Goal: Information Seeking & Learning: Learn about a topic

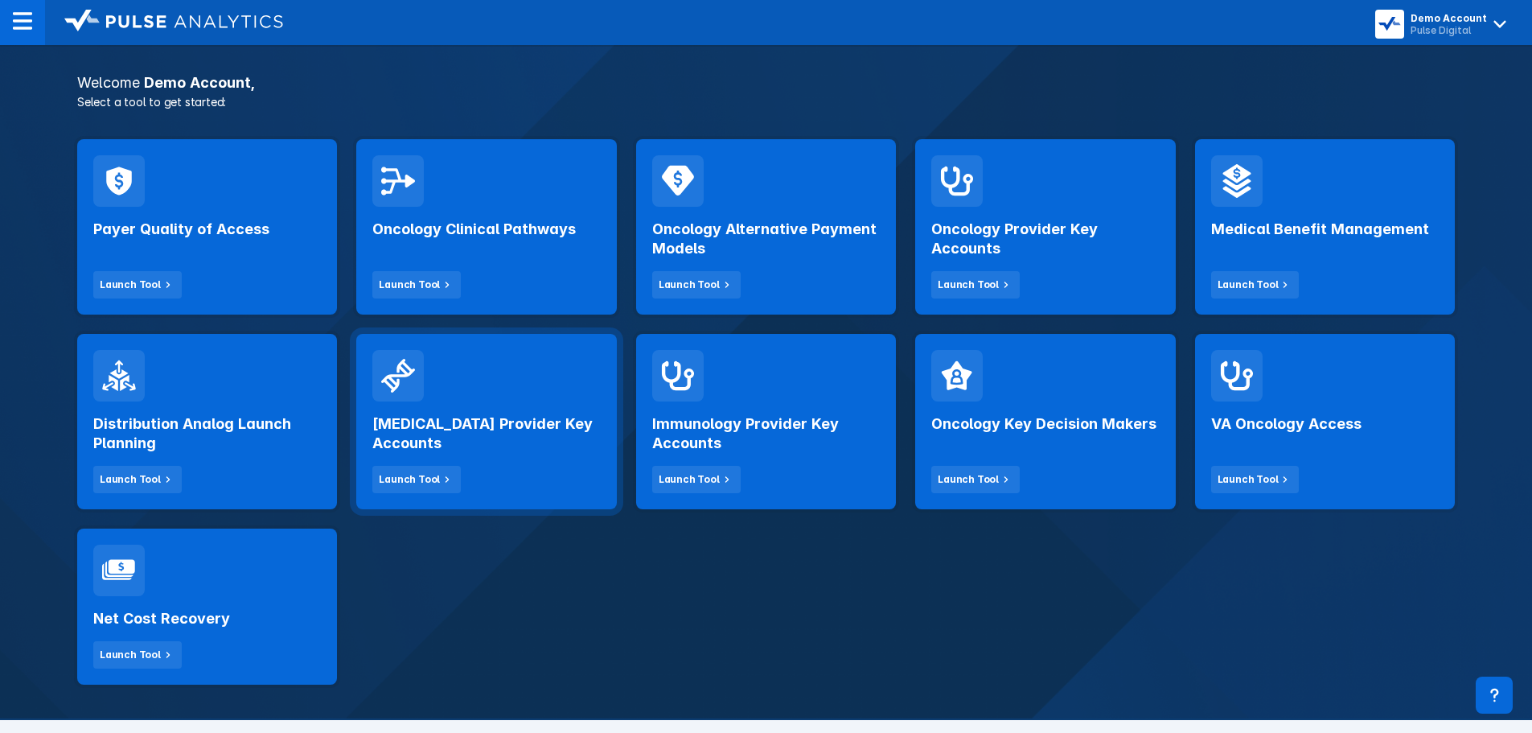
scroll to position [322, 0]
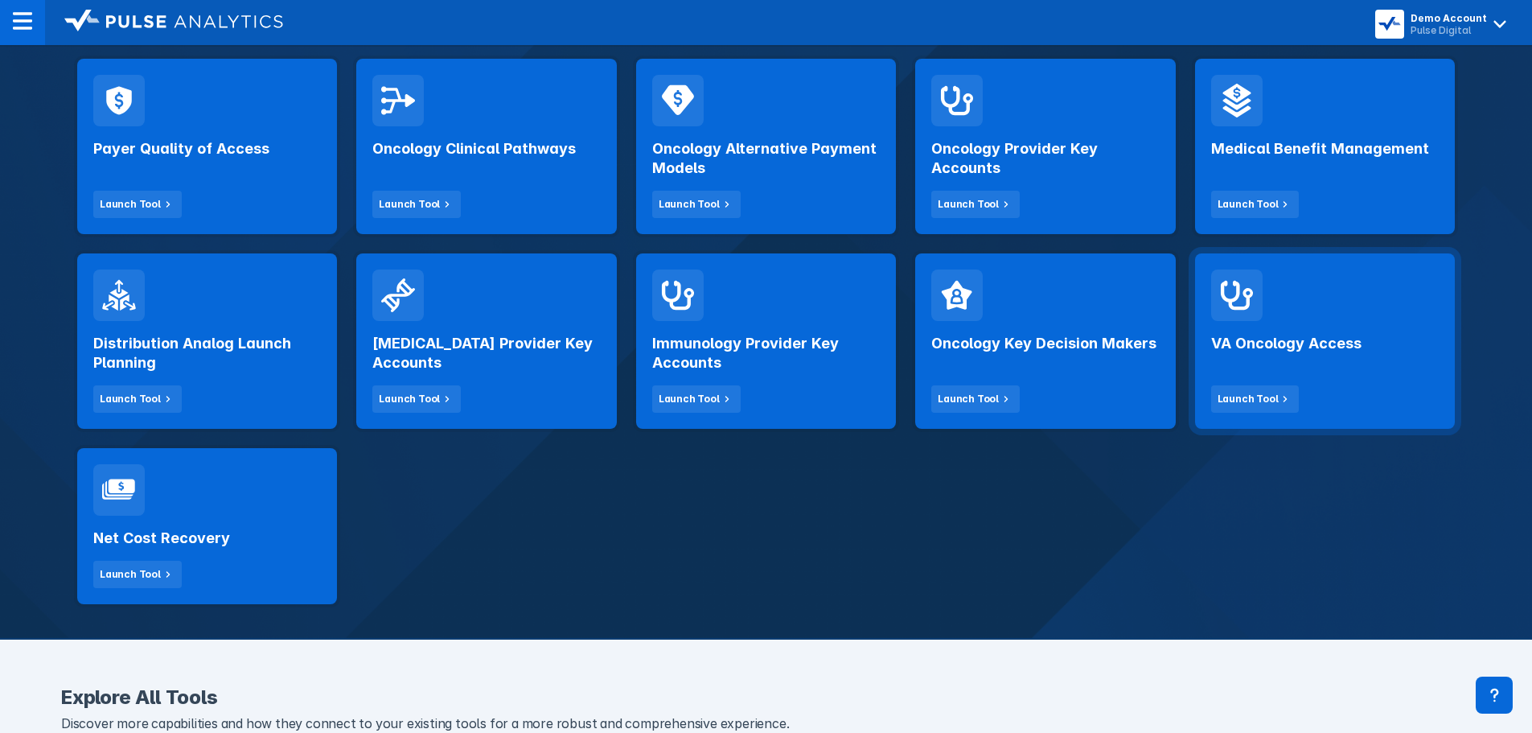
click at [1275, 343] on h2 "VA Oncology Access" at bounding box center [1286, 343] width 150 height 19
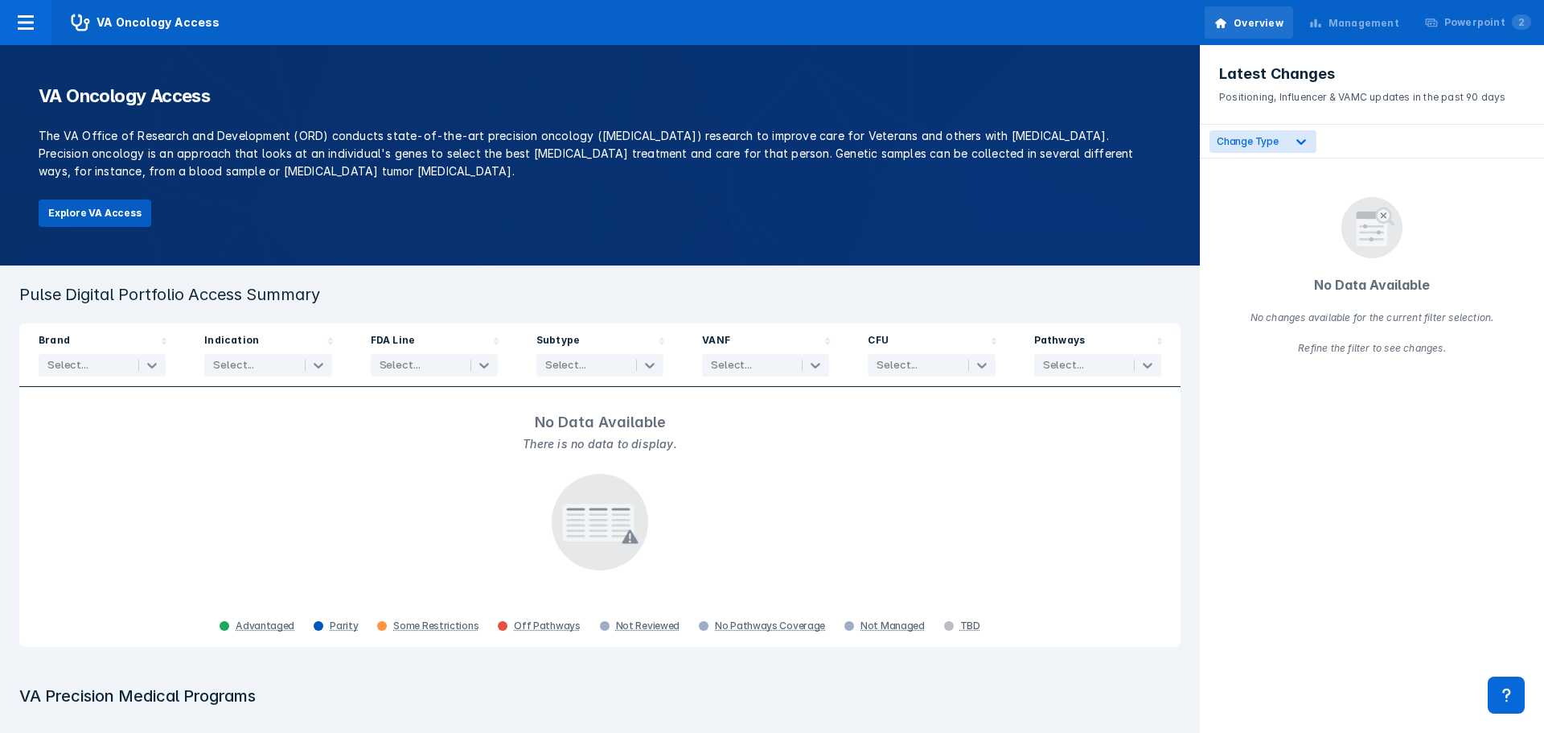
click at [100, 217] on button "Explore VA Access" at bounding box center [95, 212] width 113 height 27
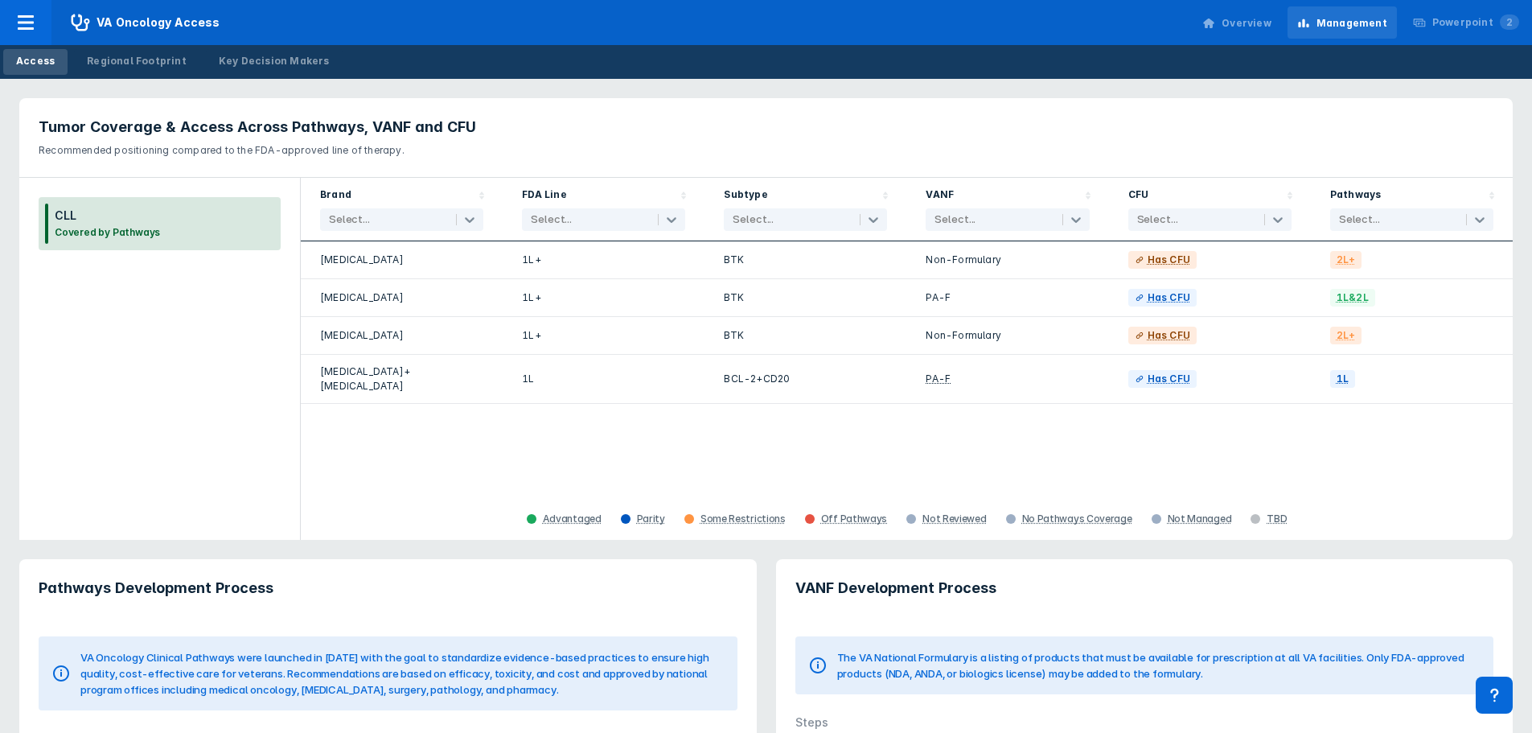
drag, startPoint x: 413, startPoint y: 151, endPoint x: 602, endPoint y: 134, distance: 189.7
click at [413, 153] on p "Recommended positioning compared to the FDA-approved line of therapy." at bounding box center [766, 147] width 1455 height 21
drag, startPoint x: 612, startPoint y: 145, endPoint x: 620, endPoint y: 146, distance: 8.2
click at [612, 145] on p "Recommended positioning compared to the FDA-approved line of therapy." at bounding box center [766, 147] width 1455 height 21
click at [782, 137] on header "Tumor Coverage & Access Across Pathways, VANF and CFU Recommended positioning c…" at bounding box center [765, 138] width 1493 height 80
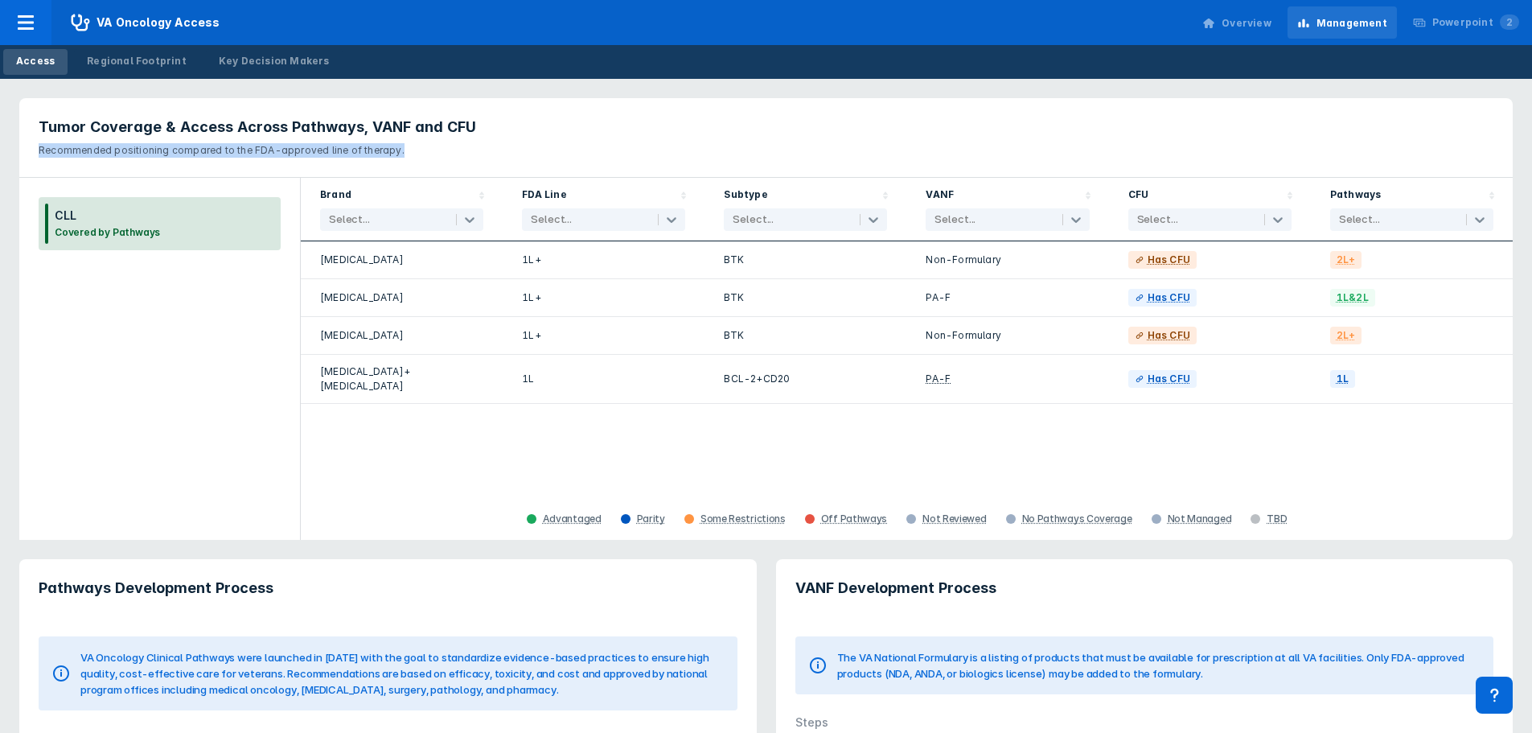
click at [846, 136] on h3 "Tumor Coverage & Access Across Pathways, VANF and CFU" at bounding box center [766, 126] width 1455 height 19
click at [932, 140] on p "Recommended positioning compared to the FDA-approved line of therapy." at bounding box center [766, 147] width 1455 height 21
click at [1139, 134] on h3 "Tumor Coverage & Access Across Pathways, VANF and CFU" at bounding box center [766, 126] width 1455 height 19
click at [1374, 154] on p "Recommended positioning compared to the FDA-approved line of therapy." at bounding box center [766, 147] width 1455 height 21
click at [453, 158] on header "Tumor Coverage & Access Across Pathways, VANF and CFU Recommended positioning c…" at bounding box center [765, 138] width 1493 height 80
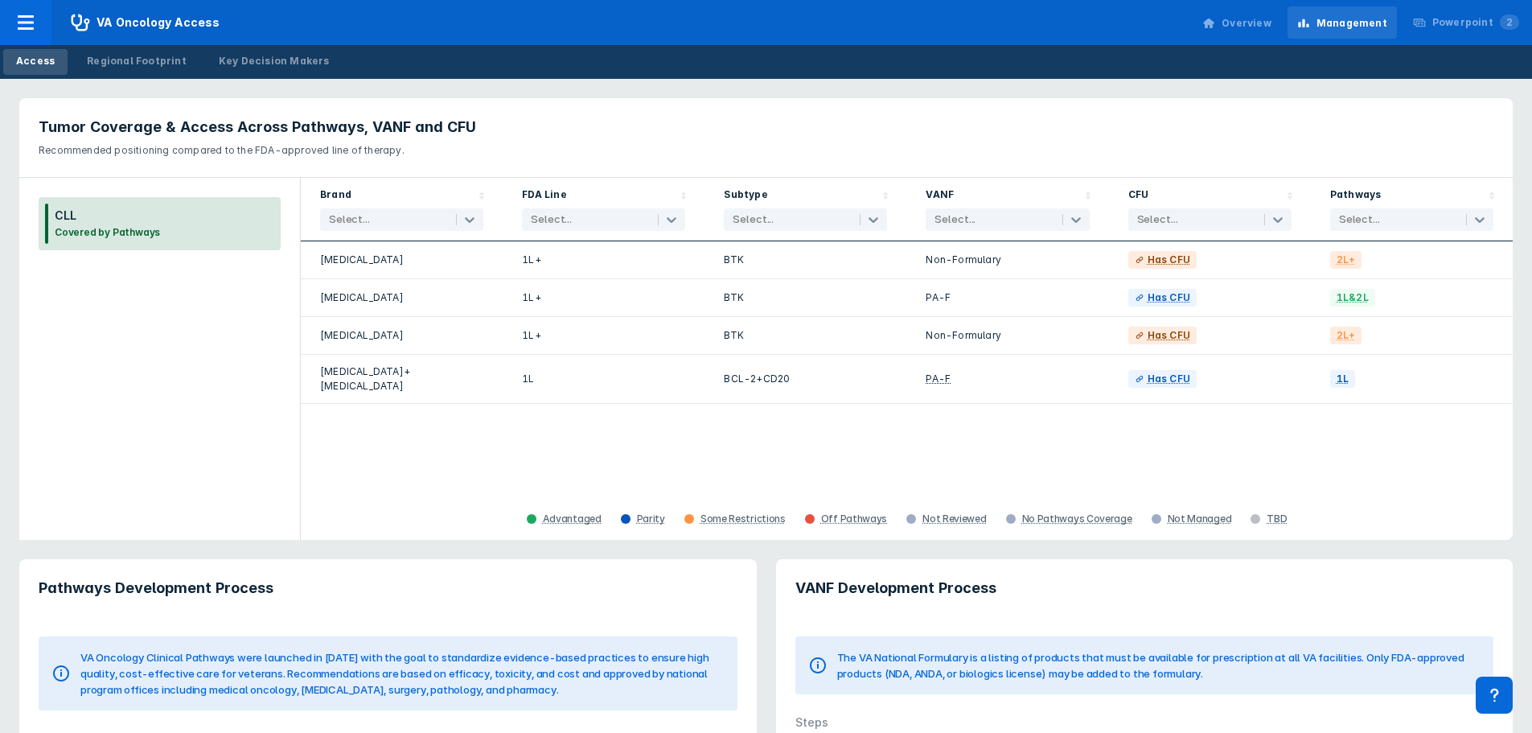
click at [573, 163] on header "Tumor Coverage & Access Across Pathways, VANF and CFU Recommended positioning c…" at bounding box center [765, 138] width 1493 height 80
drag, startPoint x: 734, startPoint y: 149, endPoint x: 760, endPoint y: 153, distance: 26.0
click at [749, 153] on p "Recommended positioning compared to the FDA-approved line of therapy." at bounding box center [766, 147] width 1455 height 21
drag, startPoint x: 935, startPoint y: 148, endPoint x: 1008, endPoint y: 142, distance: 72.7
click at [943, 148] on p "Recommended positioning compared to the FDA-approved line of therapy." at bounding box center [766, 147] width 1455 height 21
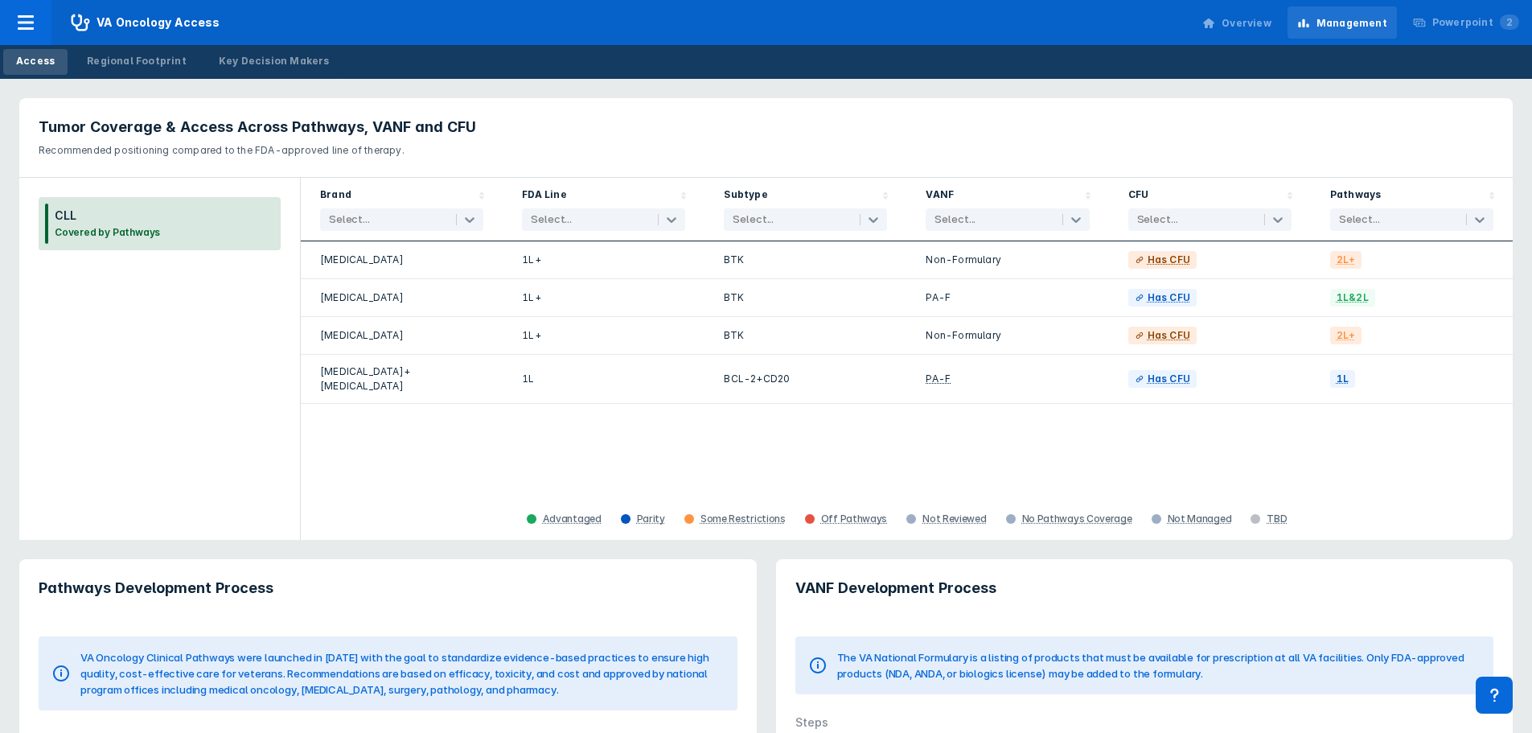
drag, startPoint x: 1122, startPoint y: 138, endPoint x: 1246, endPoint y: 141, distance: 123.9
click at [1135, 141] on p "Recommended positioning compared to the FDA-approved line of therapy." at bounding box center [766, 147] width 1455 height 21
drag, startPoint x: 1246, startPoint y: 141, endPoint x: 1259, endPoint y: 138, distance: 13.9
click at [1247, 141] on p "Recommended positioning compared to the FDA-approved line of therapy." at bounding box center [766, 147] width 1455 height 21
click at [143, 57] on div "Regional Footprint" at bounding box center [137, 61] width 100 height 14
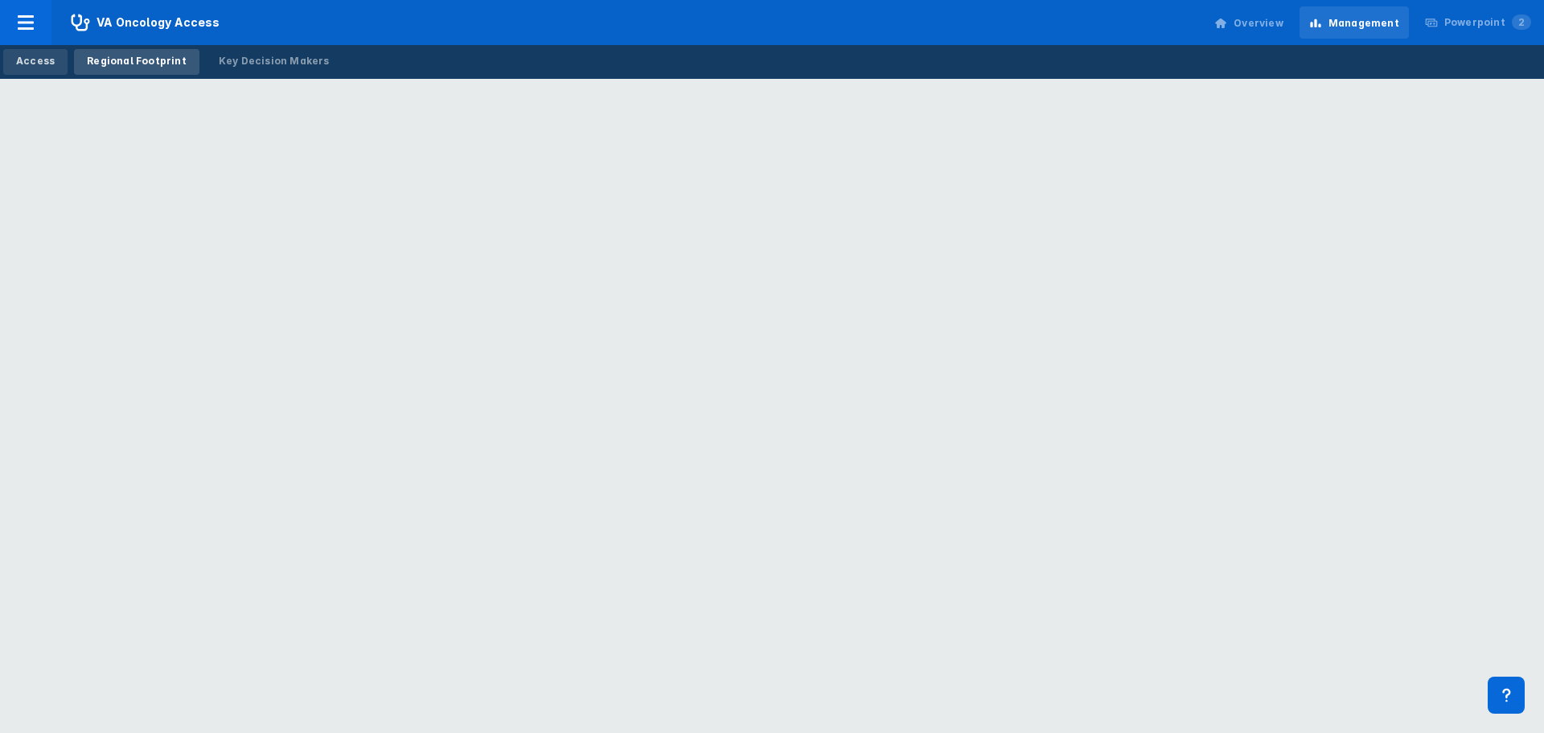
click at [34, 65] on div "Access" at bounding box center [35, 61] width 39 height 14
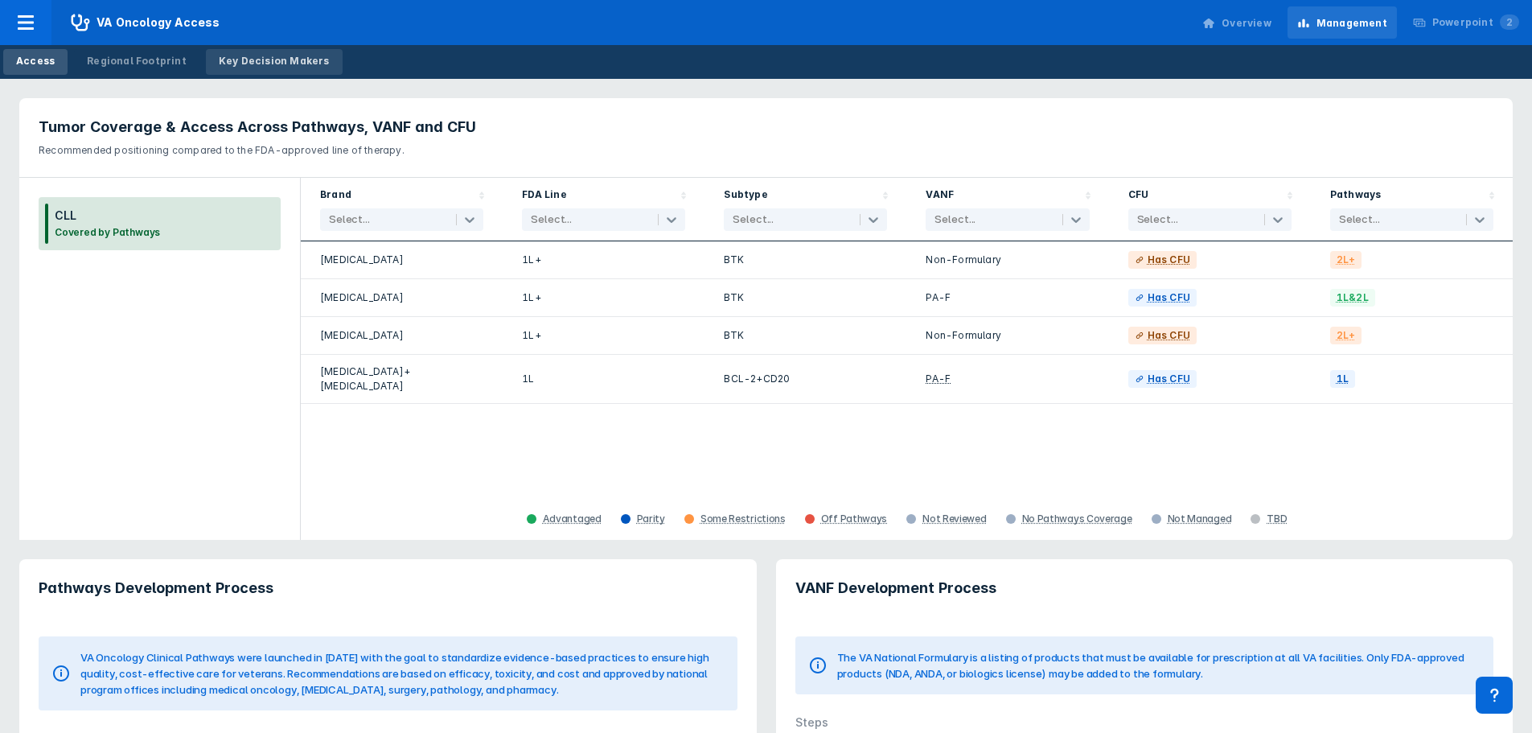
click at [230, 54] on div "Key Decision Makers" at bounding box center [274, 61] width 111 height 14
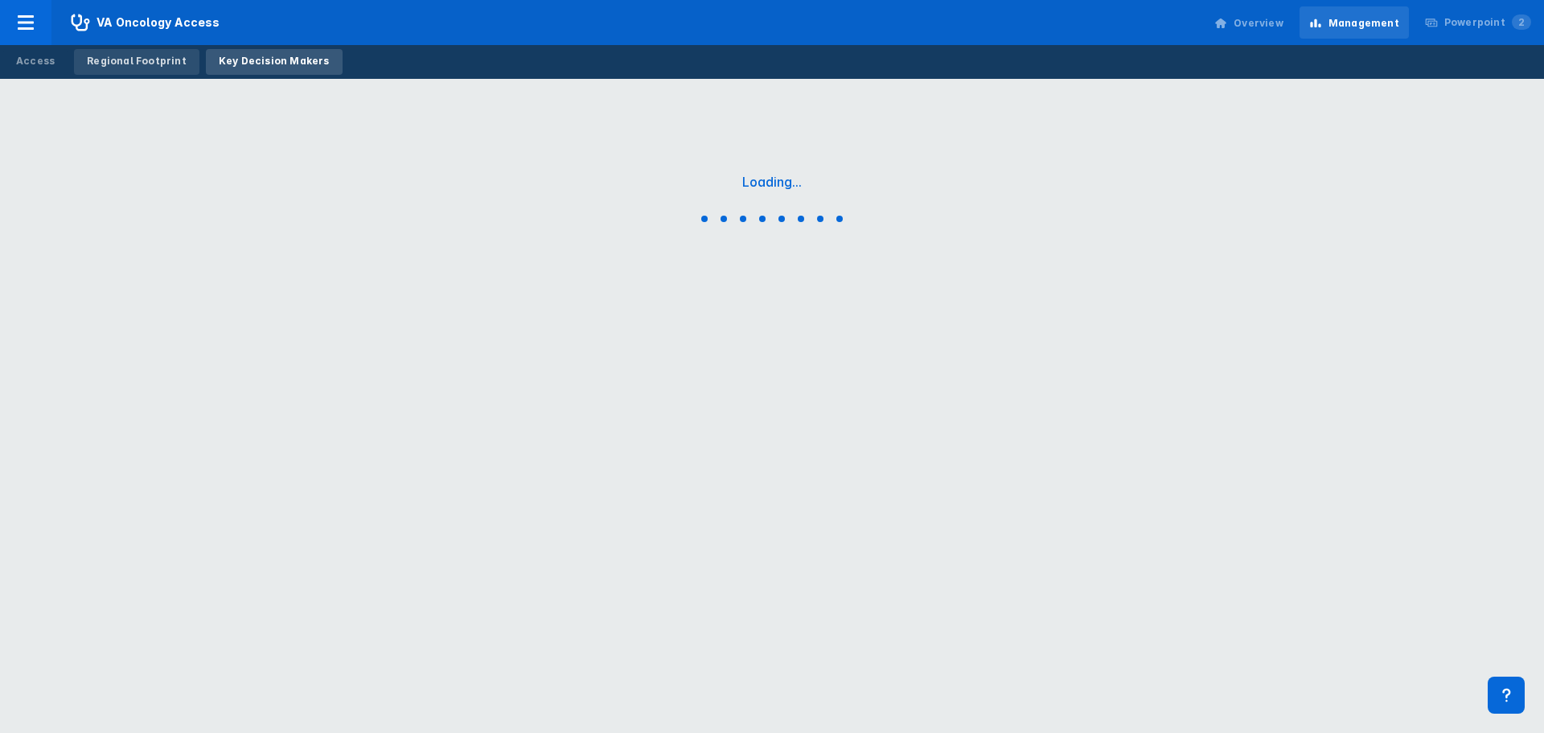
click at [131, 64] on div "Regional Footprint" at bounding box center [137, 61] width 100 height 14
click at [1265, 22] on div "Overview" at bounding box center [1259, 23] width 50 height 14
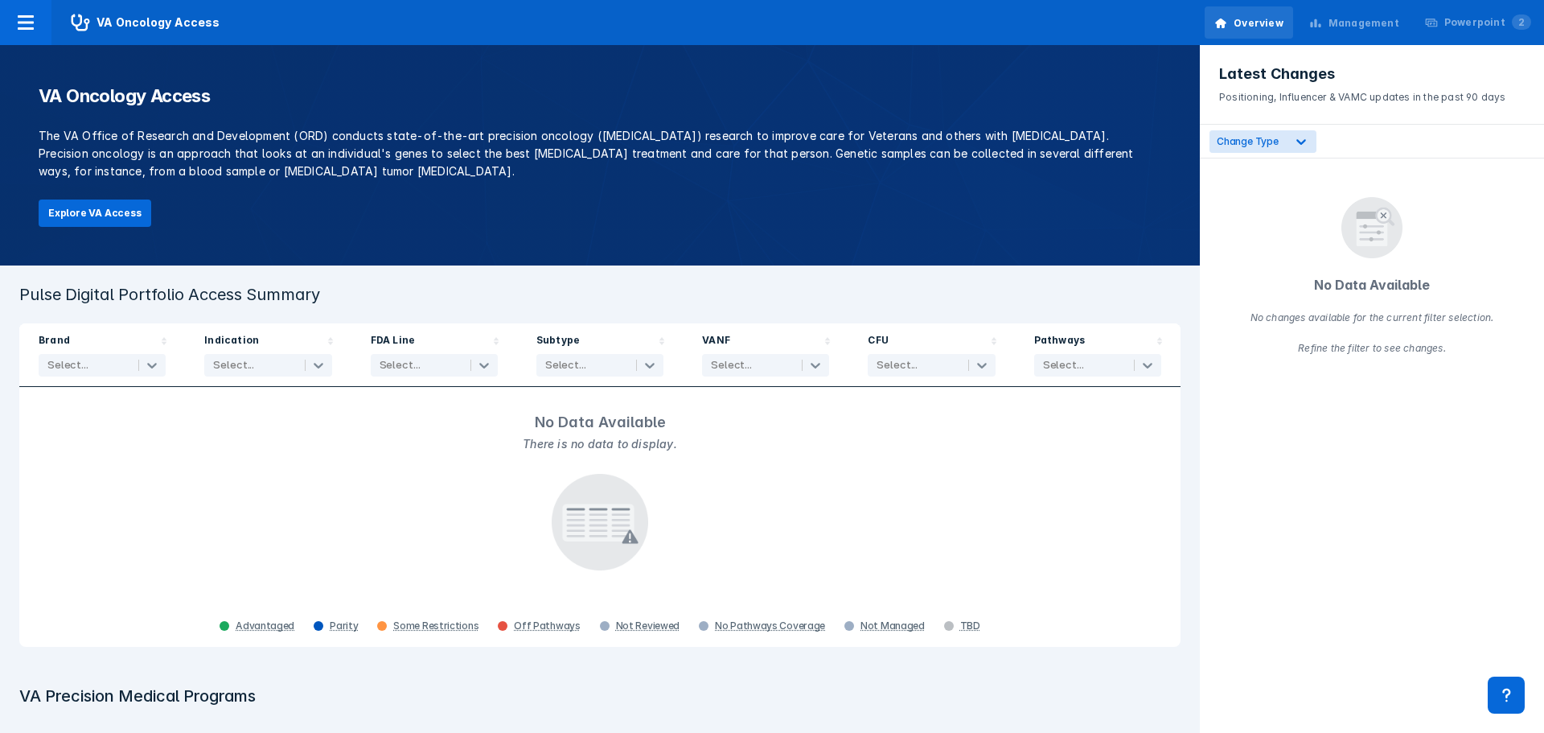
click at [1378, 26] on div "Management" at bounding box center [1364, 23] width 71 height 14
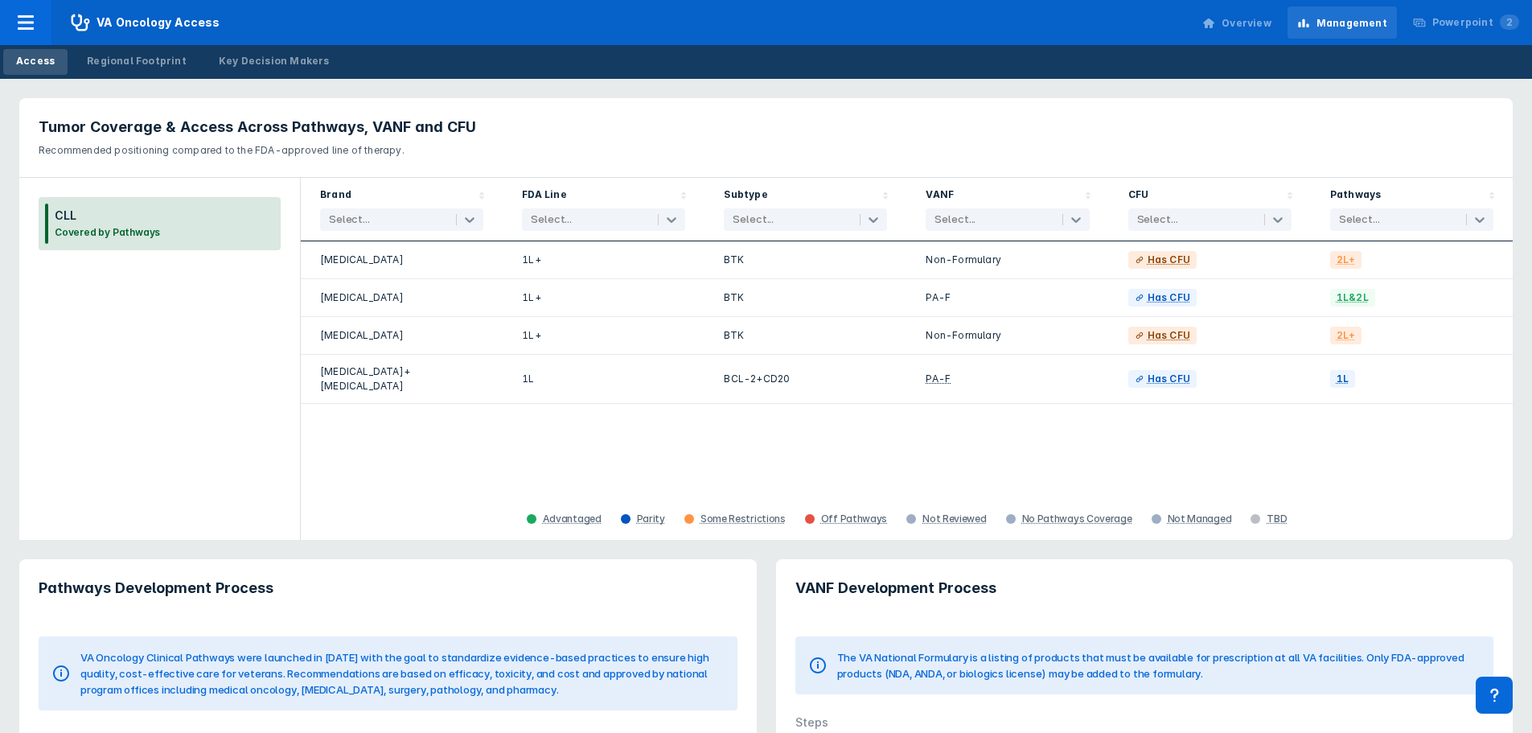
click at [975, 434] on div "Brand Select... FDA Line Select... Subtype Select... VANF Select... CFU Select.…" at bounding box center [907, 338] width 1212 height 320
click at [102, 23] on span "VA Oncology Access" at bounding box center [145, 22] width 188 height 45
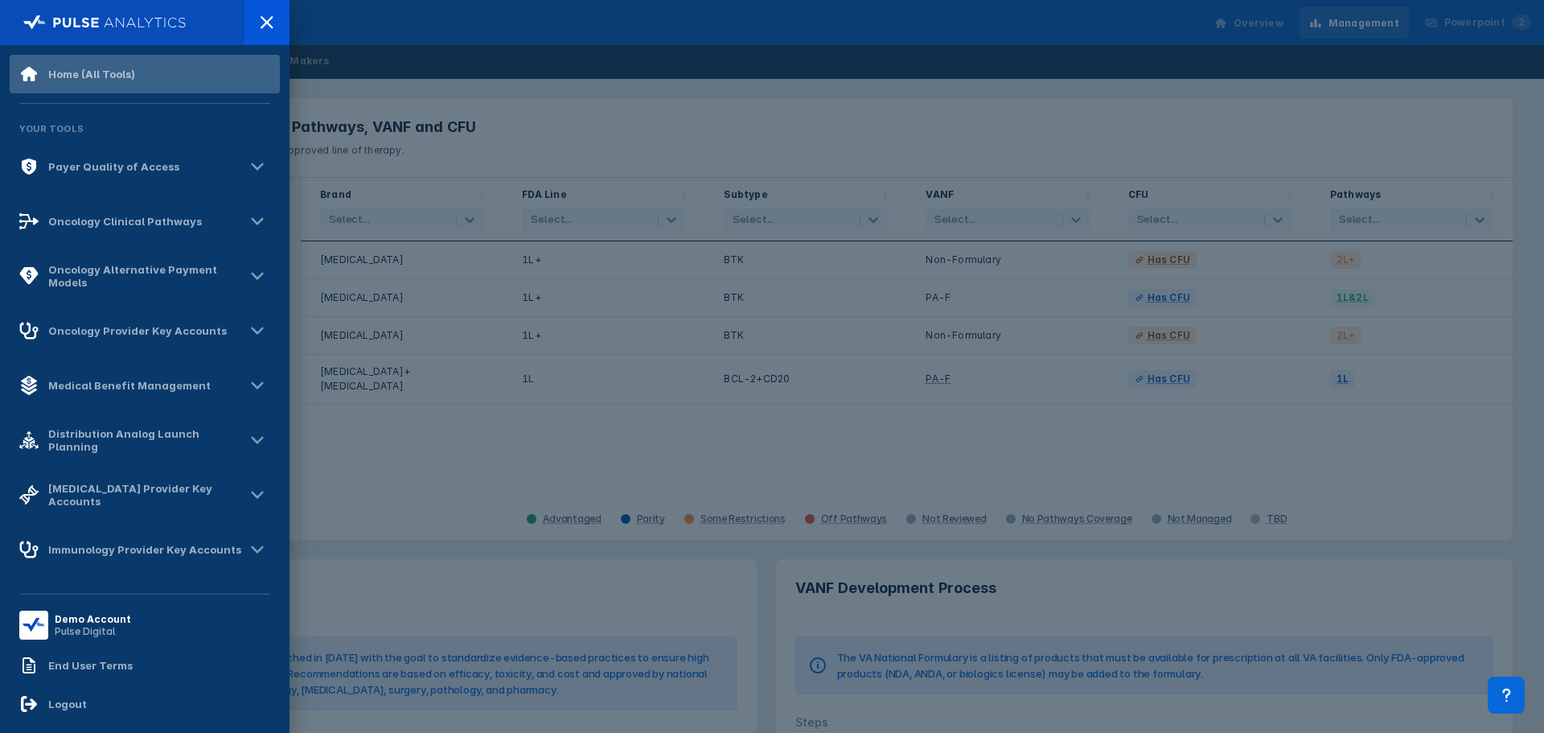
click at [96, 82] on div "Home (All Tools)" at bounding box center [77, 73] width 116 height 19
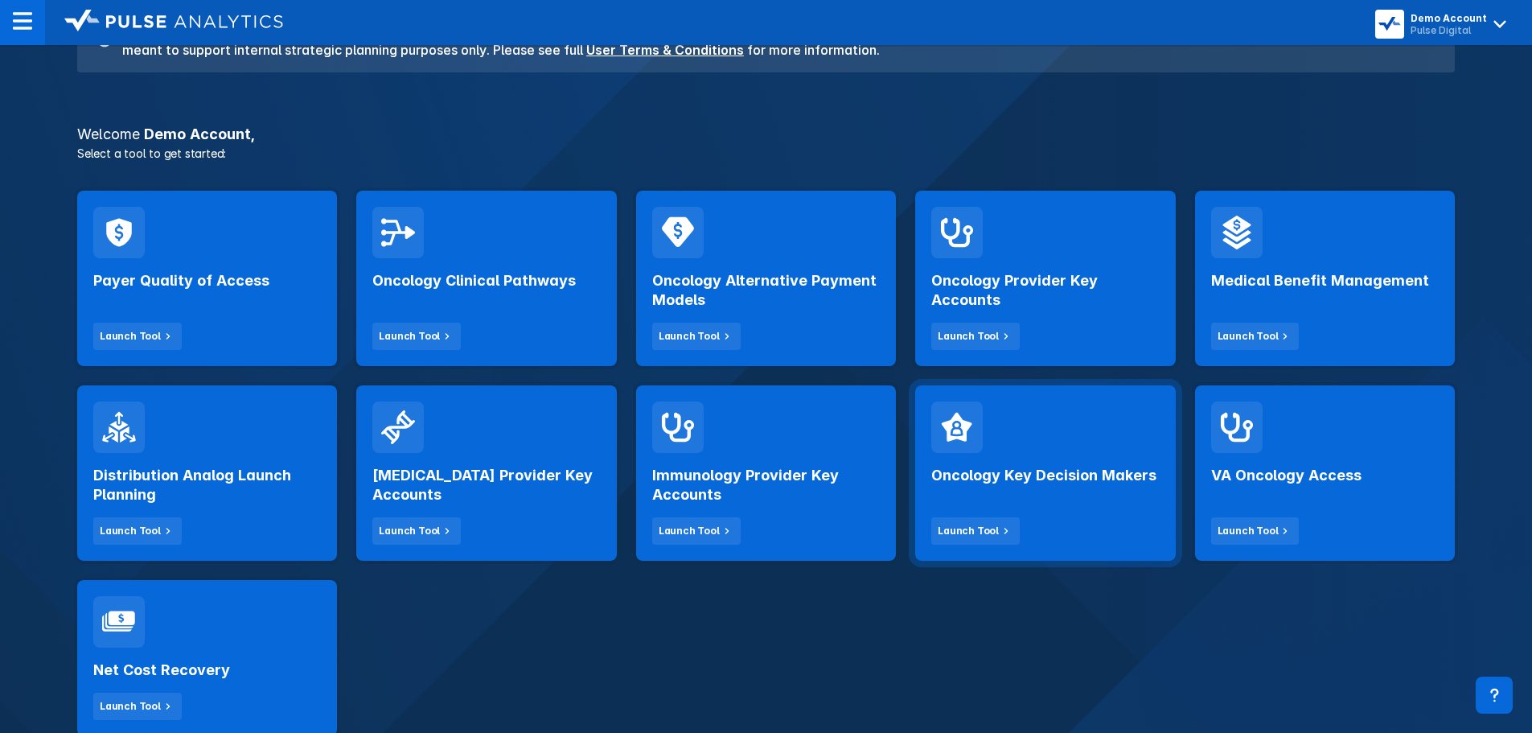
scroll to position [241, 0]
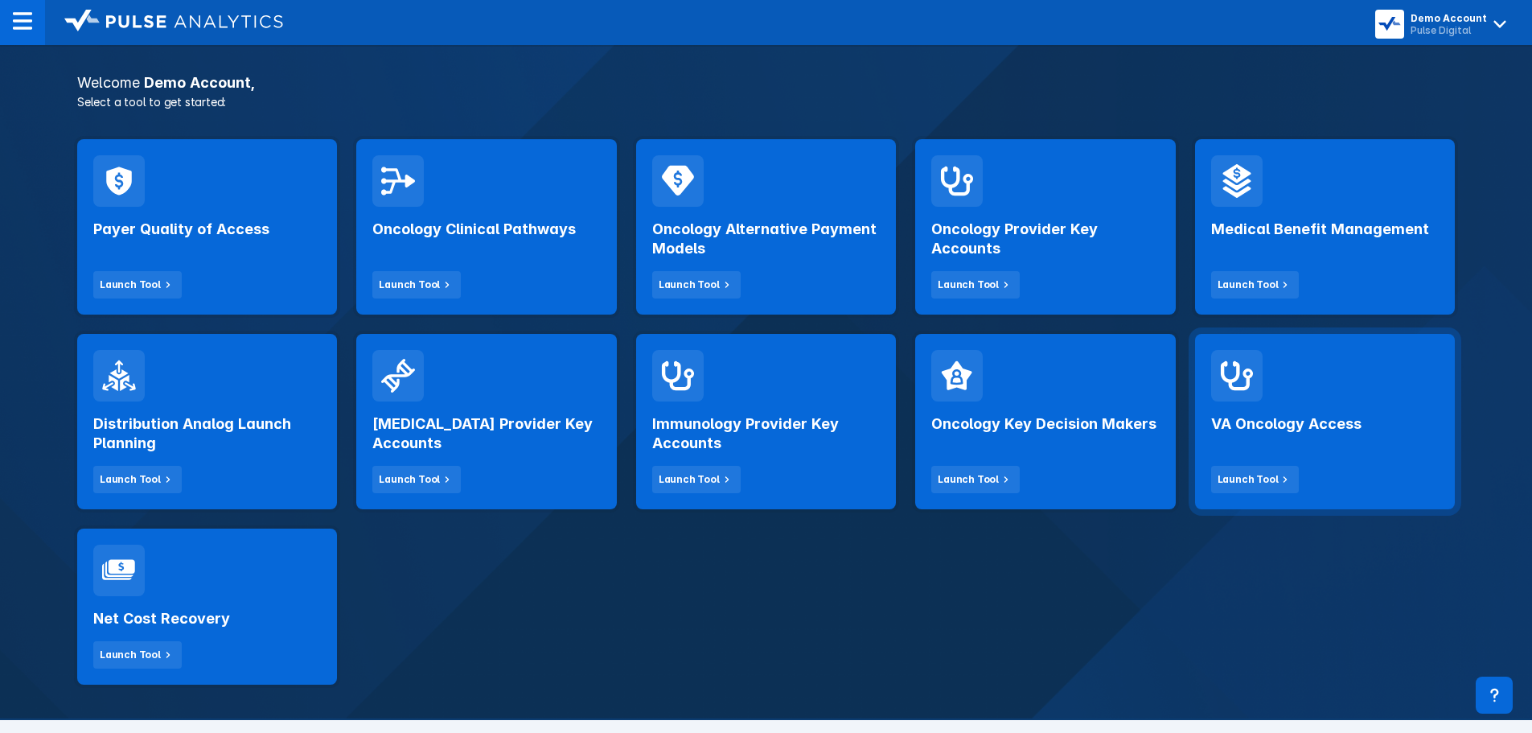
click at [1284, 416] on h2 "VA Oncology Access" at bounding box center [1286, 423] width 150 height 19
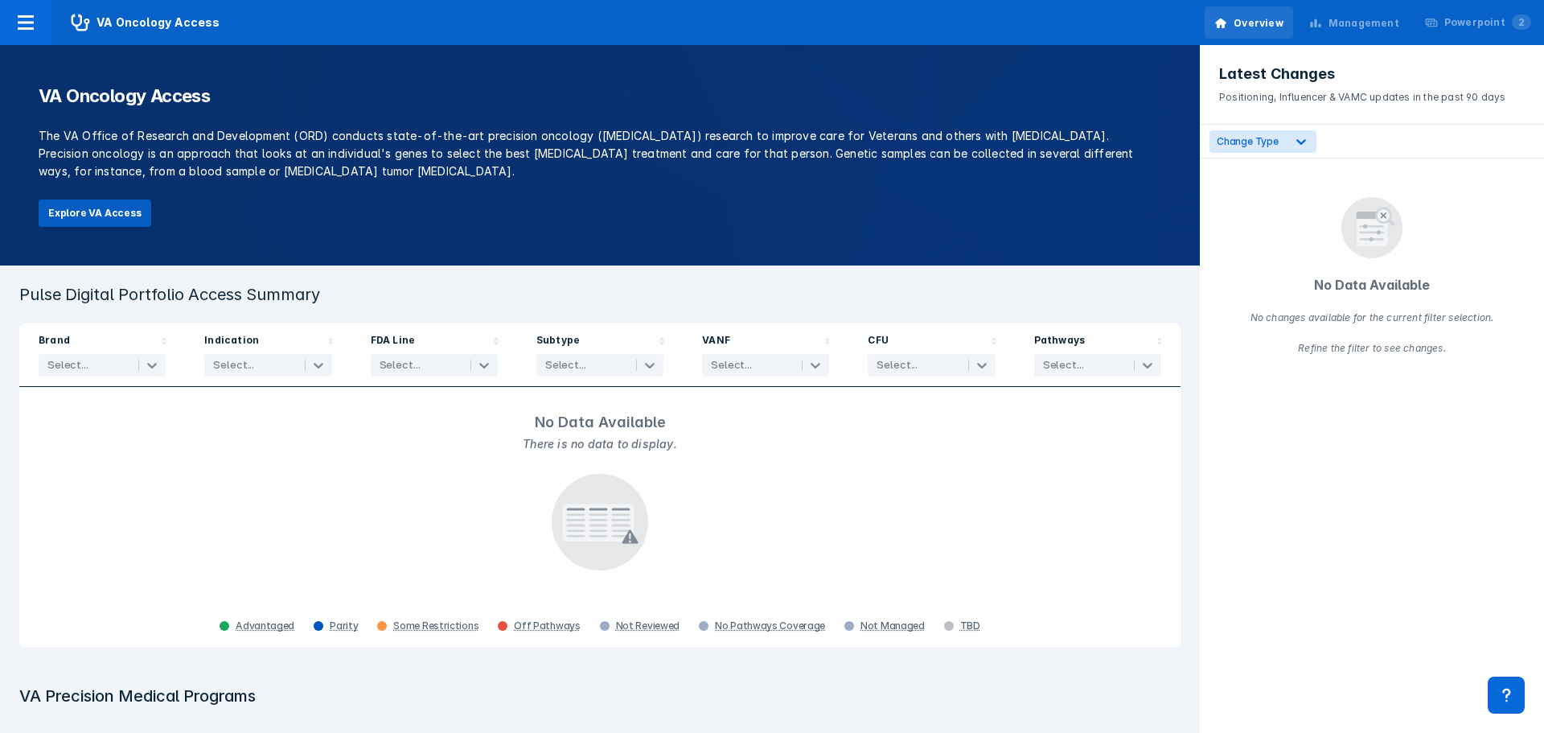
click at [100, 213] on button "Explore VA Access" at bounding box center [95, 212] width 113 height 27
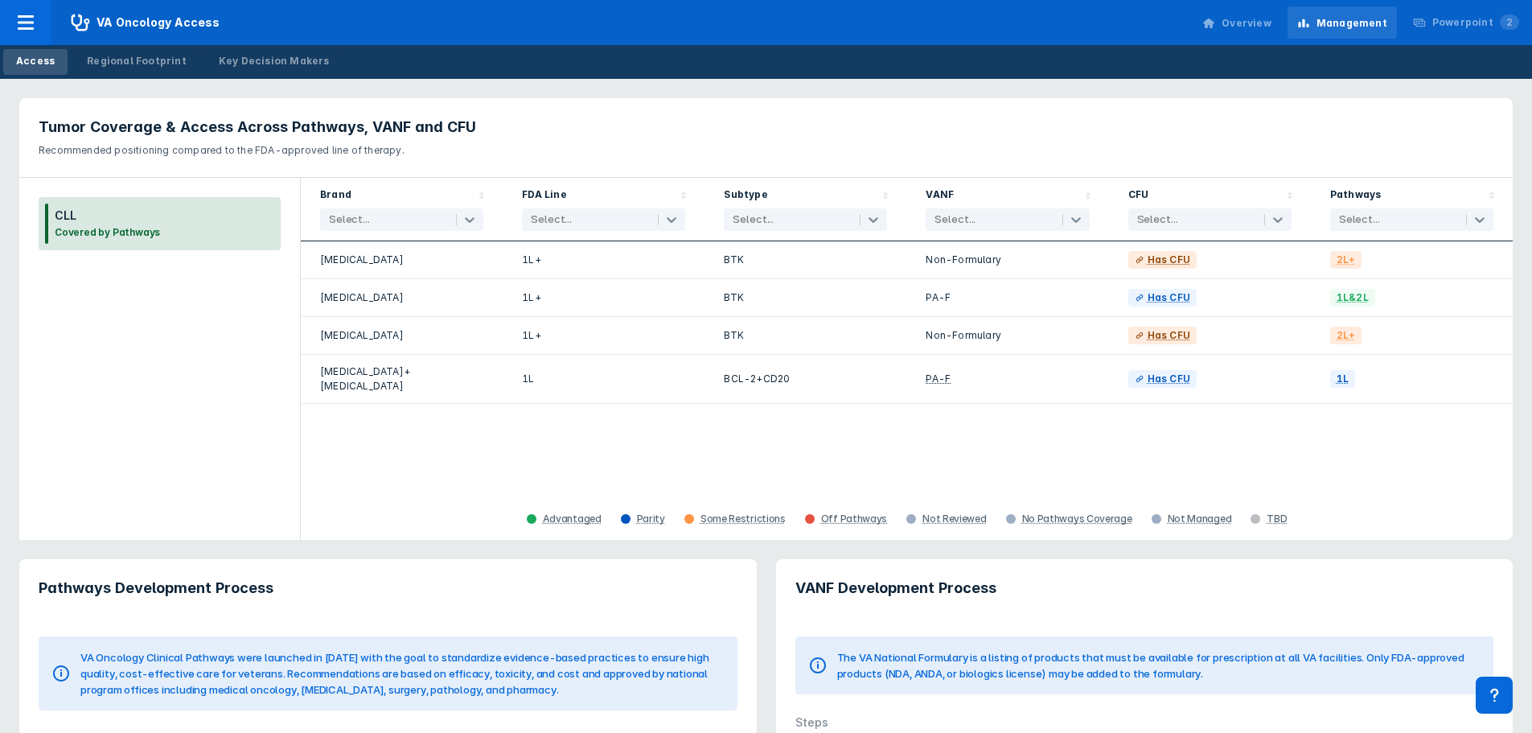
click at [392, 212] on div at bounding box center [386, 220] width 114 height 16
click at [276, 367] on div "CLL Covered by Pathways" at bounding box center [159, 359] width 281 height 362
click at [573, 218] on div at bounding box center [588, 220] width 114 height 16
drag, startPoint x: 523, startPoint y: 410, endPoint x: 515, endPoint y: 400, distance: 12.1
click at [523, 409] on div "Brand Select... FDA Line 4 results available. Use Up and Down to choose options…" at bounding box center [907, 338] width 1212 height 320
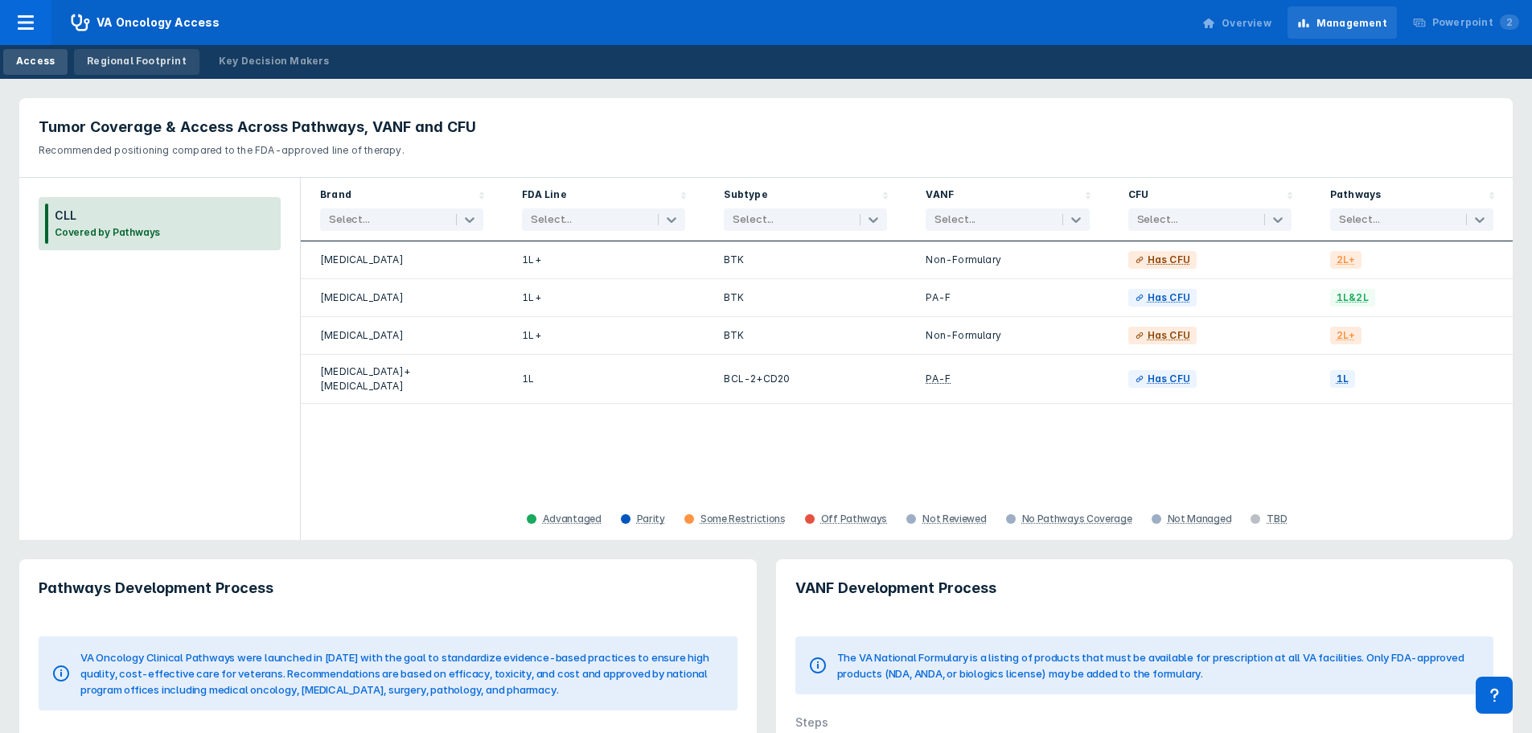
click at [150, 61] on div "Regional Footprint" at bounding box center [137, 61] width 100 height 14
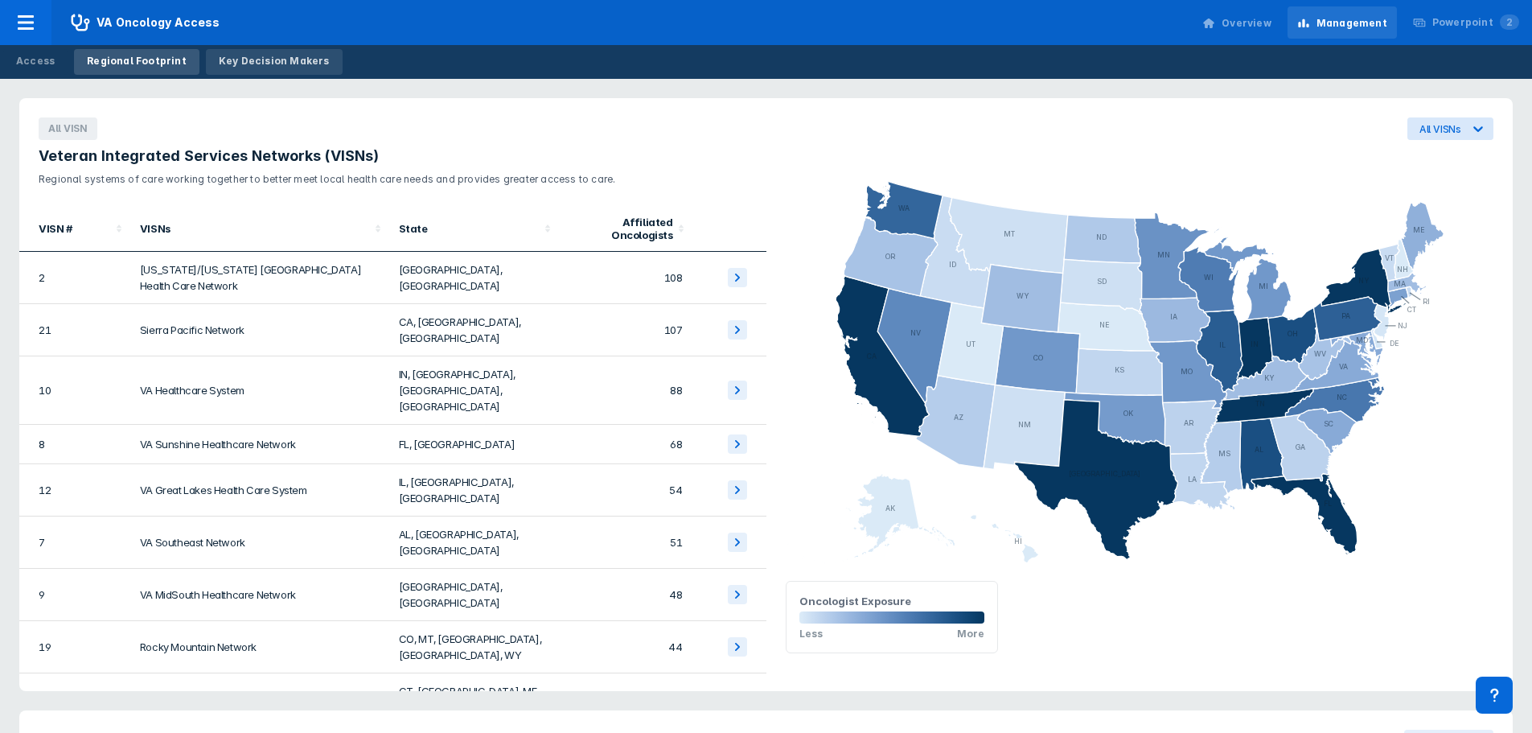
click at [258, 59] on div "Key Decision Makers" at bounding box center [274, 61] width 111 height 14
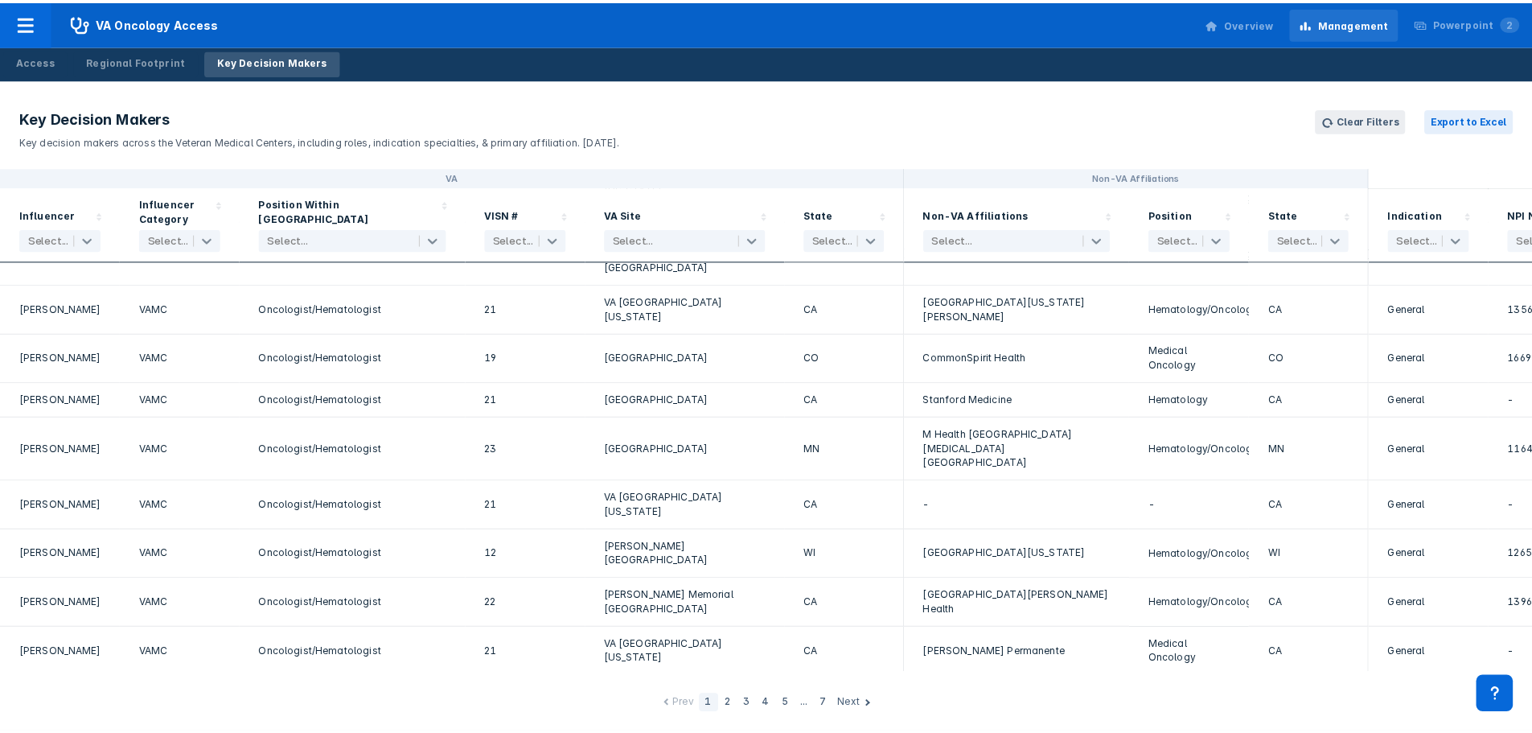
scroll to position [2011, 0]
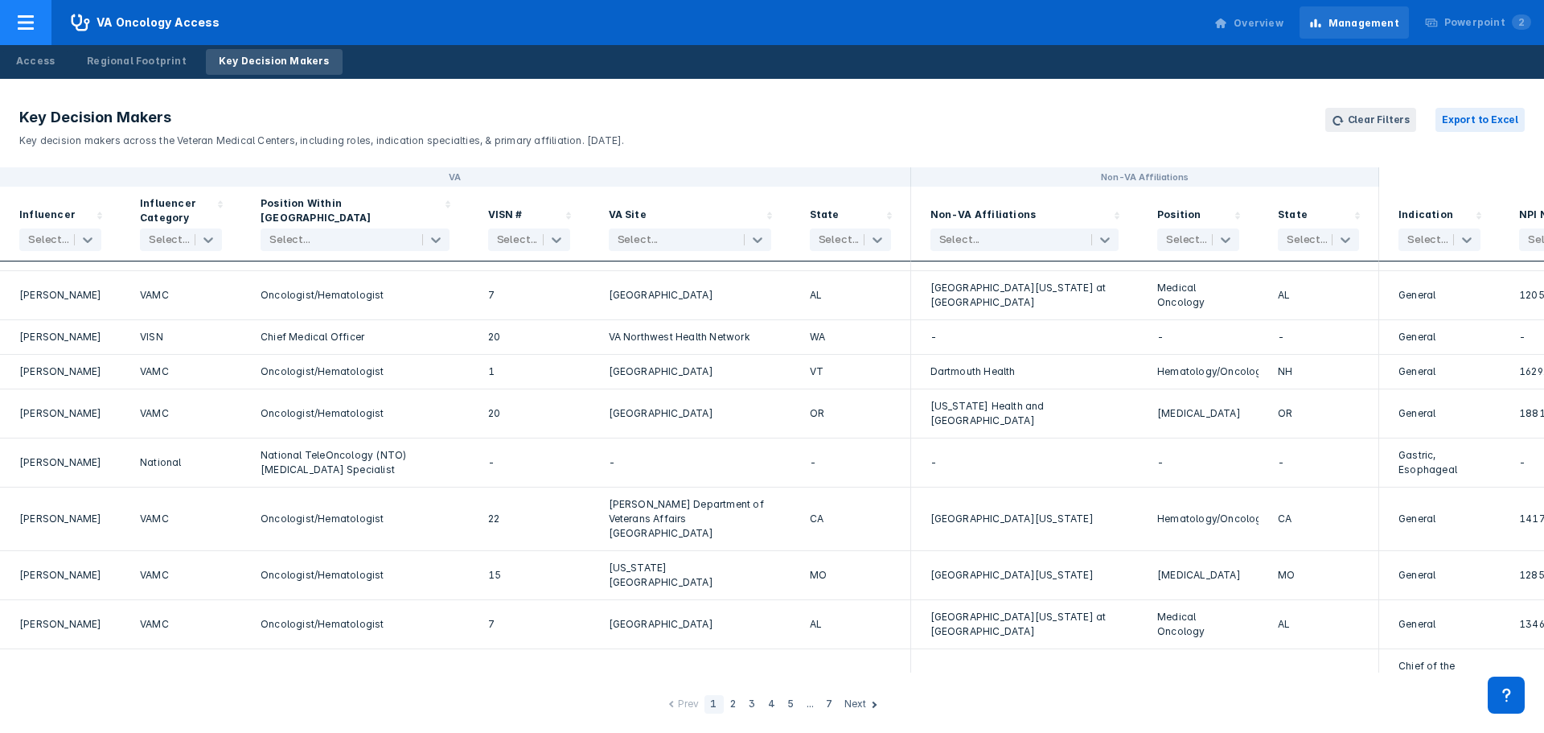
click at [41, 29] on div at bounding box center [25, 22] width 51 height 45
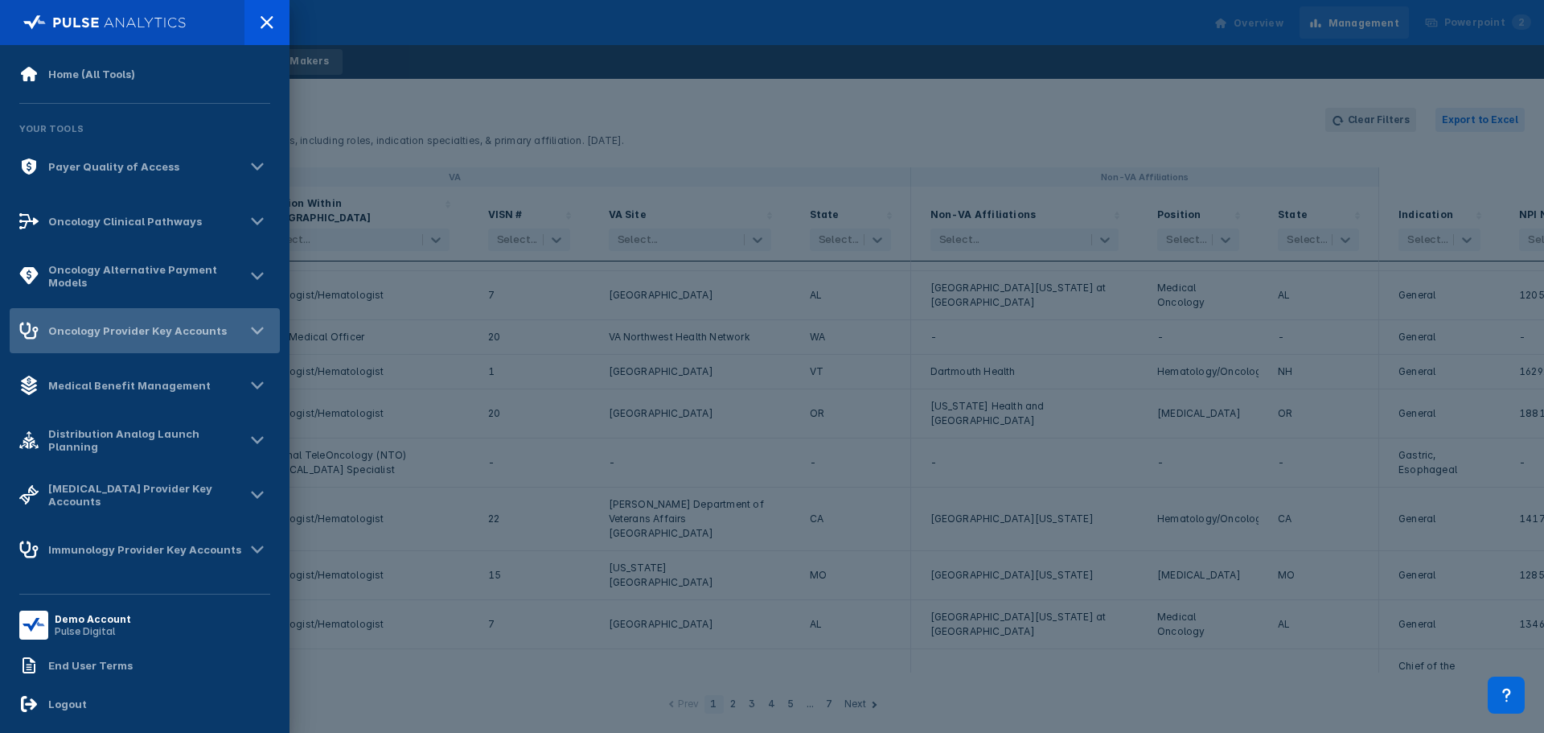
click at [135, 335] on div "Oncology Provider Key Accounts" at bounding box center [137, 330] width 179 height 13
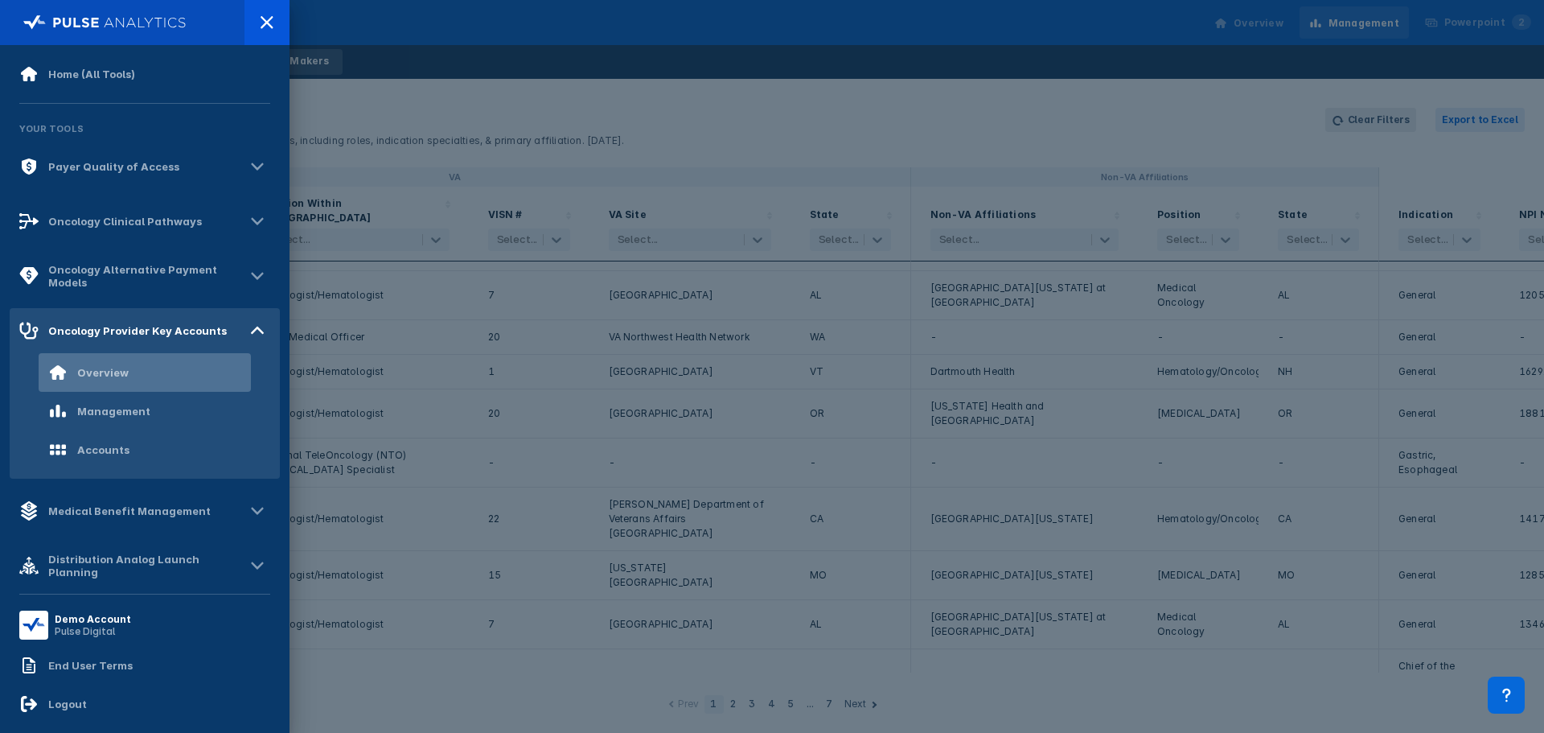
click at [109, 379] on div "Overview" at bounding box center [88, 372] width 80 height 19
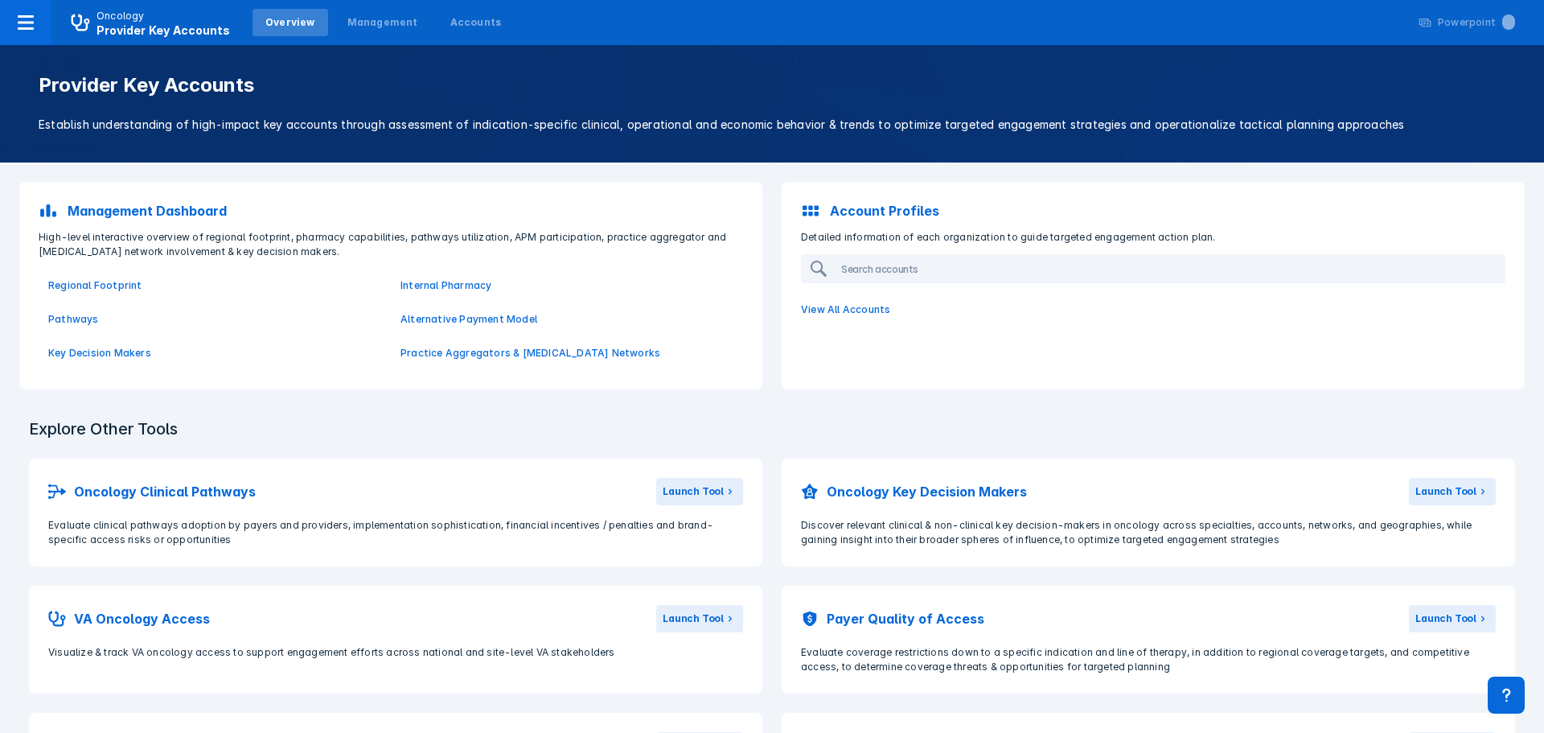
drag, startPoint x: 1110, startPoint y: 386, endPoint x: 1501, endPoint y: 362, distance: 391.6
click at [1111, 386] on div "Account Profiles Detailed information of each organization to guide targeted en…" at bounding box center [1153, 285] width 743 height 207
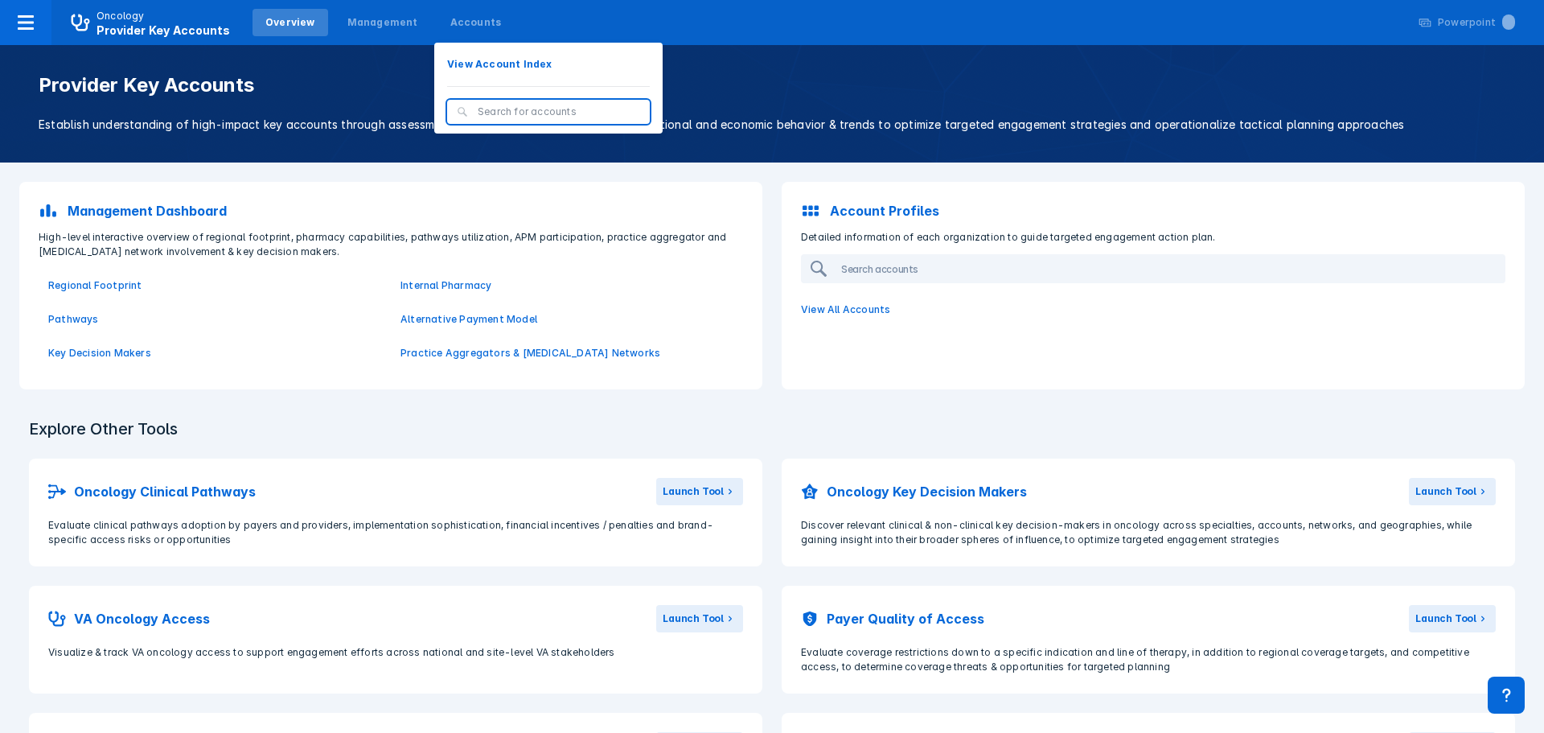
drag, startPoint x: 495, startPoint y: 102, endPoint x: 497, endPoint y: 110, distance: 8.2
click at [495, 102] on div at bounding box center [548, 112] width 203 height 24
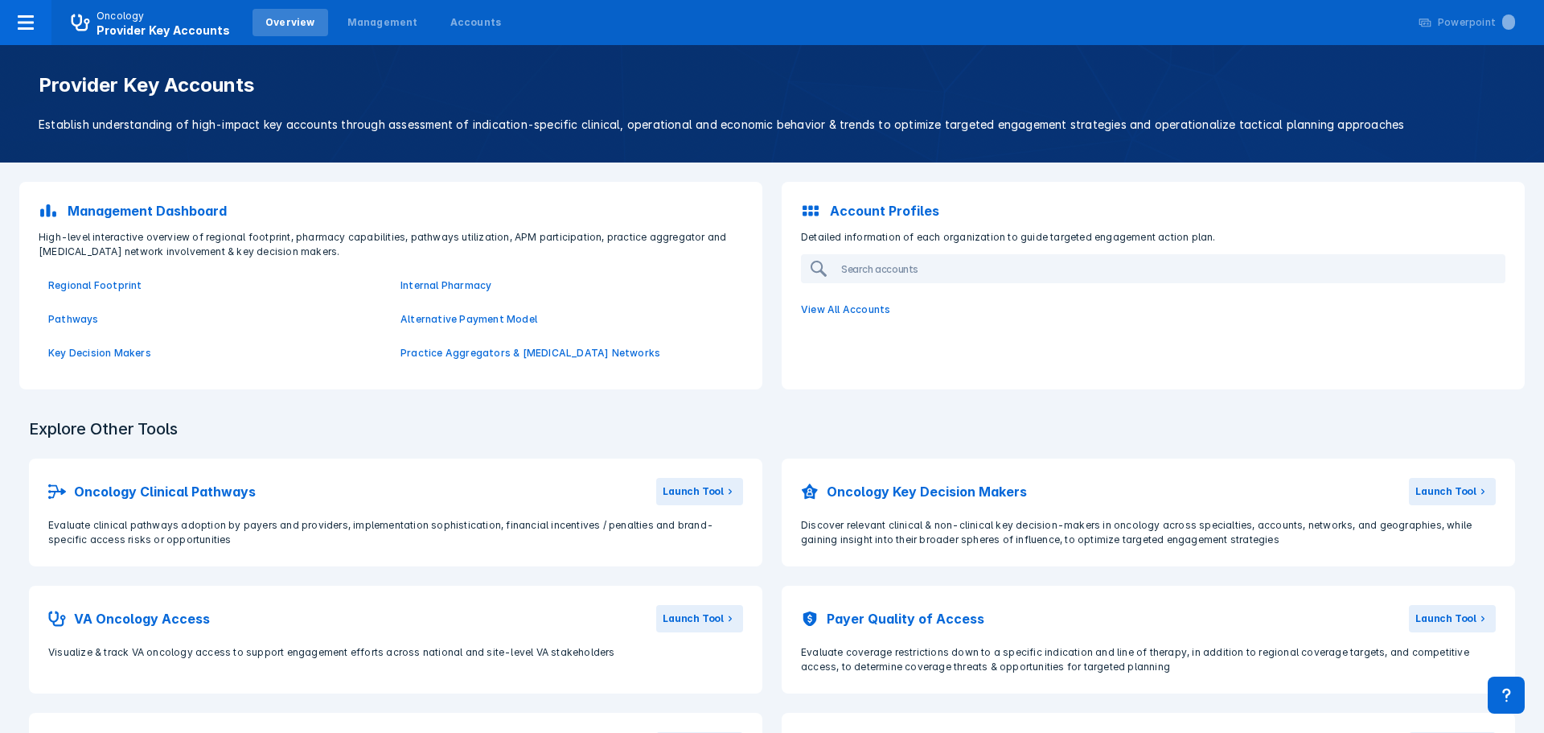
click at [497, 110] on div "Provider Key Accounts Establish understanding of high-impact key accounts throu…" at bounding box center [771, 104] width 1505 height 60
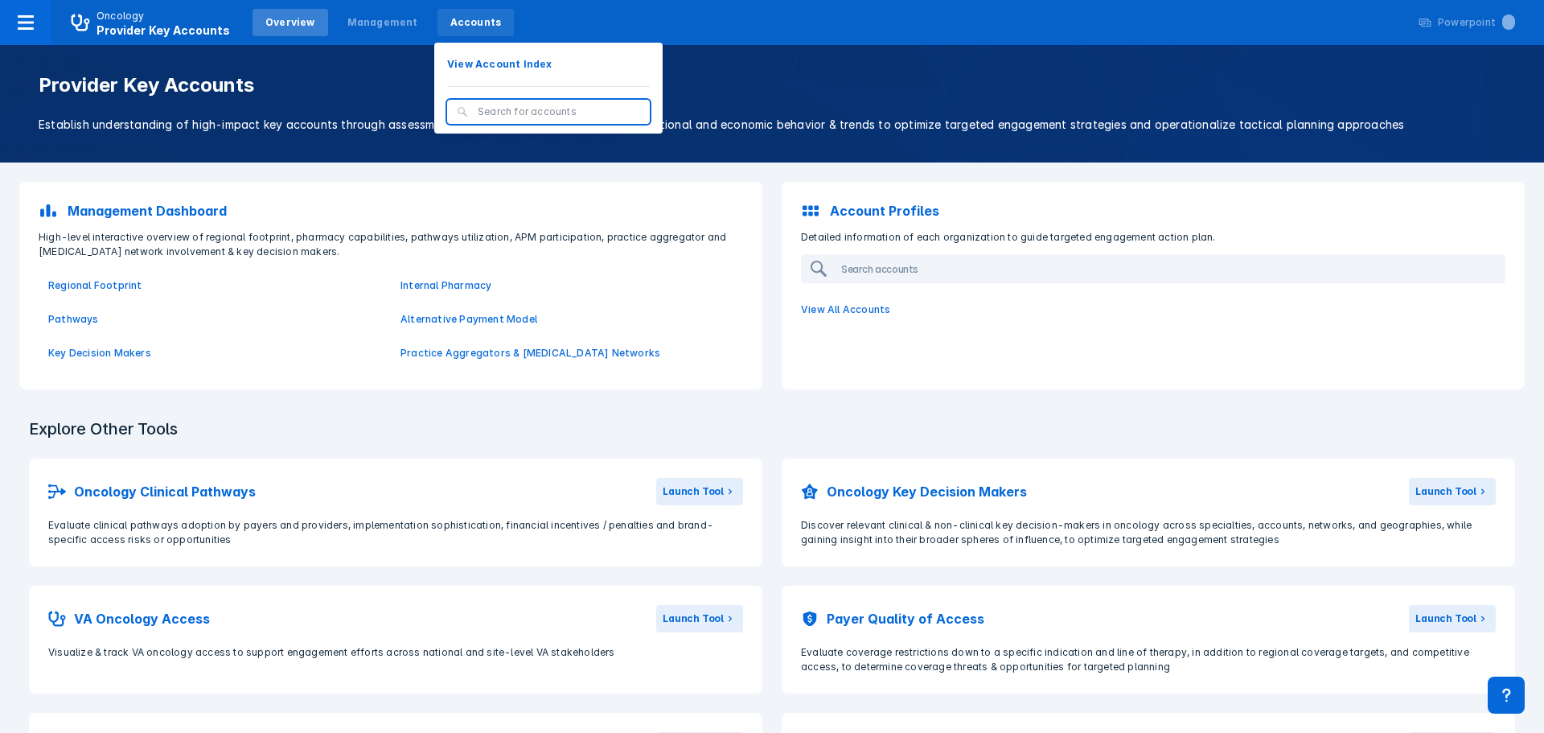
click at [471, 27] on div "Accounts" at bounding box center [475, 22] width 51 height 14
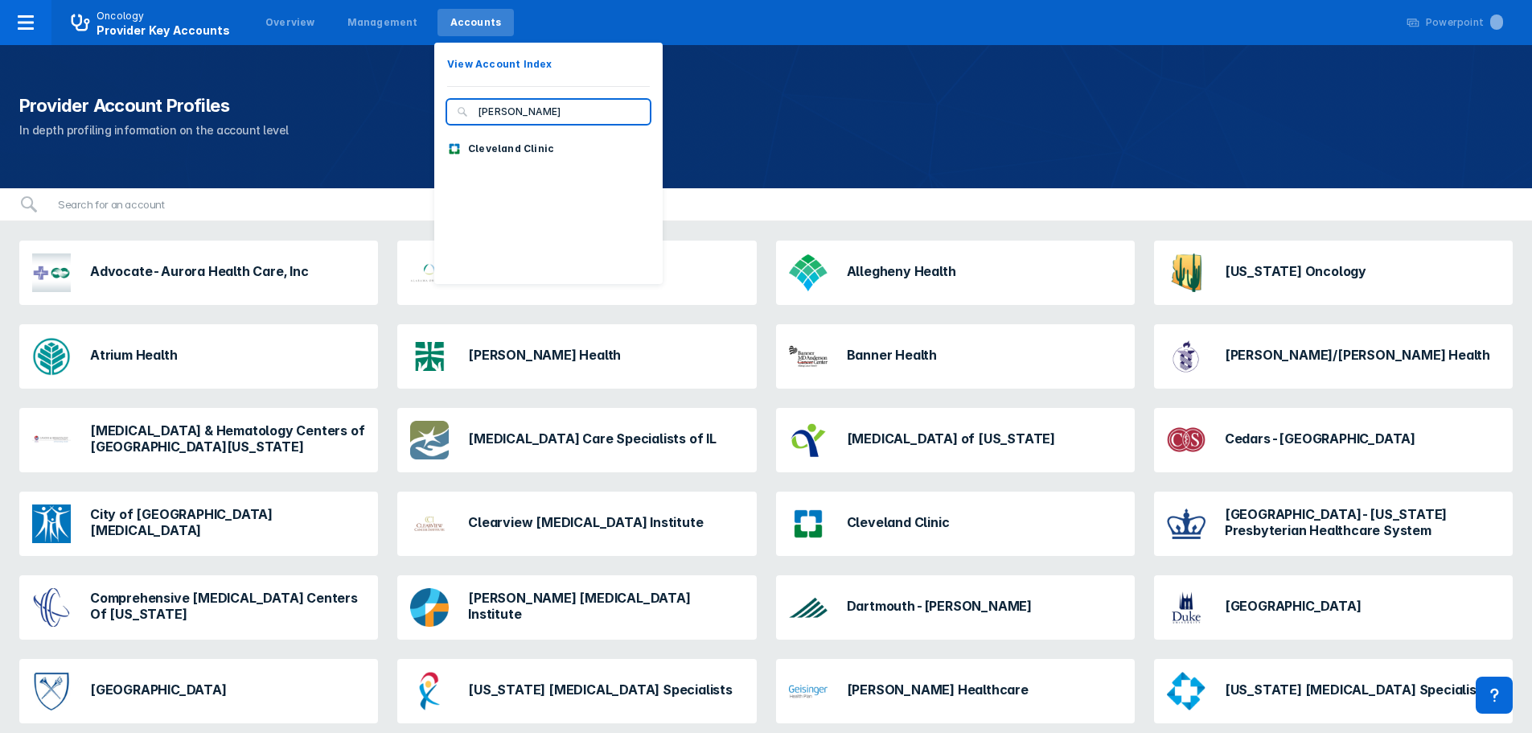
type input "cleve"
click at [540, 148] on button "Cleveland Clinic" at bounding box center [548, 149] width 228 height 24
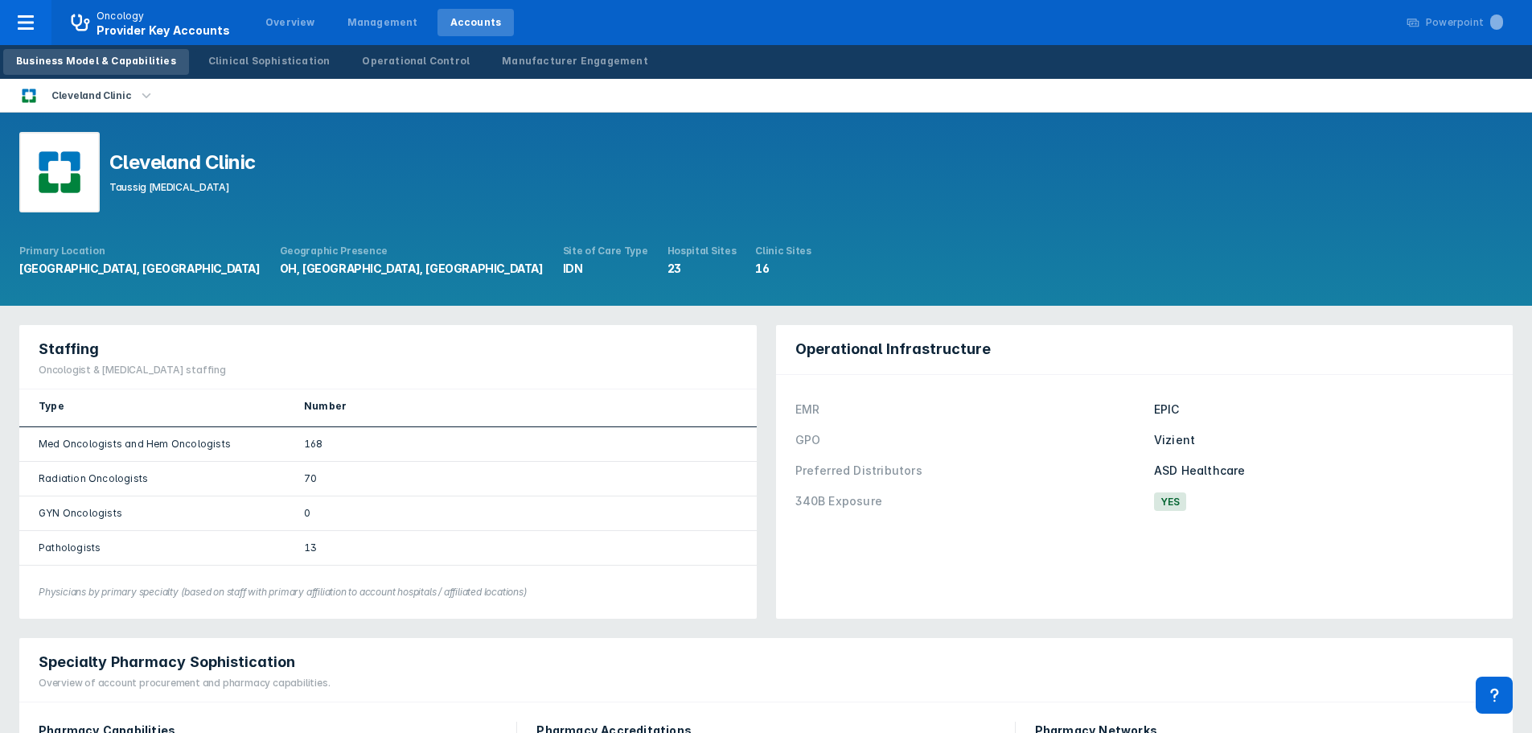
scroll to position [80, 0]
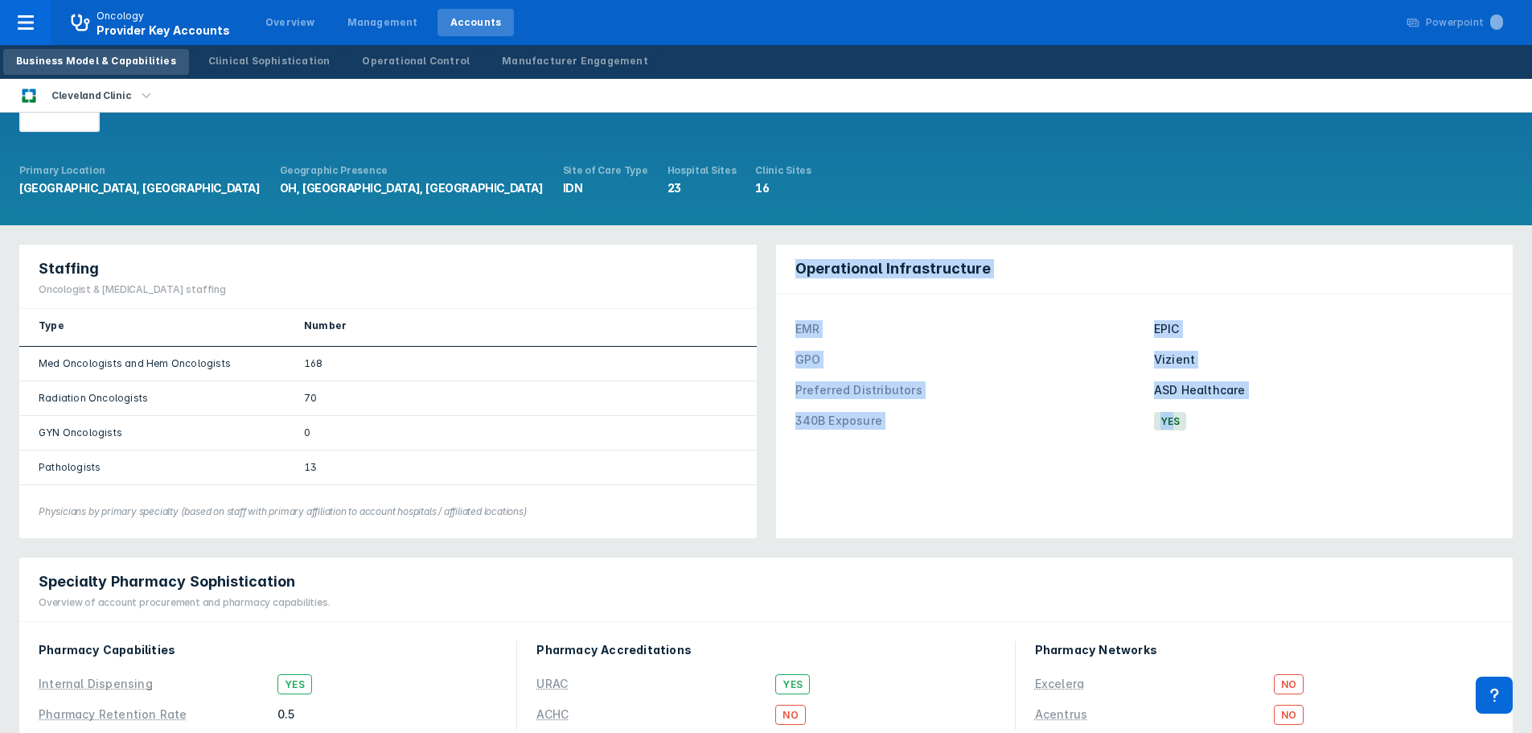
drag, startPoint x: 796, startPoint y: 275, endPoint x: 1096, endPoint y: 459, distance: 352.0
click at [1158, 442] on div "Operational Infrastructure EMR EPIC GPO Vizient Preferred Distributors ASD Heal…" at bounding box center [1144, 391] width 737 height 294
click at [848, 438] on div "EMR EPIC GPO Vizient Preferred Distributors ASD Healthcare 340B Exposure Yes" at bounding box center [1145, 375] width 718 height 142
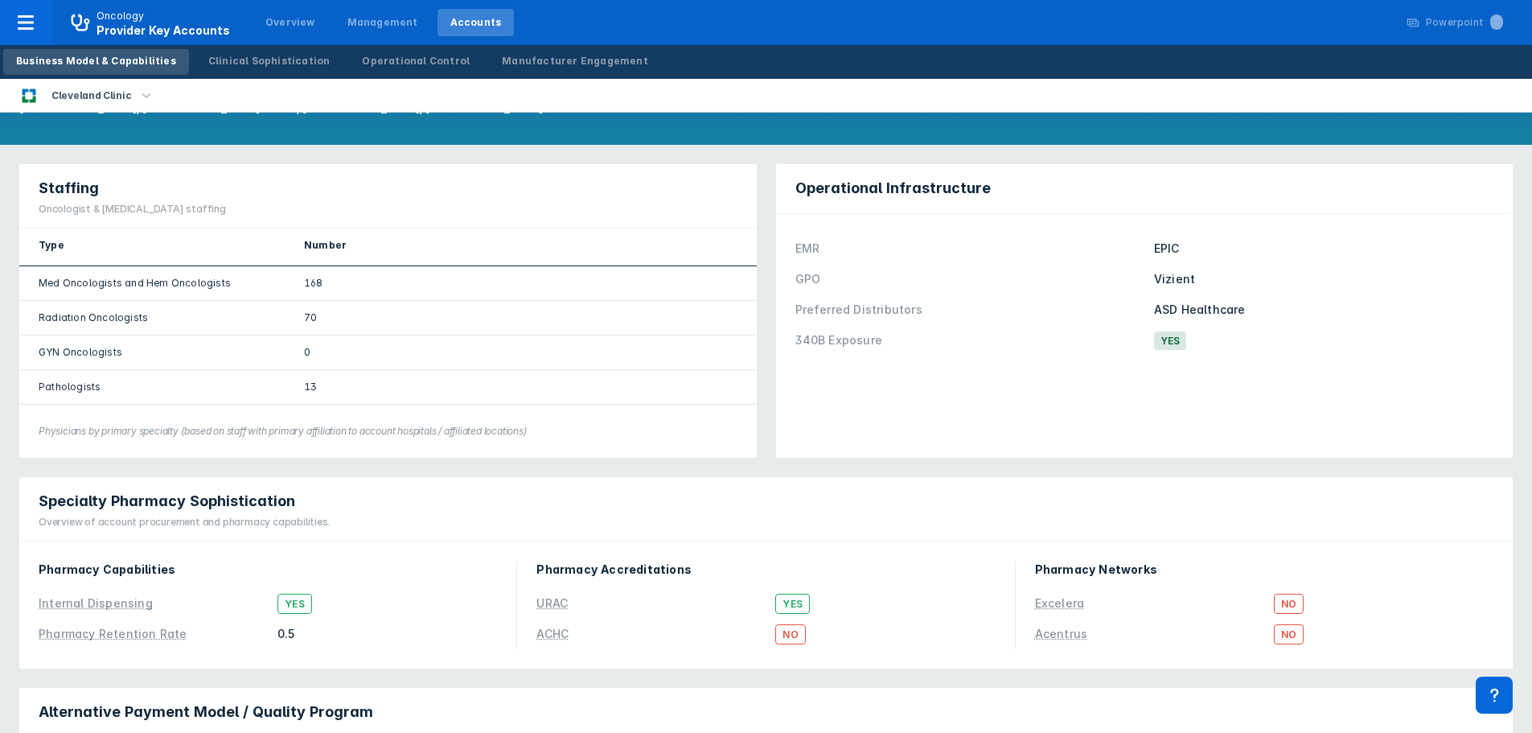
scroll to position [241, 0]
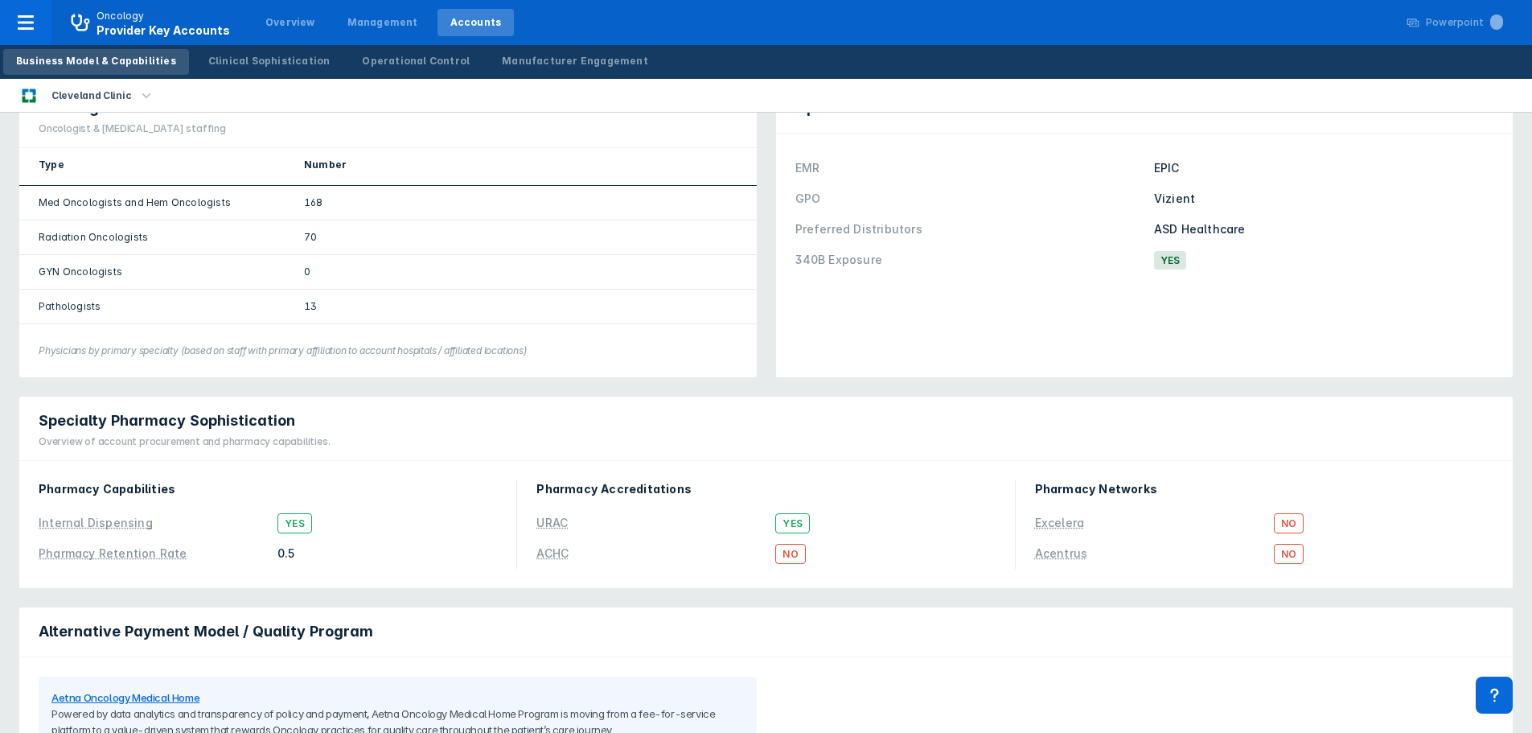
click at [91, 421] on span "Specialty Pharmacy Sophistication" at bounding box center [167, 420] width 257 height 19
click at [91, 420] on span "Specialty Pharmacy Sophistication" at bounding box center [167, 420] width 257 height 19
click at [187, 417] on span "Specialty Pharmacy Sophistication" at bounding box center [167, 420] width 257 height 19
drag, startPoint x: 75, startPoint y: 488, endPoint x: 169, endPoint y: 521, distance: 99.7
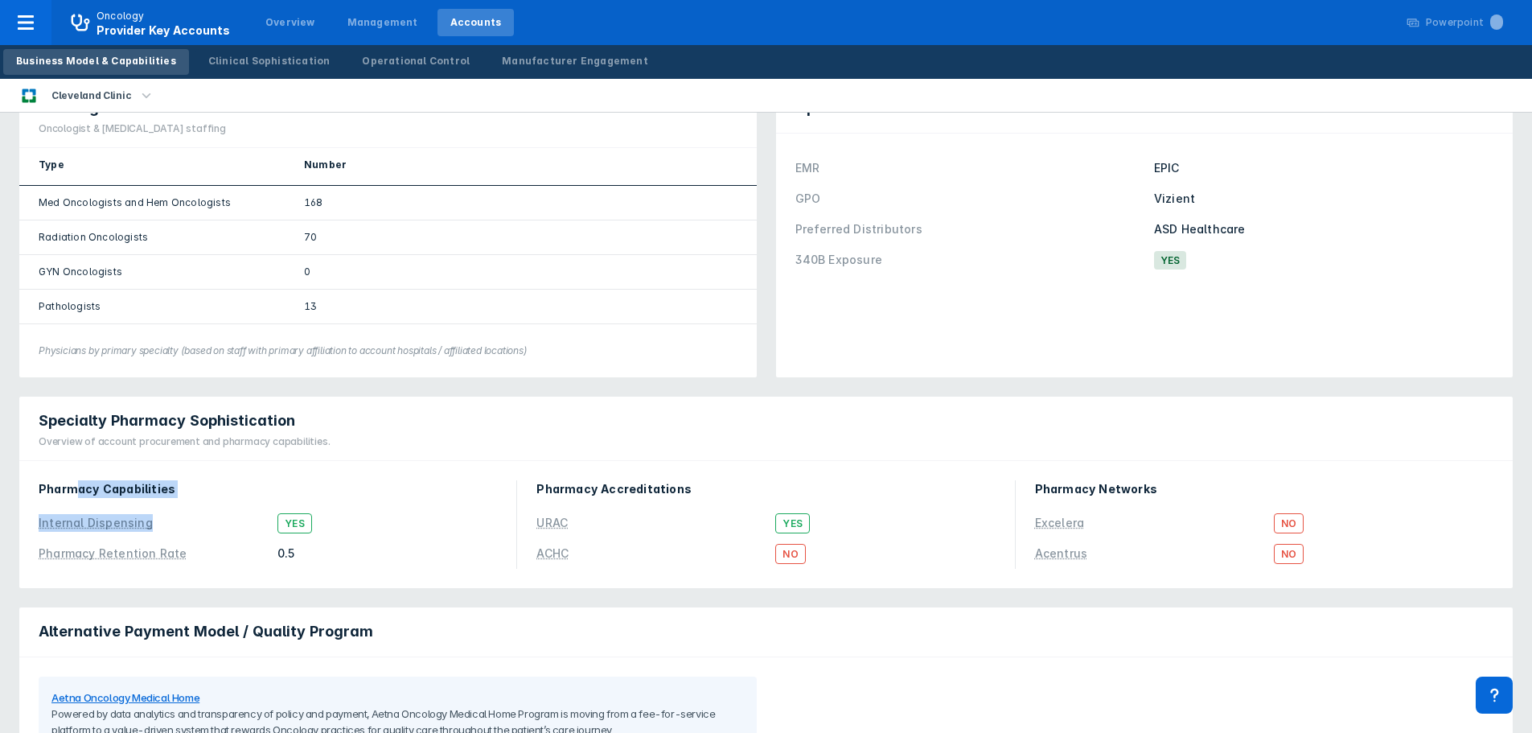
click at [148, 507] on div "Pharmacy Capabilities Internal Dispensing Yes Pharmacy Retention Rate 0.5" at bounding box center [268, 524] width 458 height 88
click at [195, 557] on div "Pharmacy Retention Rate" at bounding box center [153, 553] width 229 height 18
drag, startPoint x: 549, startPoint y: 489, endPoint x: 637, endPoint y: 497, distance: 88.0
click at [637, 497] on div "Pharmacy Accreditations URAC Yes ACHC No" at bounding box center [766, 524] width 478 height 108
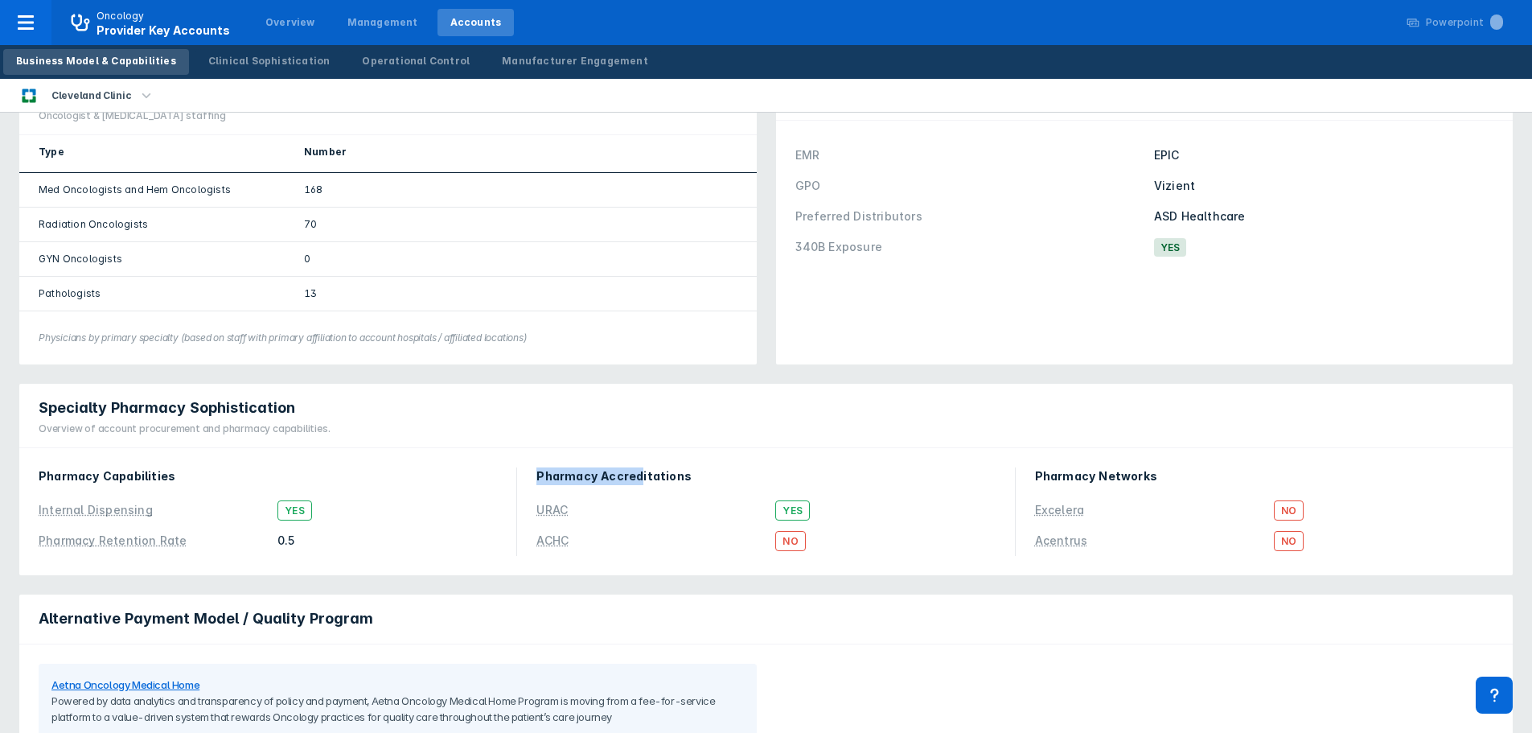
scroll to position [217, 0]
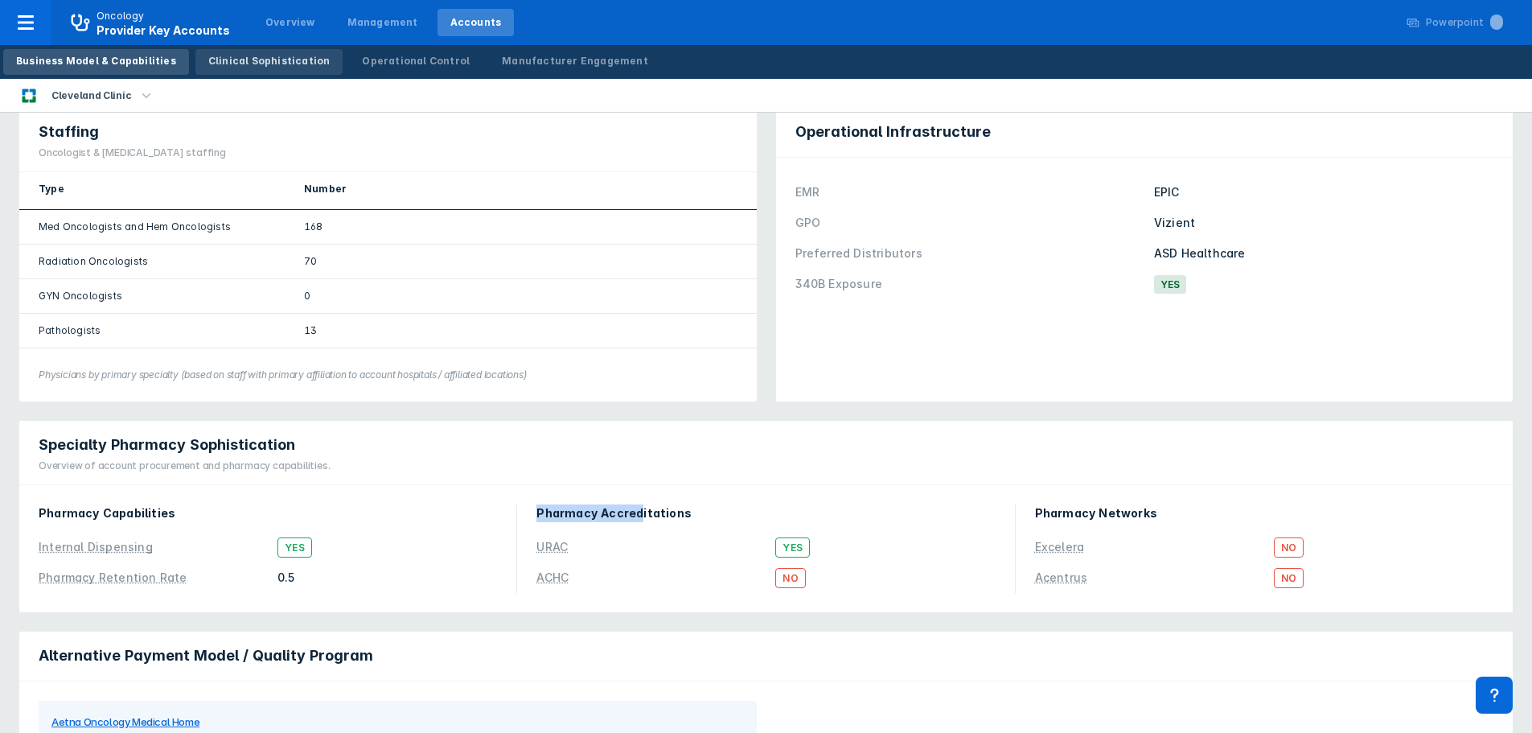
click at [256, 63] on div "Clinical Sophistication" at bounding box center [269, 61] width 122 height 14
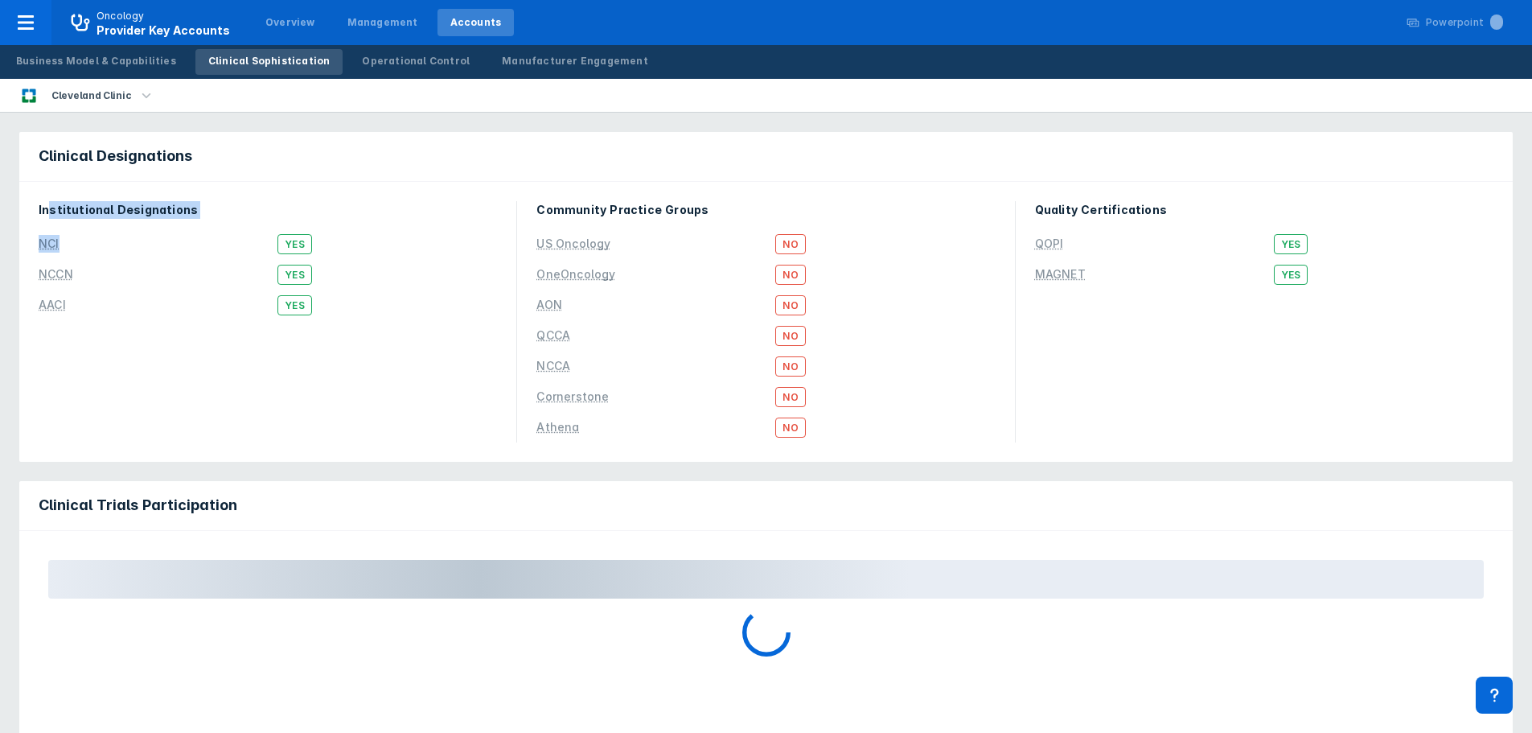
drag, startPoint x: 50, startPoint y: 207, endPoint x: 261, endPoint y: 226, distance: 212.4
click at [192, 223] on div "Institutional Designations NCI Yes NCCN Yes AACI Yes" at bounding box center [268, 260] width 458 height 119
drag, startPoint x: 568, startPoint y: 211, endPoint x: 795, endPoint y: 214, distance: 227.6
click at [679, 203] on div "Community Practice Groups" at bounding box center [765, 210] width 458 height 18
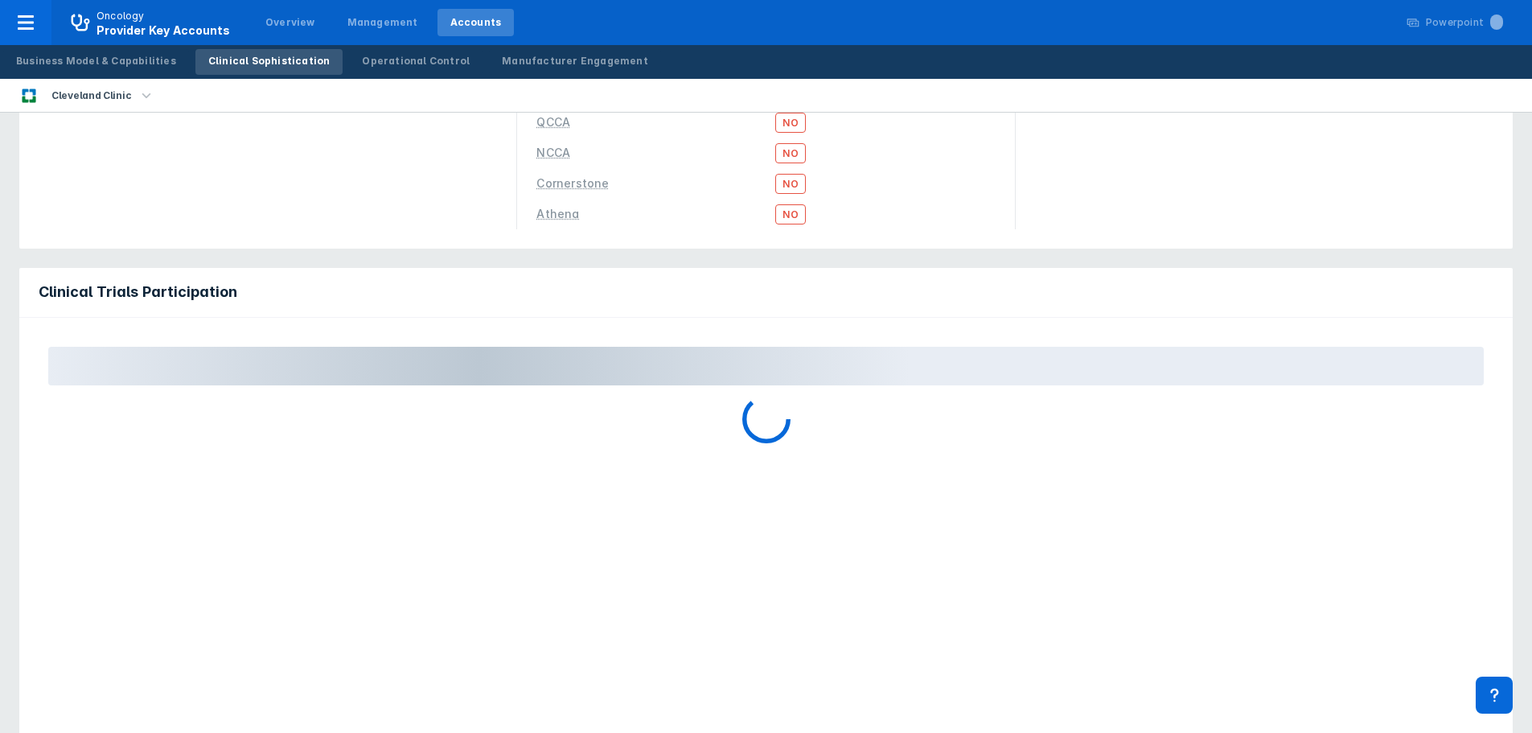
scroll to position [241, 0]
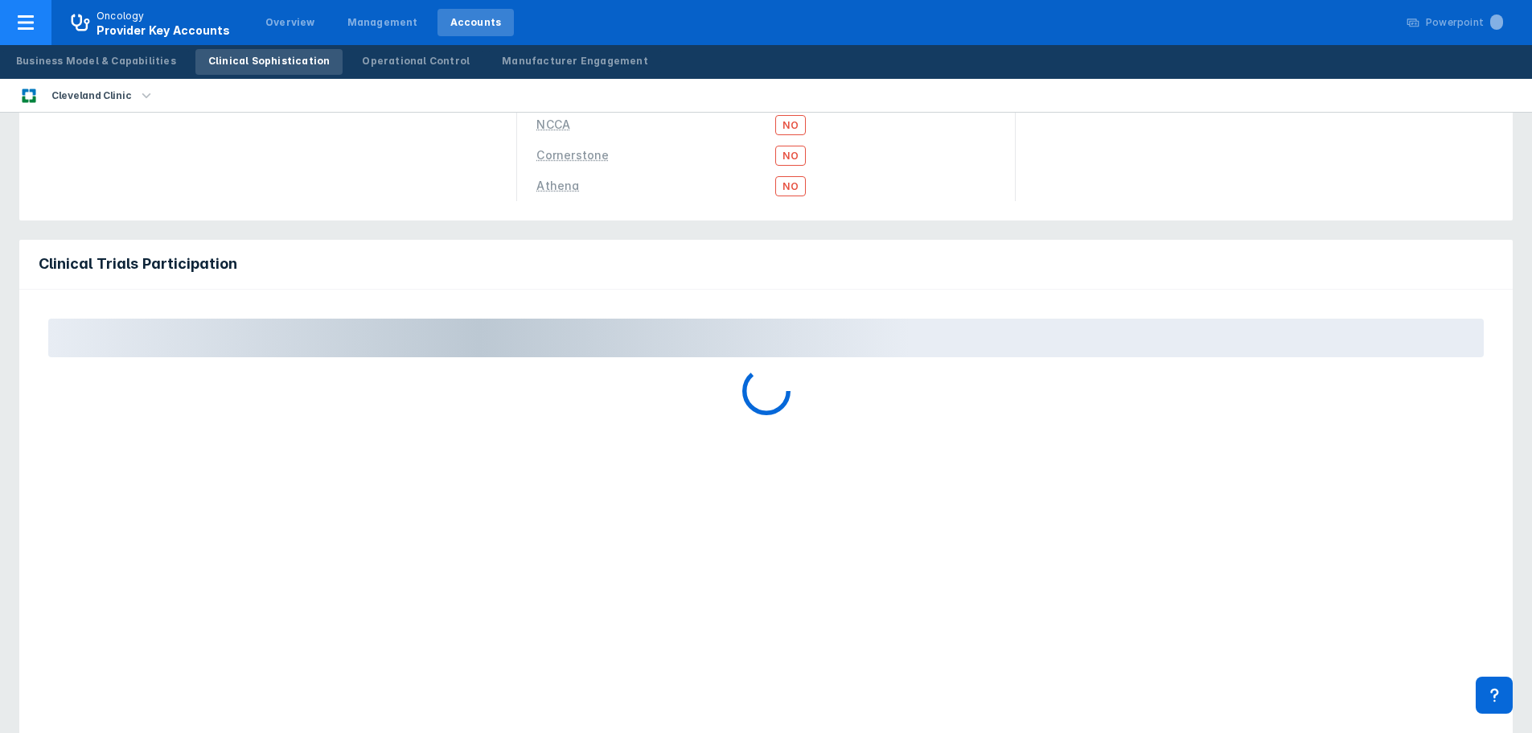
click at [393, 73] on link "Operational Control" at bounding box center [415, 62] width 133 height 26
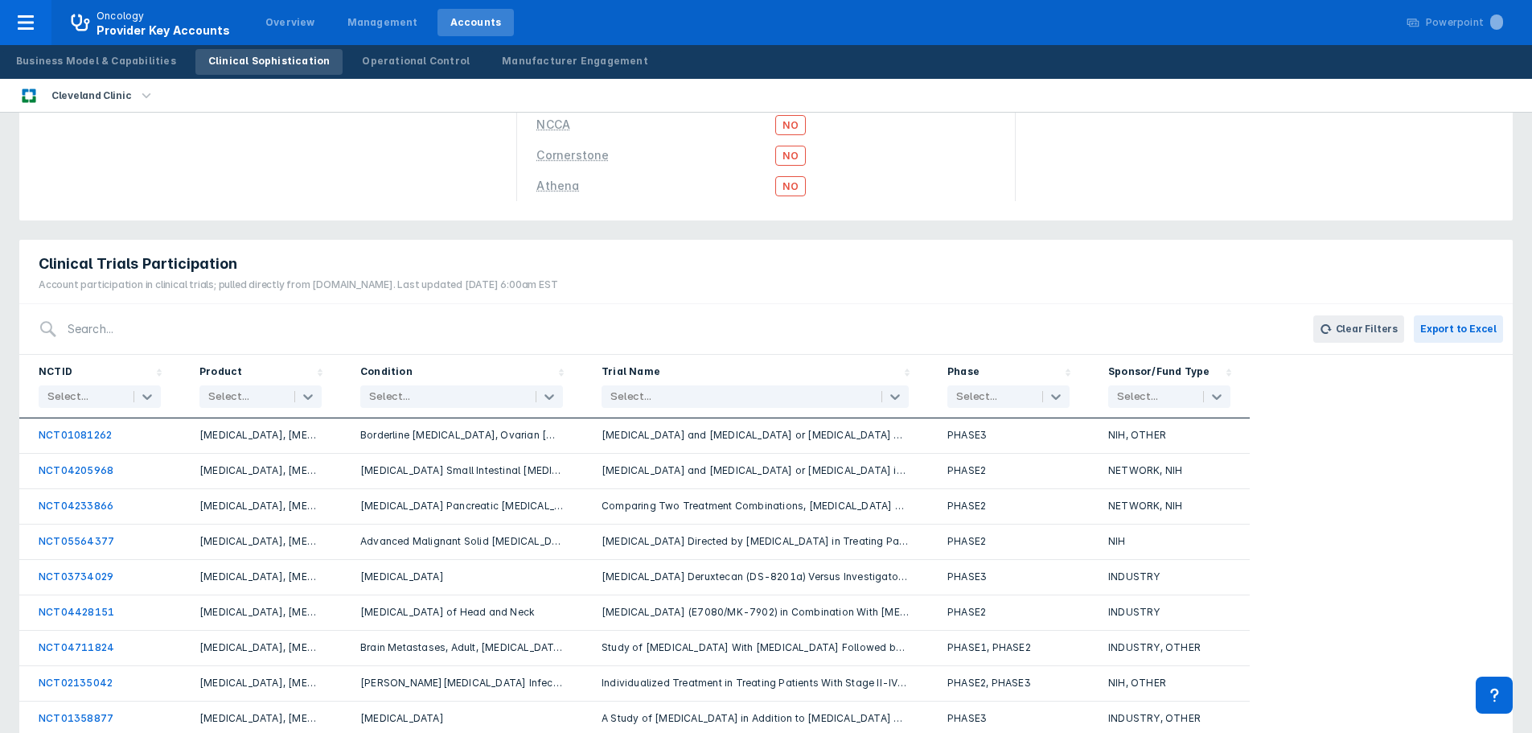
drag, startPoint x: 219, startPoint y: 6, endPoint x: 1108, endPoint y: 15, distance: 889.5
click at [413, 64] on div "Operational Control" at bounding box center [416, 61] width 108 height 14
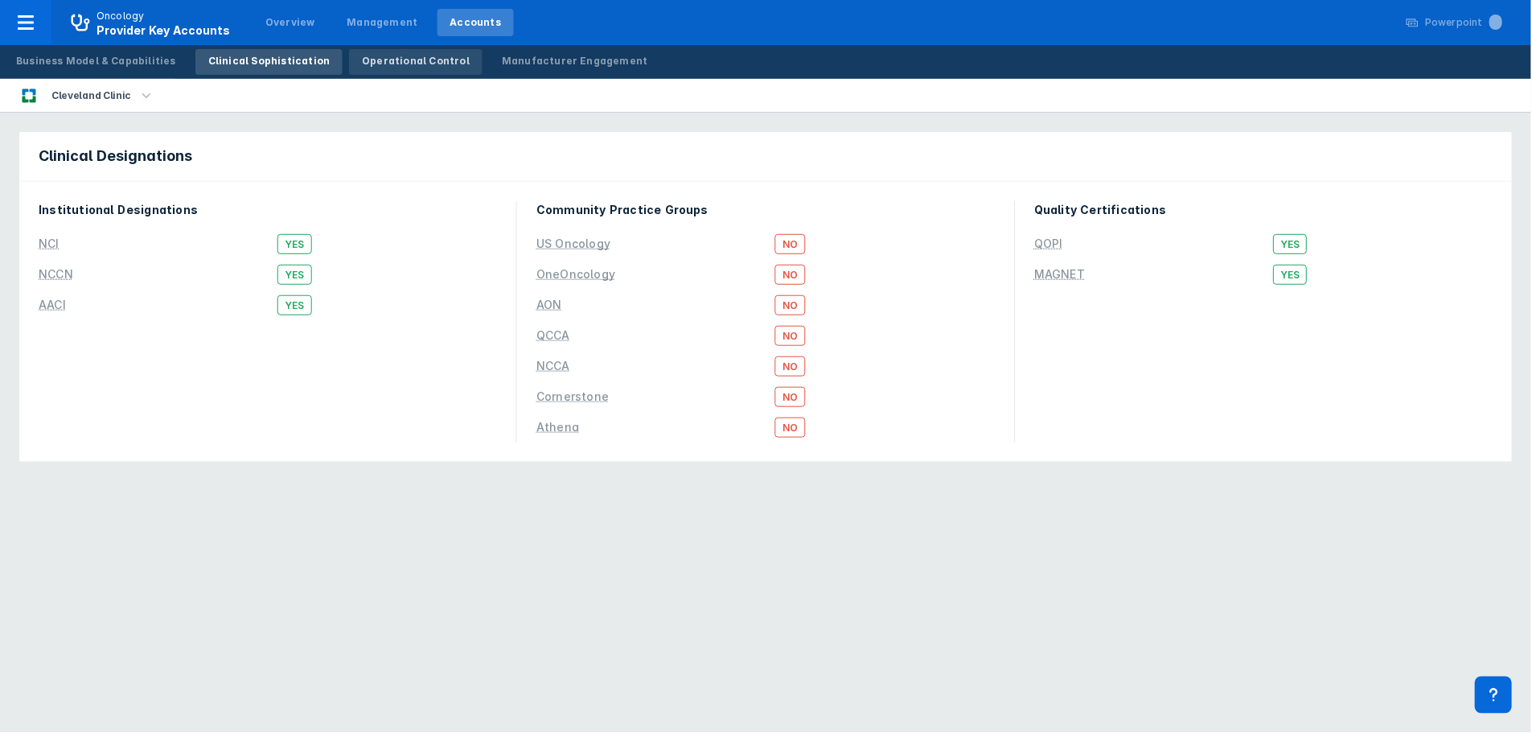
click at [384, 57] on div "Operational Control" at bounding box center [416, 61] width 108 height 14
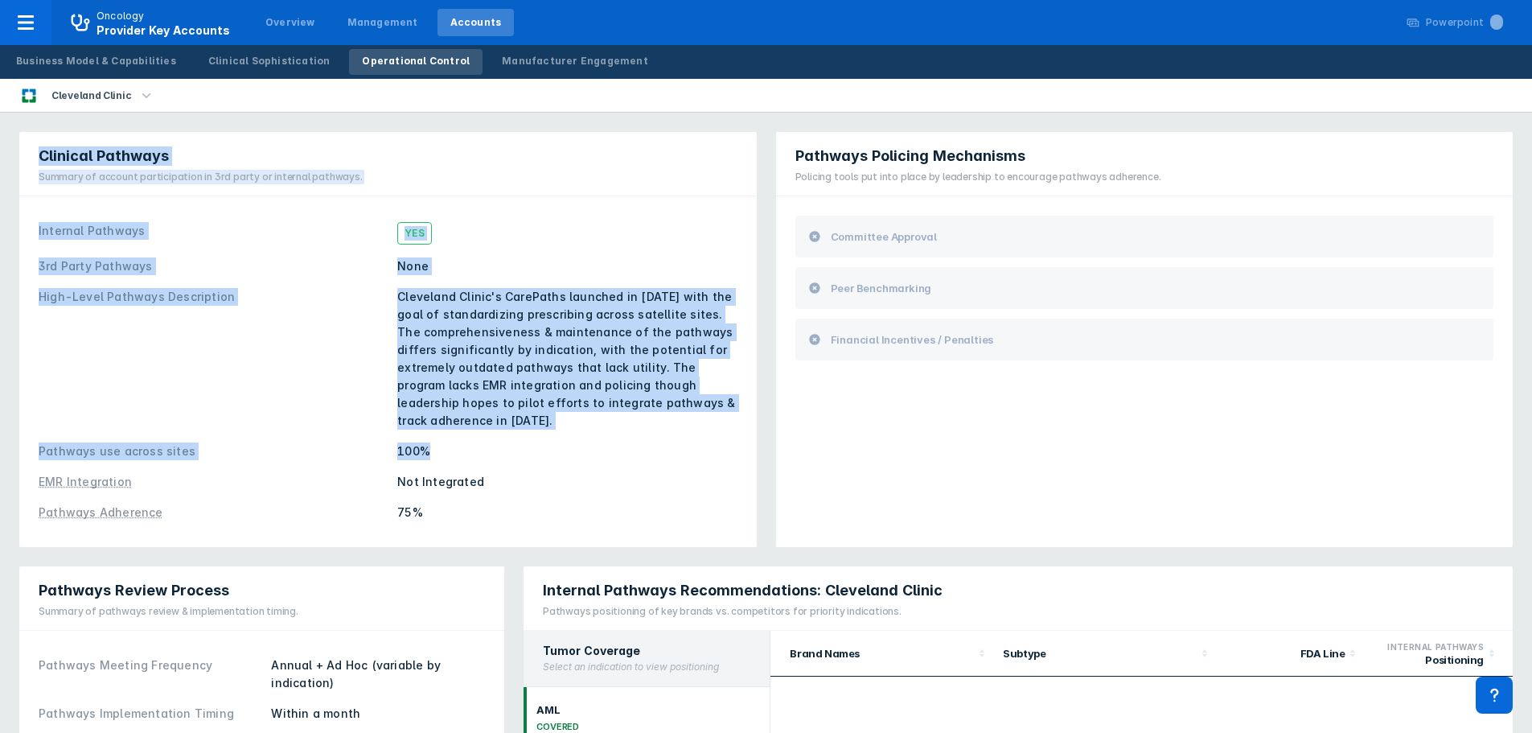
drag, startPoint x: 38, startPoint y: 157, endPoint x: 507, endPoint y: 516, distance: 590.8
click at [440, 450] on div "Clinical Pathways Summary of account participation in 3rd party or internal pat…" at bounding box center [387, 339] width 737 height 415
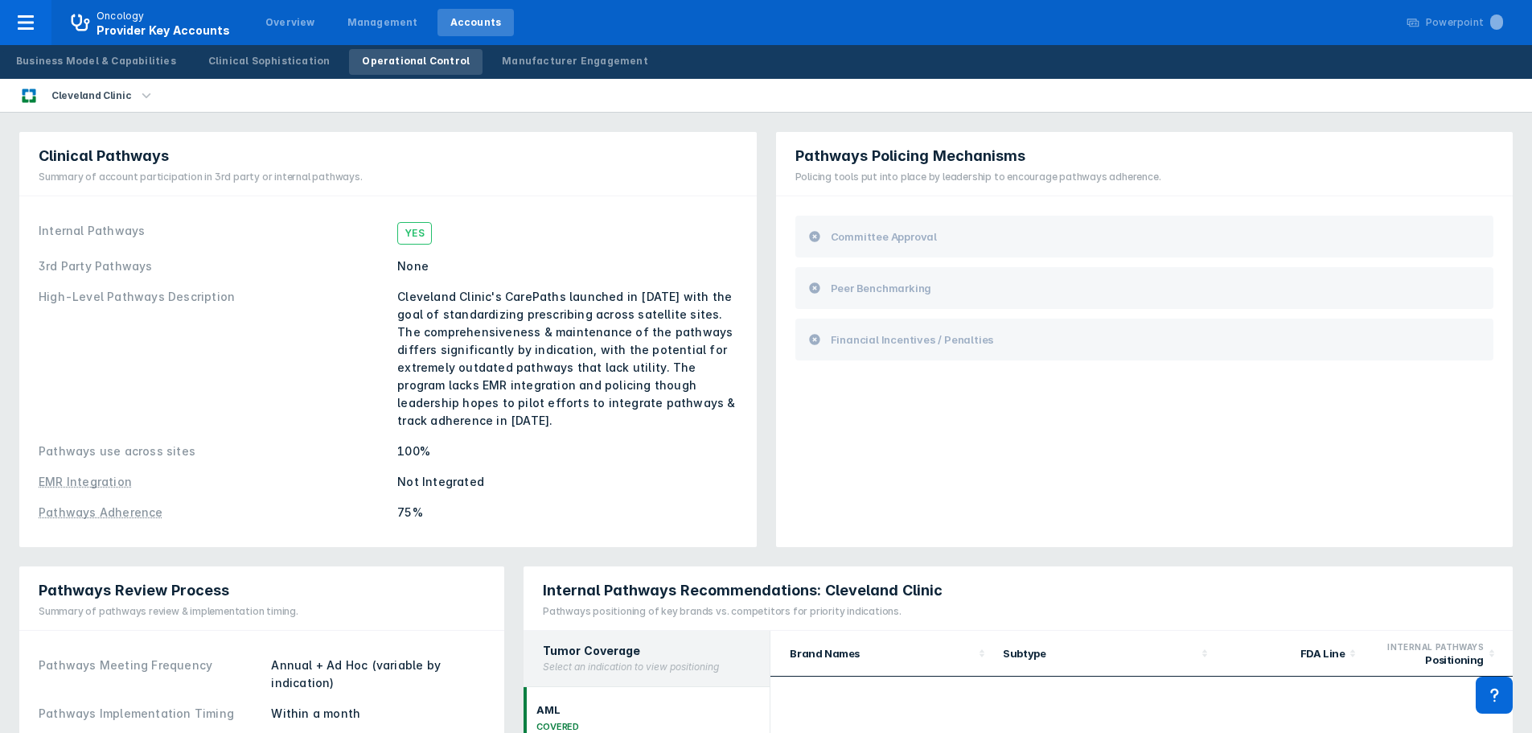
click at [470, 497] on div "Pathways Adherence 75%" at bounding box center [388, 512] width 699 height 31
drag, startPoint x: 49, startPoint y: 571, endPoint x: 213, endPoint y: 544, distance: 166.2
click at [209, 566] on div "Pathways Review Process Summary of pathways review & implementation timing." at bounding box center [164, 598] width 290 height 64
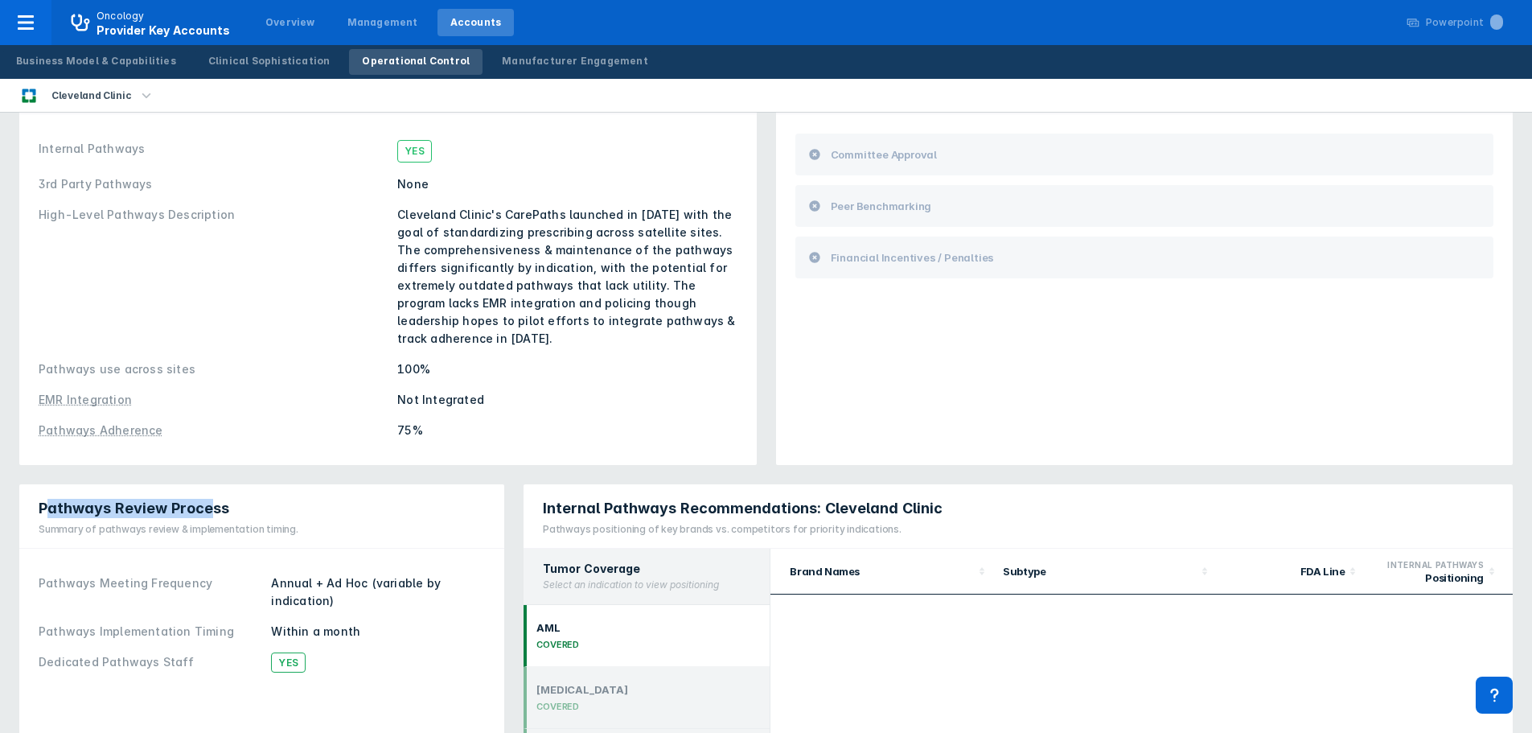
scroll to position [322, 0]
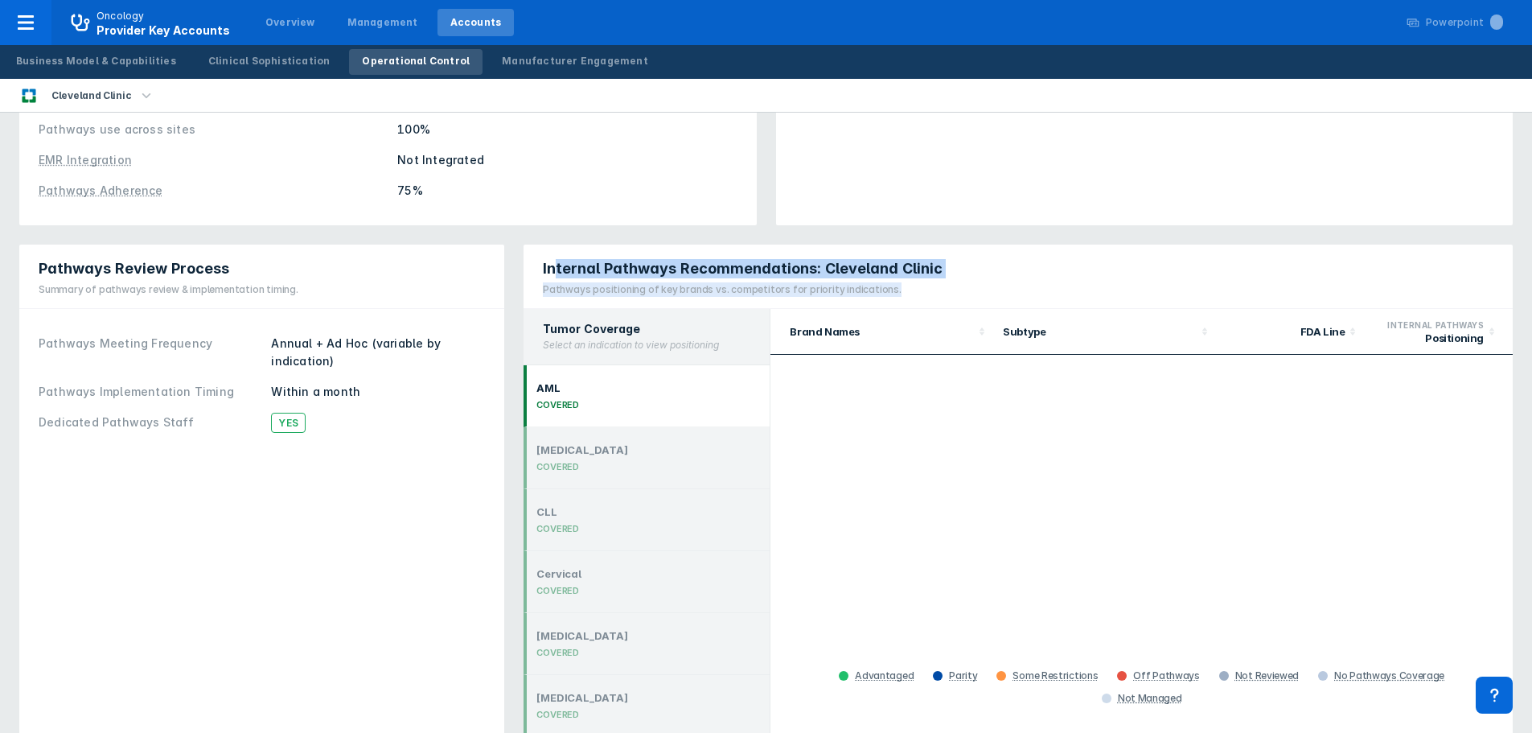
drag, startPoint x: 554, startPoint y: 244, endPoint x: 923, endPoint y: 261, distance: 369.6
click at [923, 265] on div "Internal Pathways Recommendations: Cleveland Clinic Pathways positioning of key…" at bounding box center [743, 278] width 400 height 38
click at [919, 259] on span "Internal Pathways Recommendations: Cleveland Clinic" at bounding box center [743, 268] width 400 height 19
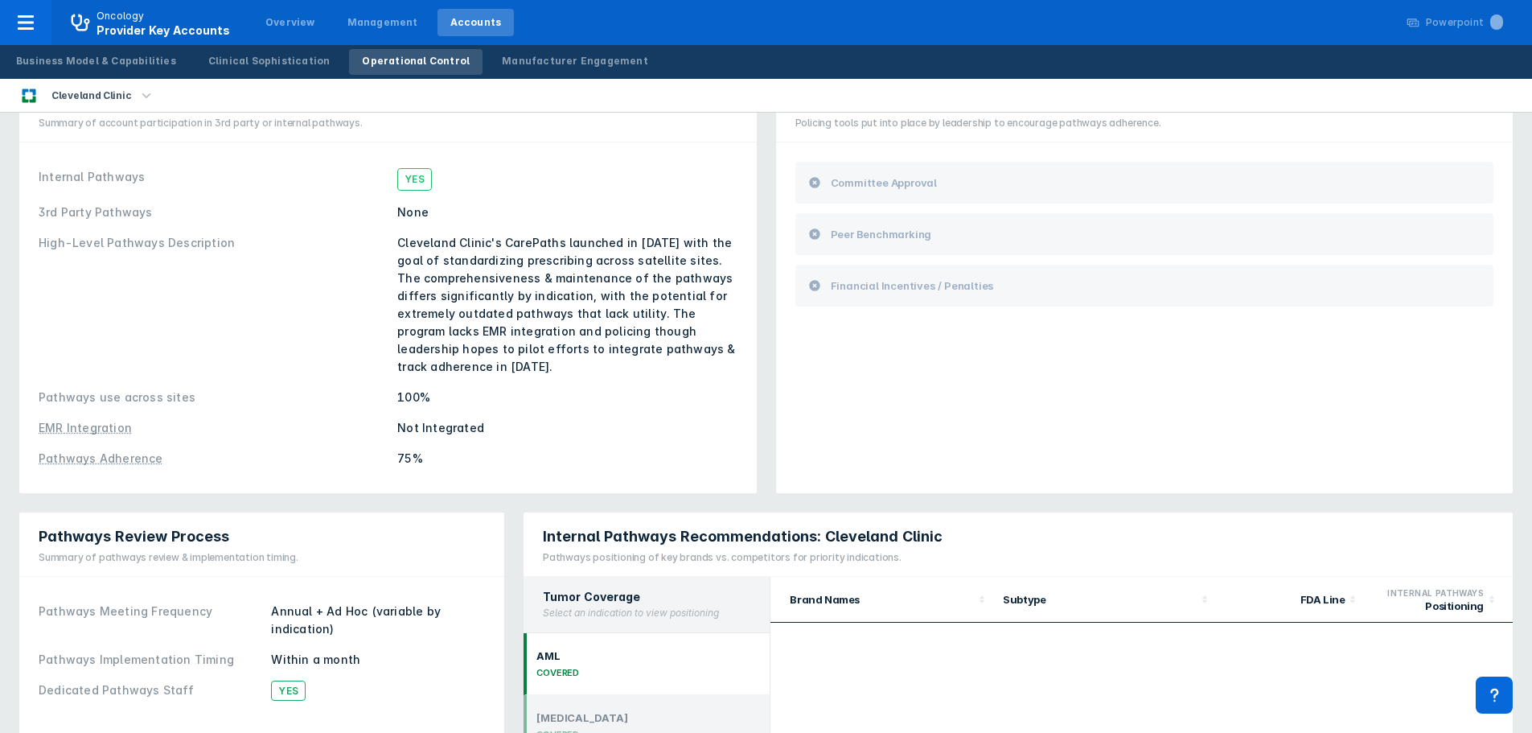
scroll to position [0, 0]
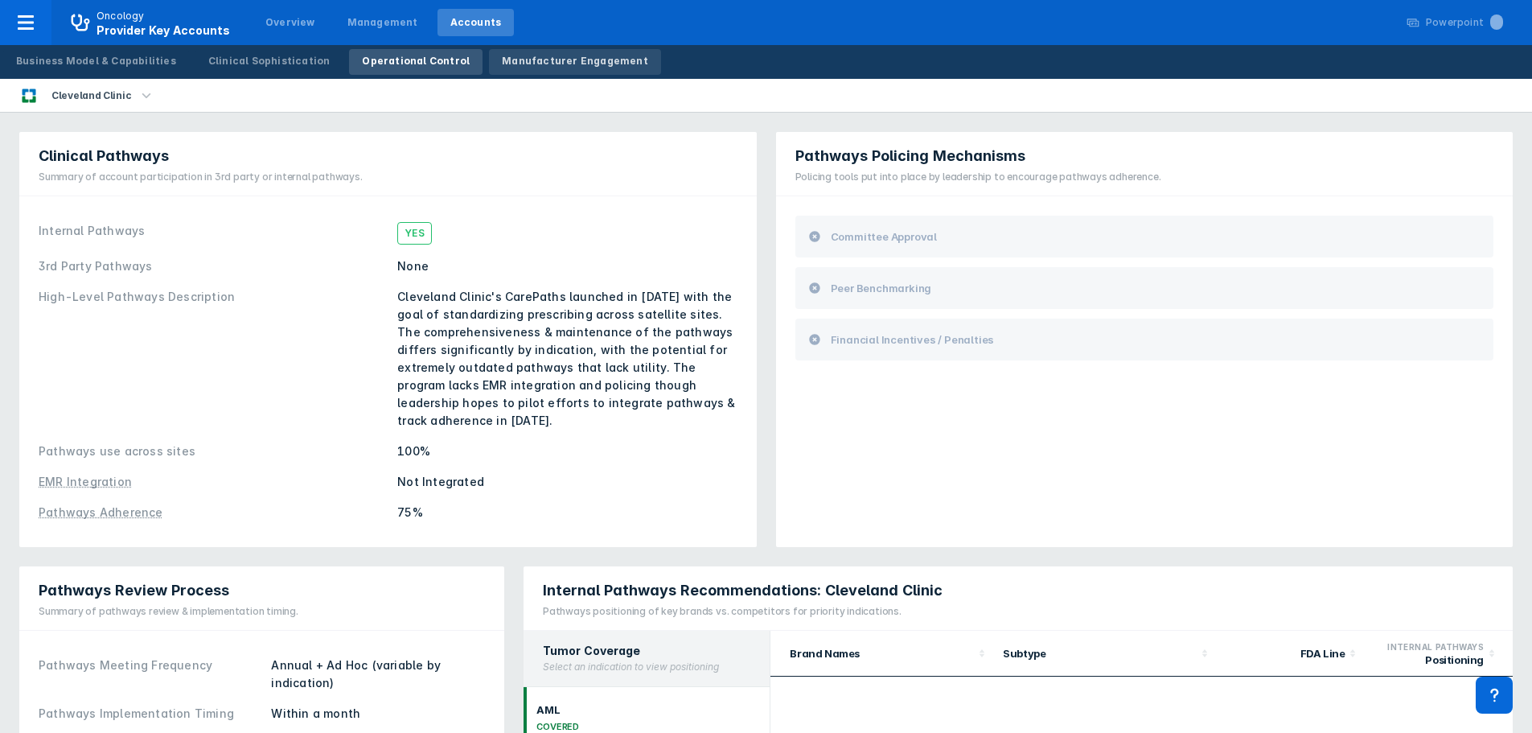
click at [539, 64] on div "Manufacturer Engagement" at bounding box center [575, 61] width 146 height 14
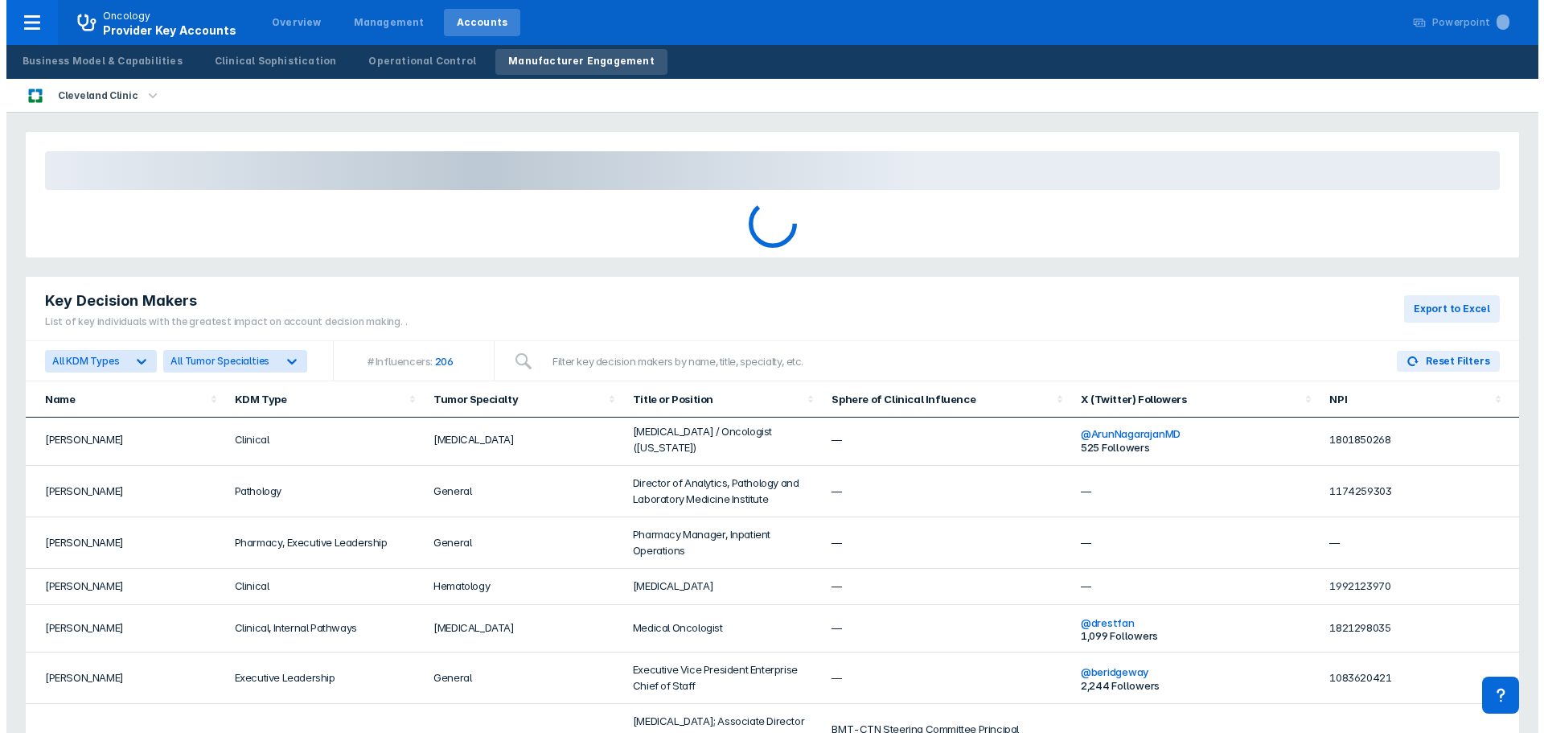
scroll to position [724, 0]
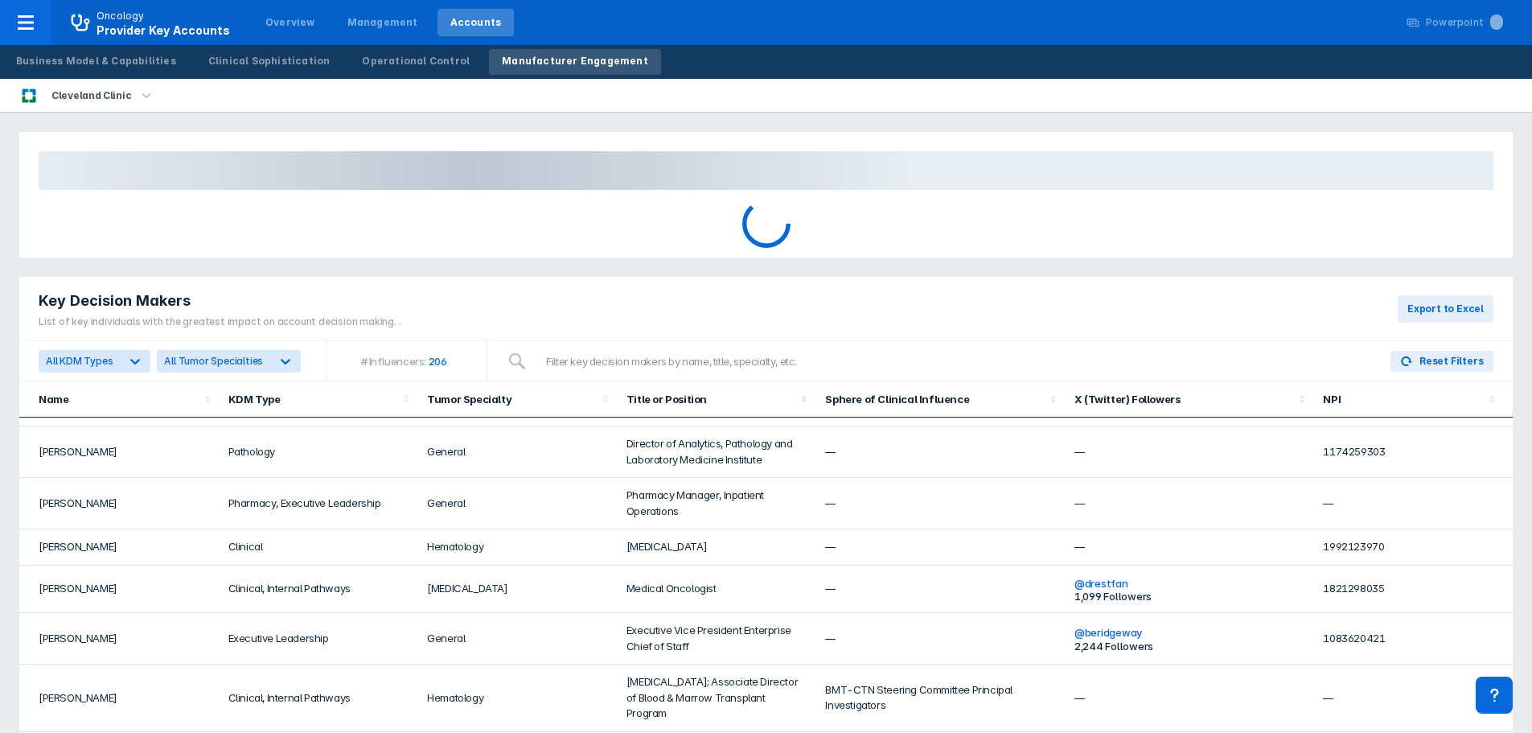
click at [400, 235] on div at bounding box center [766, 223] width 1474 height 48
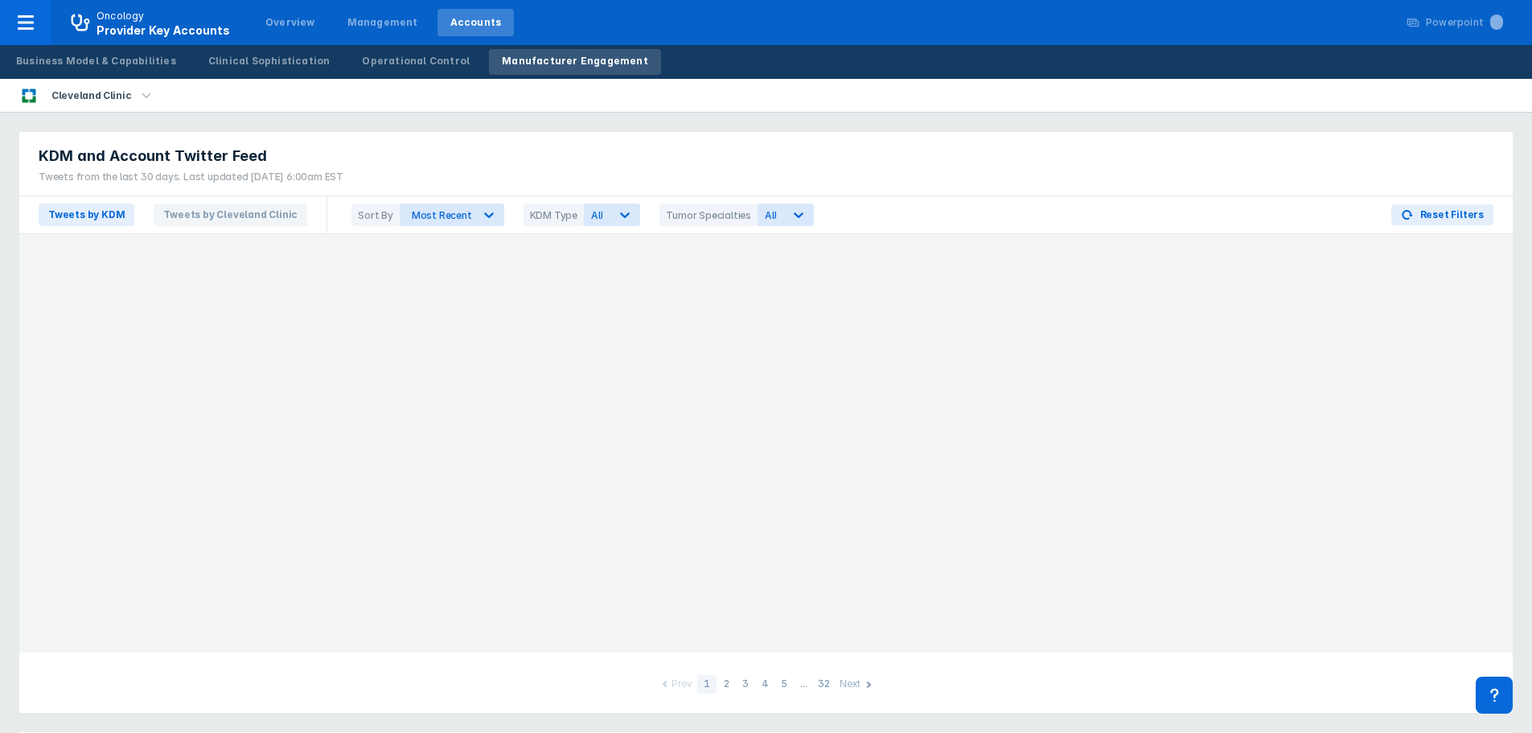
drag, startPoint x: 1327, startPoint y: 473, endPoint x: 1296, endPoint y: 483, distance: 32.0
click at [1310, 474] on div at bounding box center [765, 443] width 1493 height 418
click at [21, 18] on icon at bounding box center [25, 22] width 19 height 19
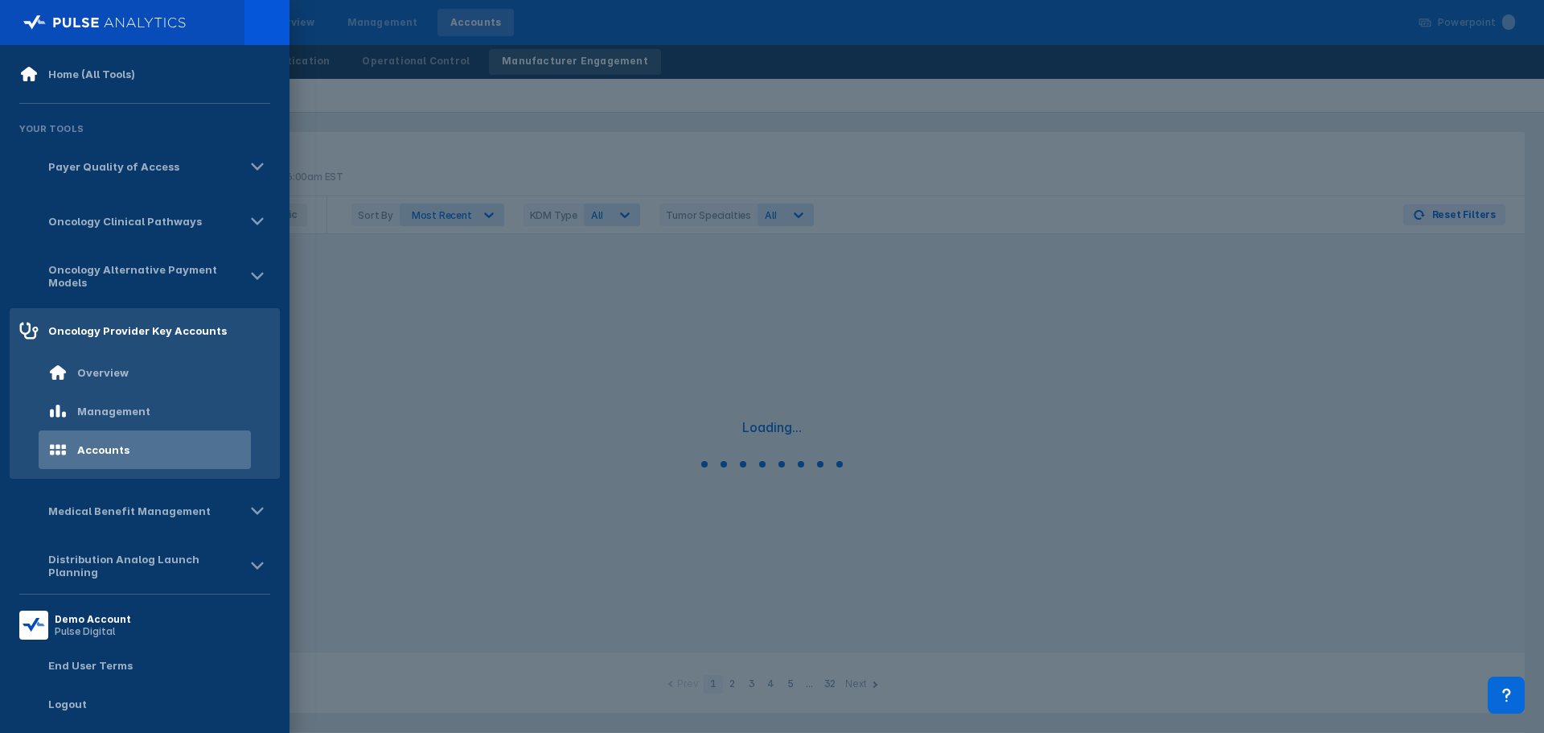
click at [23, 15] on div "Home (All Tools) Your Tools Payer Quality of Access Oncology Clinical Pathways …" at bounding box center [772, 366] width 1544 height 733
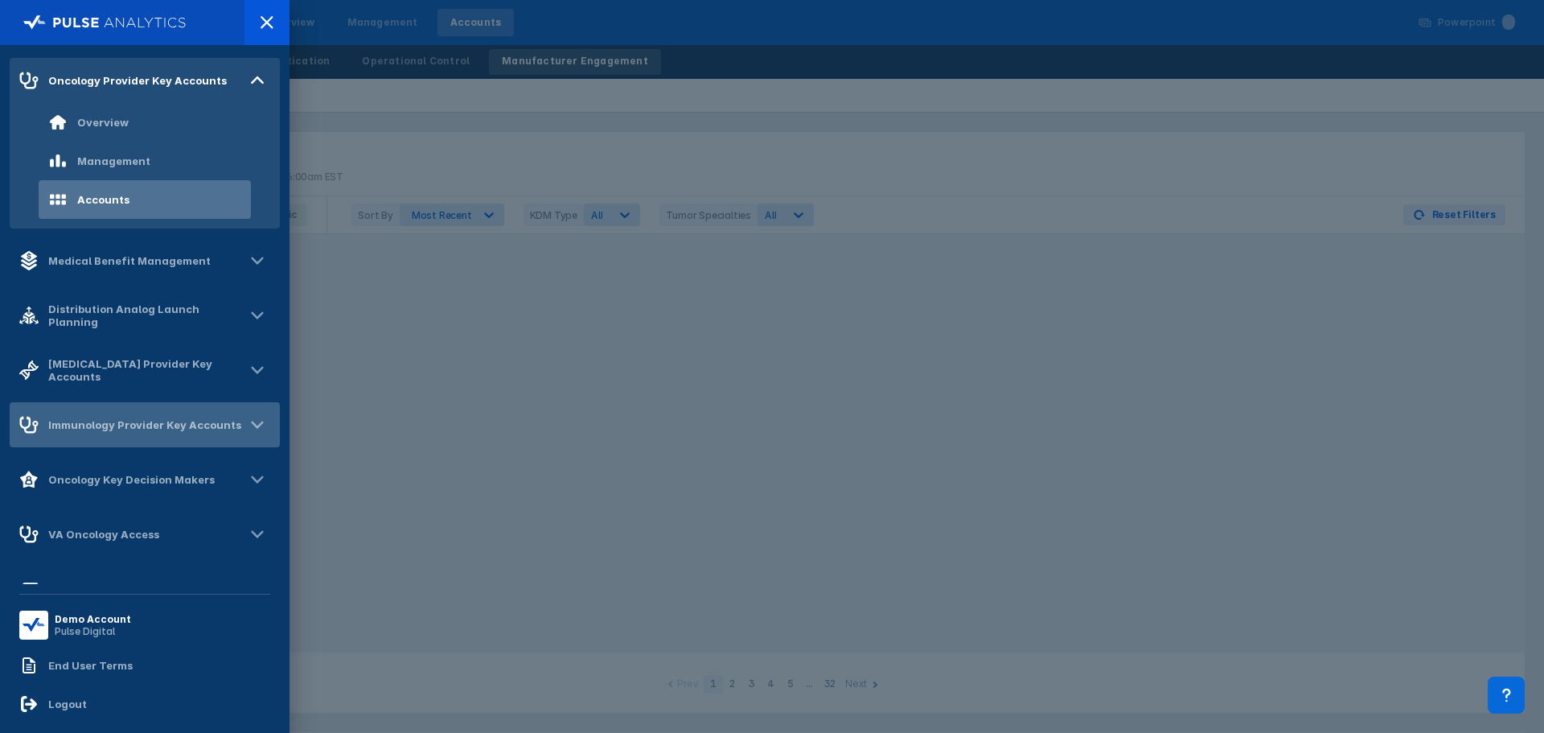
scroll to position [298, 0]
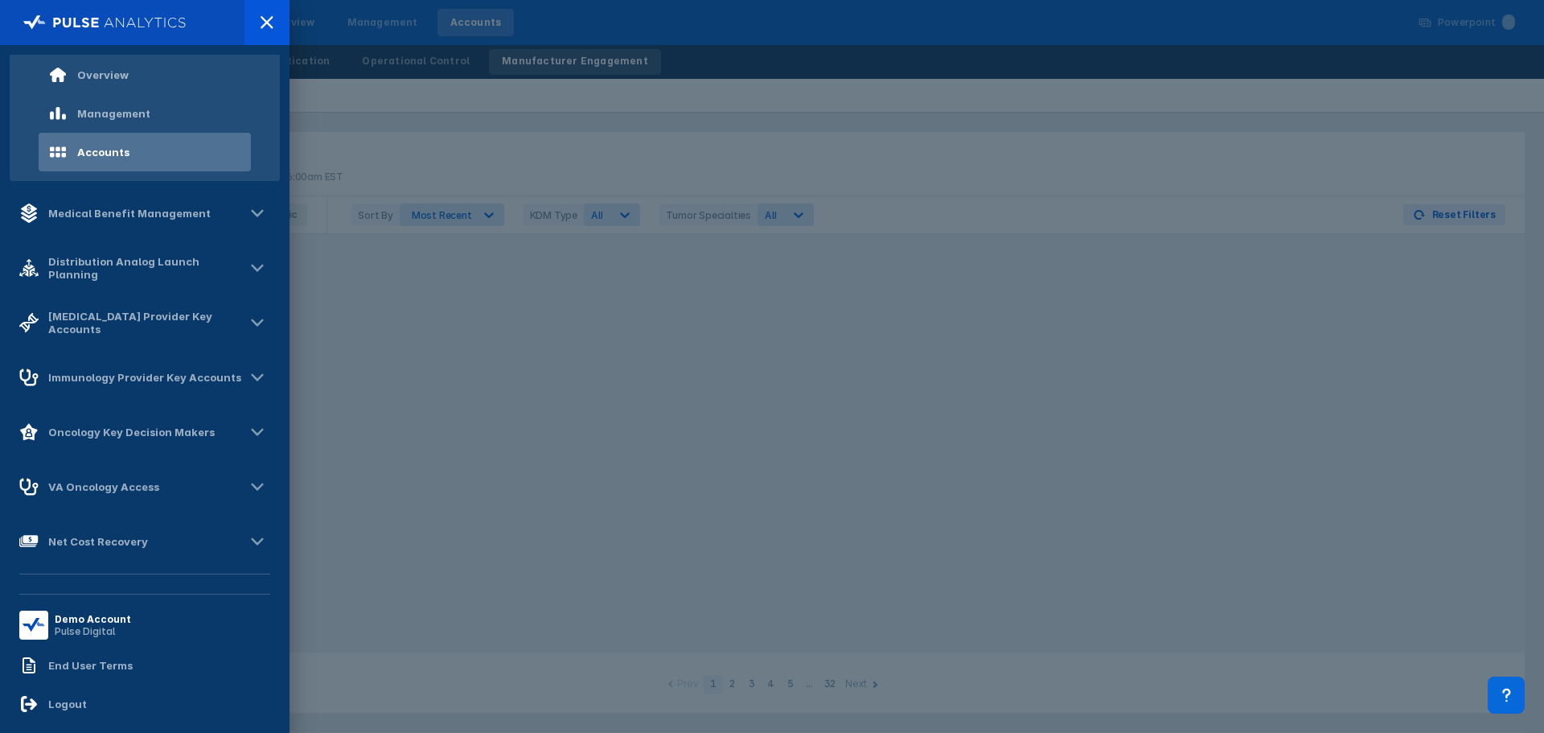
click at [442, 281] on div at bounding box center [772, 366] width 1544 height 733
click at [960, 98] on div at bounding box center [772, 366] width 1544 height 733
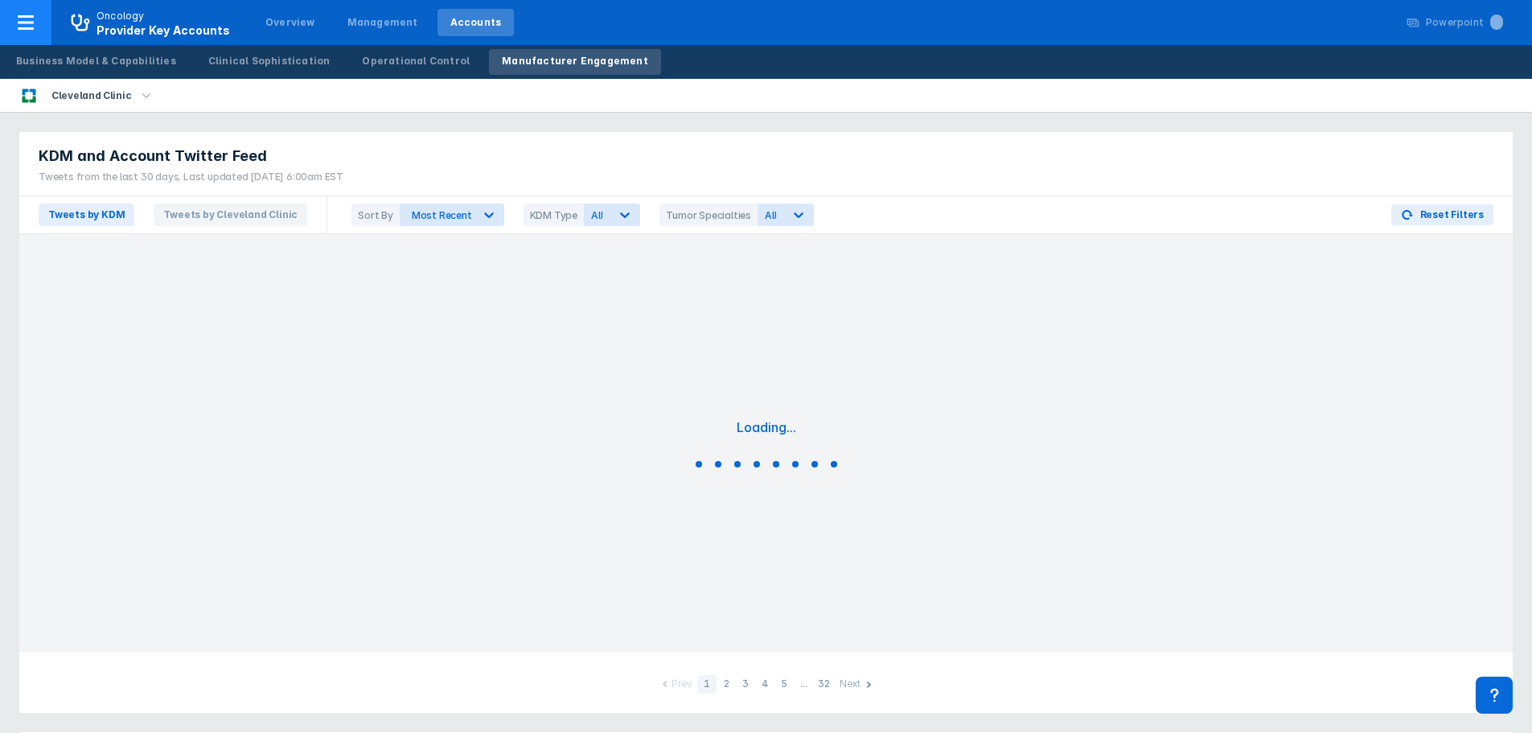
click at [21, 19] on icon at bounding box center [25, 22] width 19 height 19
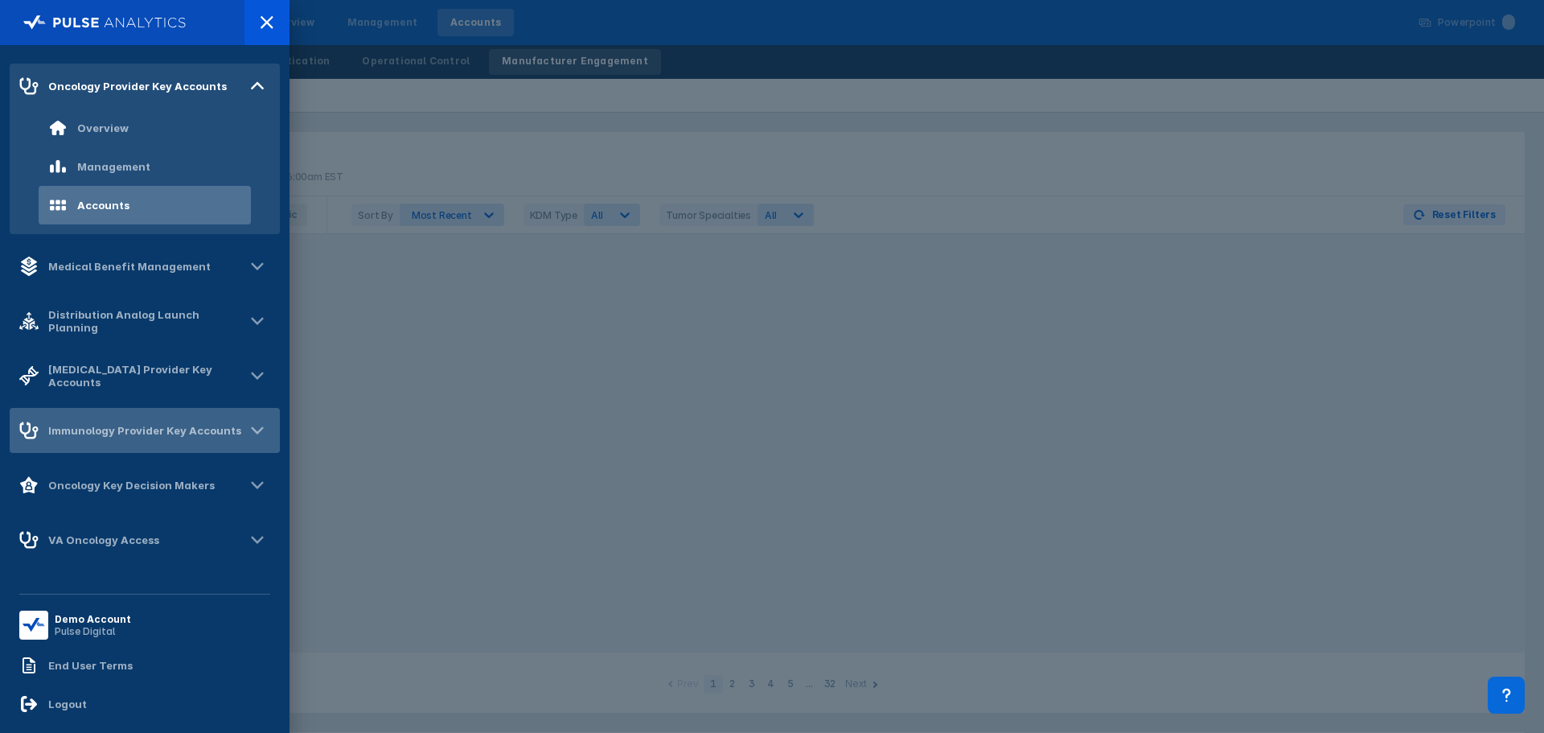
scroll to position [137, 0]
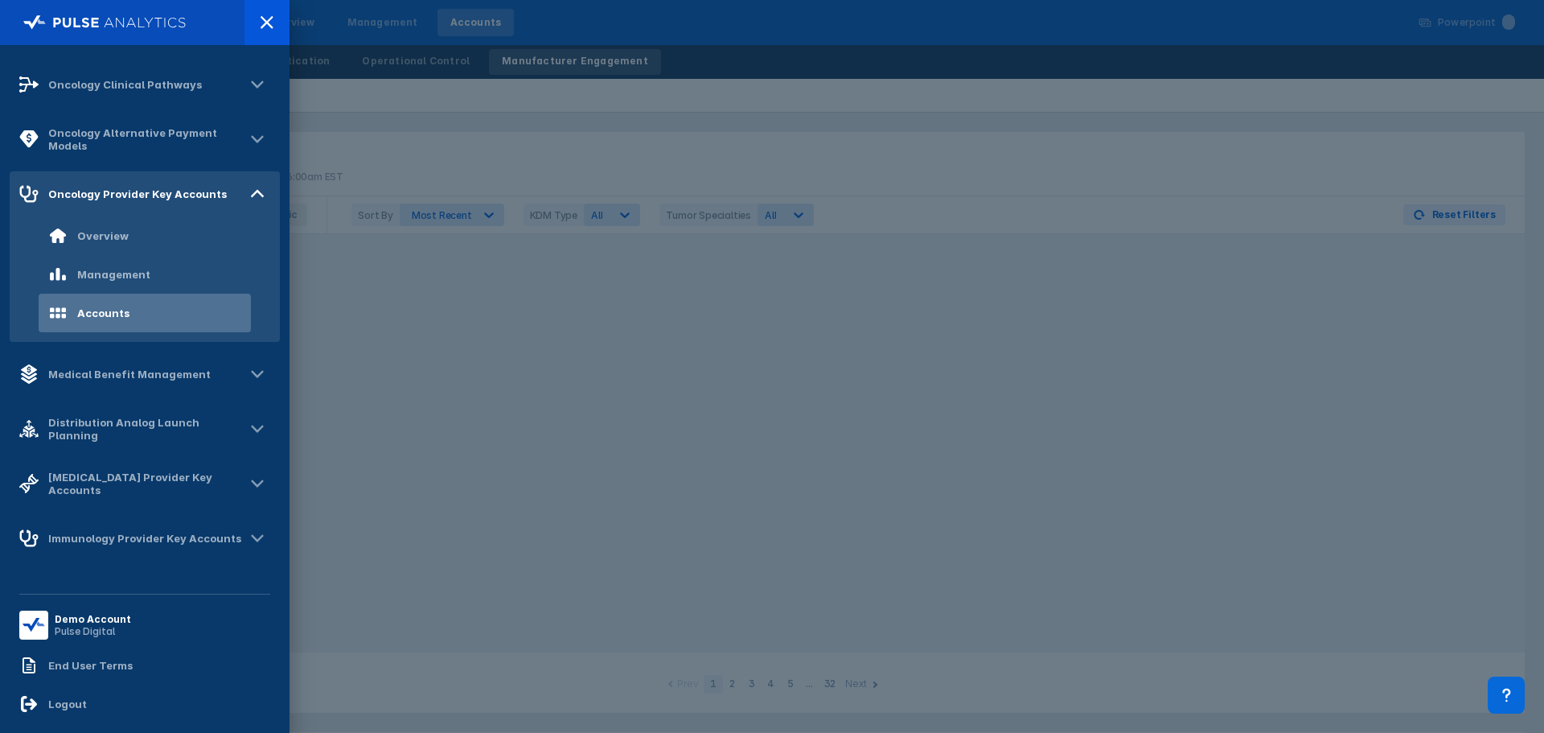
click at [771, 174] on div at bounding box center [772, 366] width 1544 height 733
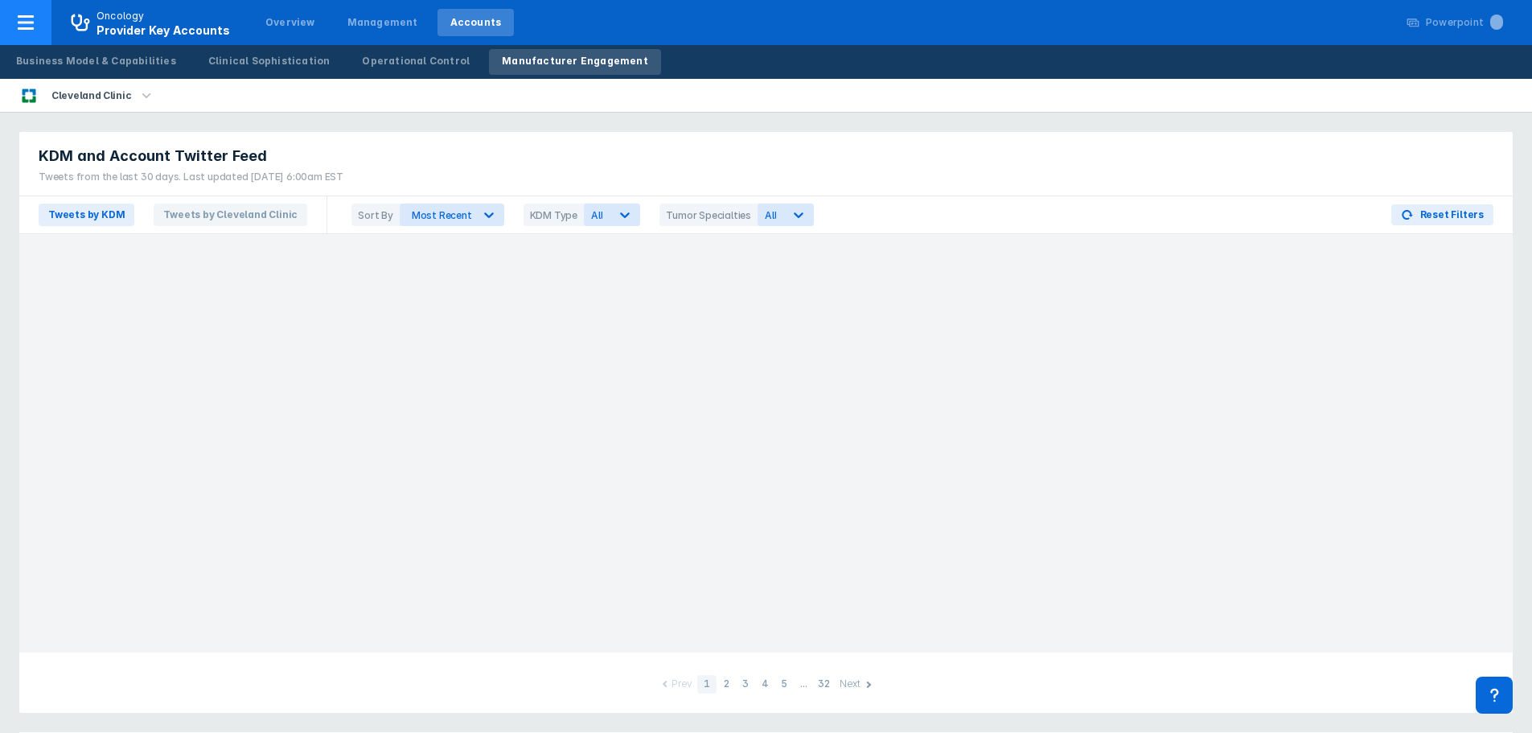
click at [33, 29] on icon at bounding box center [26, 22] width 16 height 14
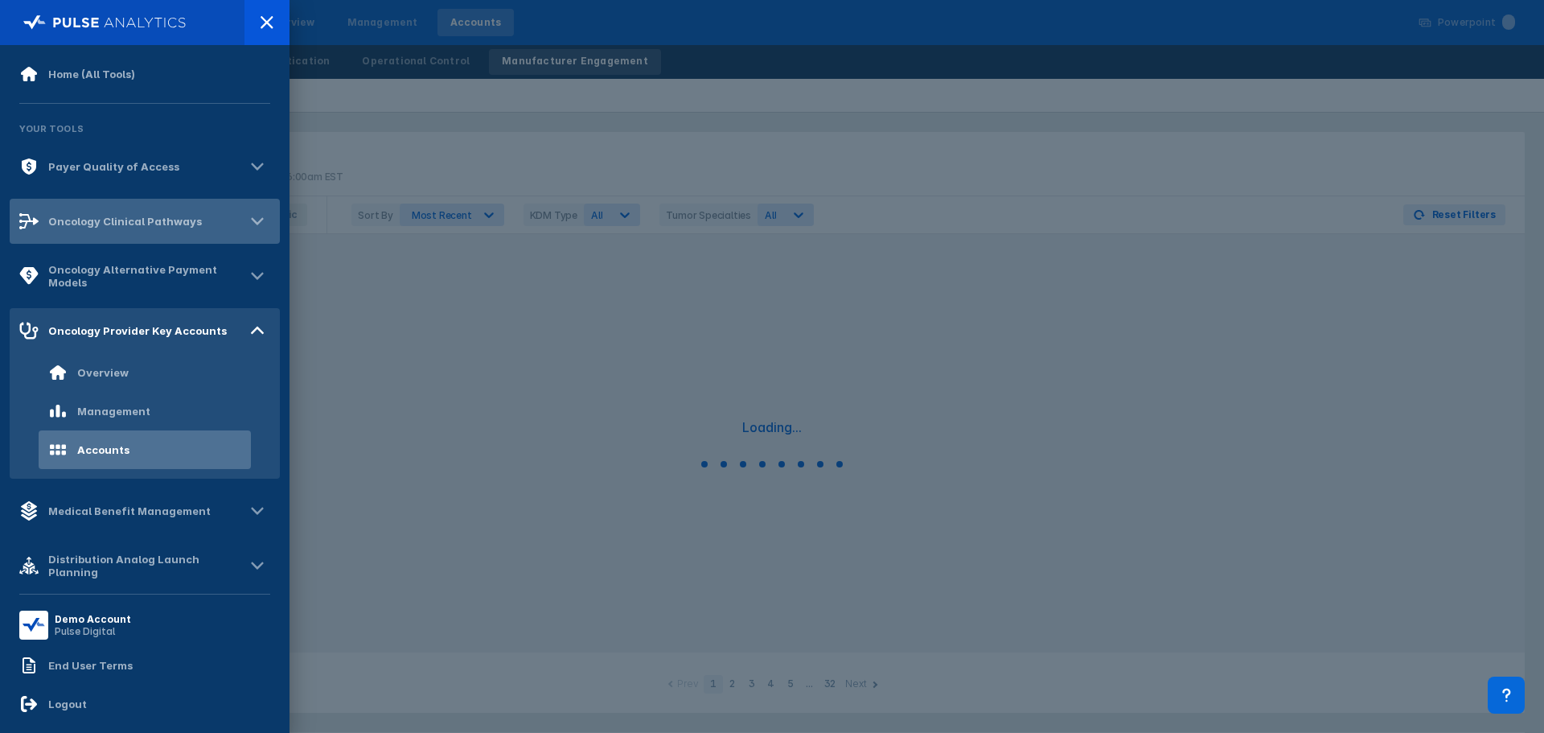
click at [121, 217] on div "Oncology Clinical Pathways" at bounding box center [125, 221] width 154 height 13
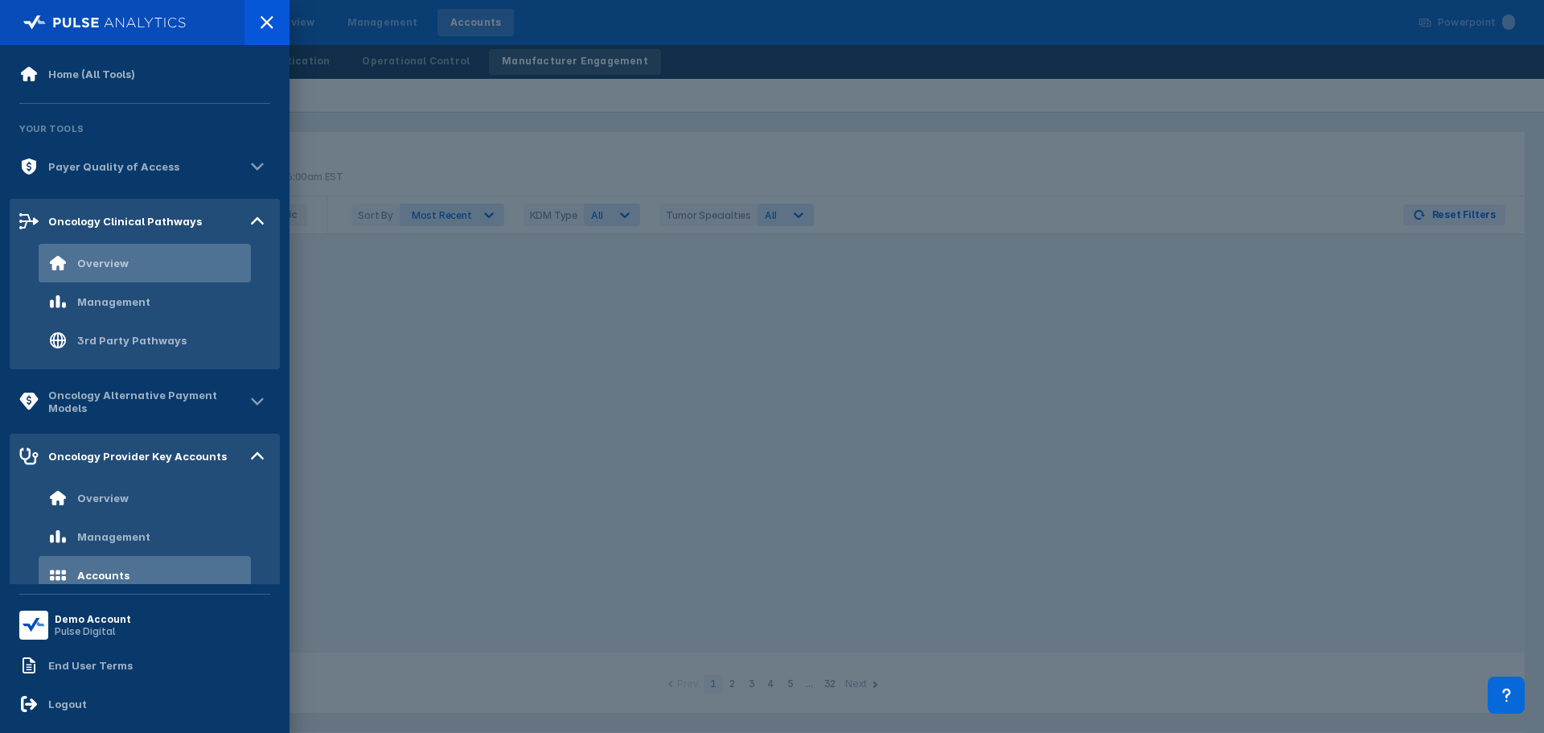
click at [101, 256] on div "Overview" at bounding box center [88, 262] width 80 height 19
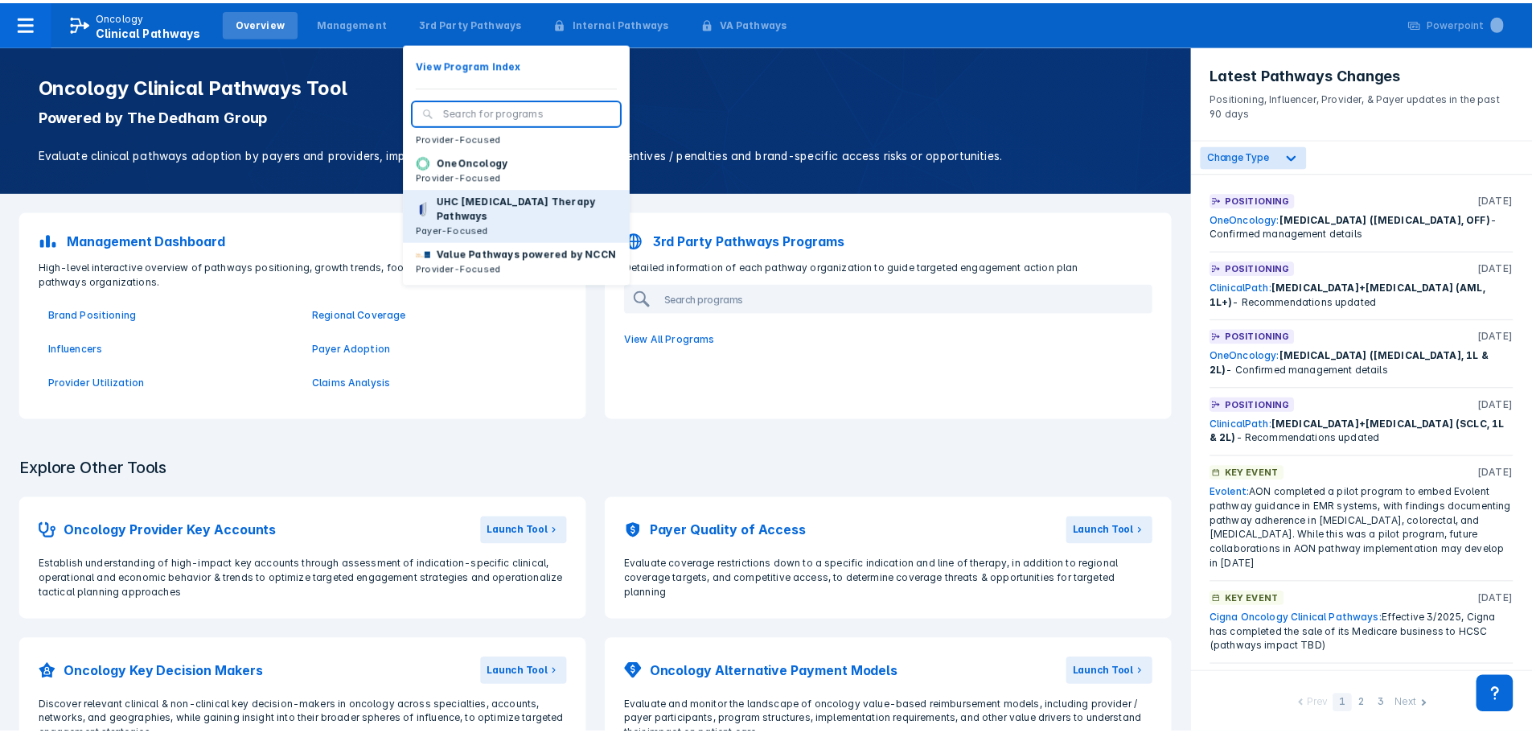
scroll to position [203, 0]
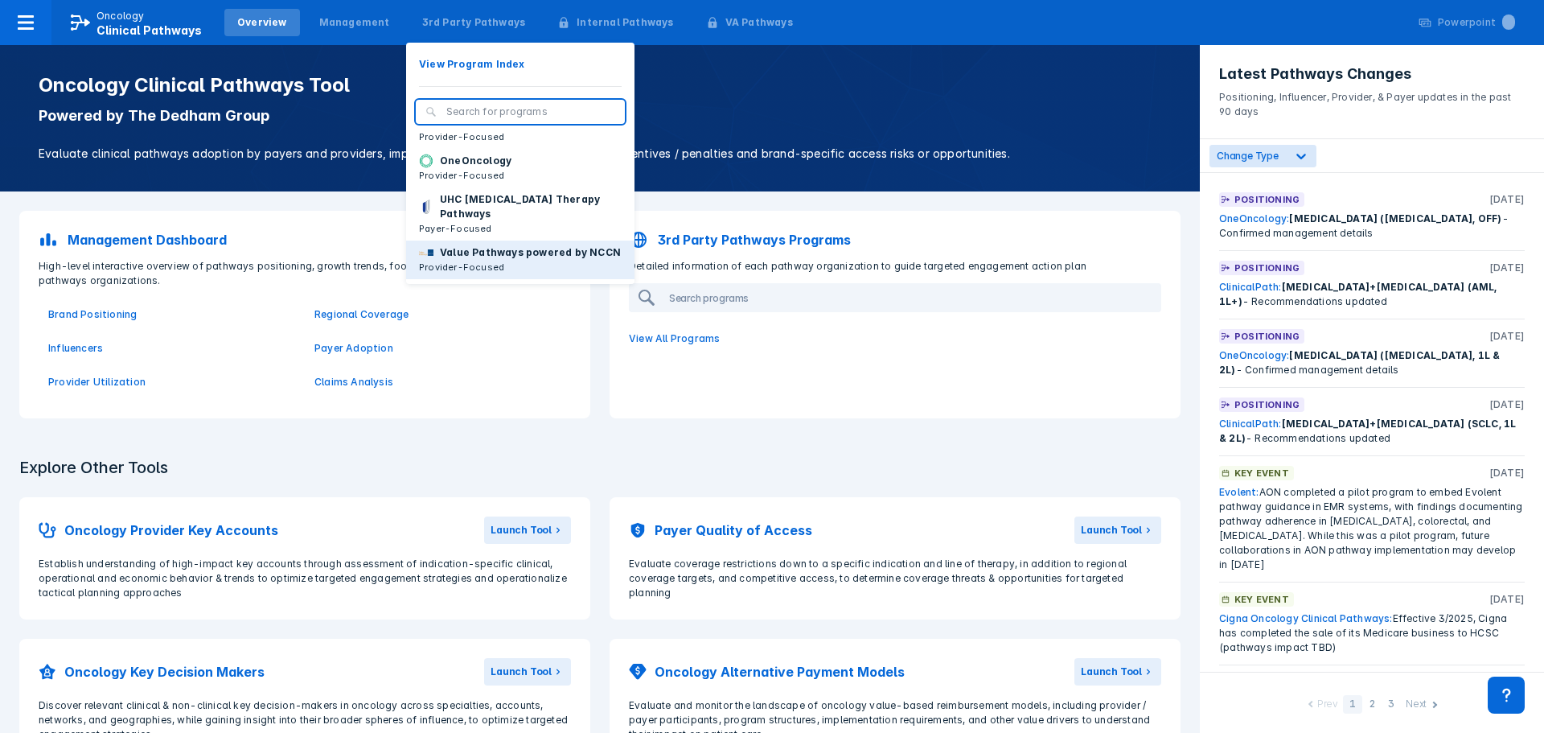
click at [458, 245] on p "Value Pathways powered by NCCN" at bounding box center [530, 252] width 181 height 14
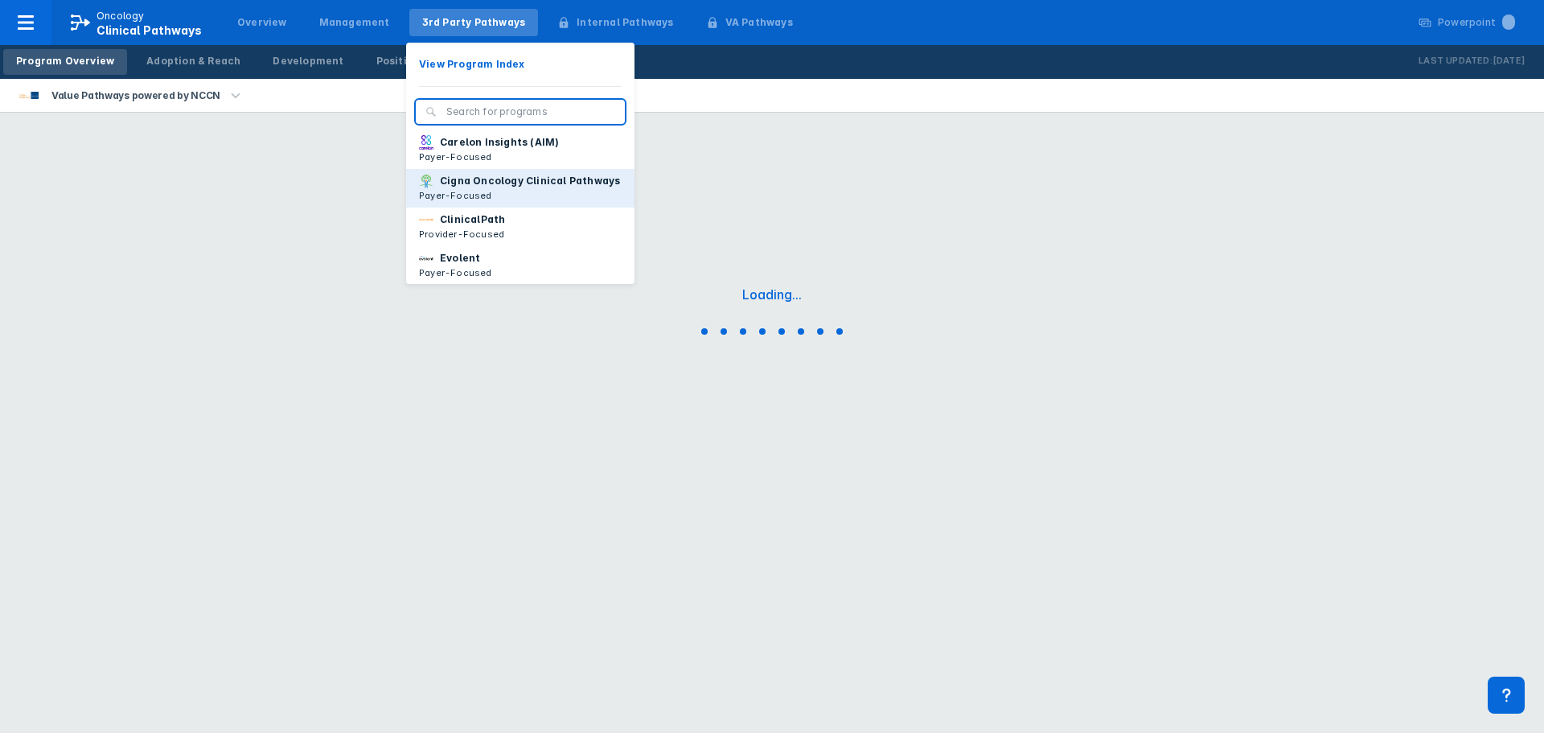
click at [488, 187] on p "Cigna Oncology Clinical Pathways" at bounding box center [530, 181] width 180 height 14
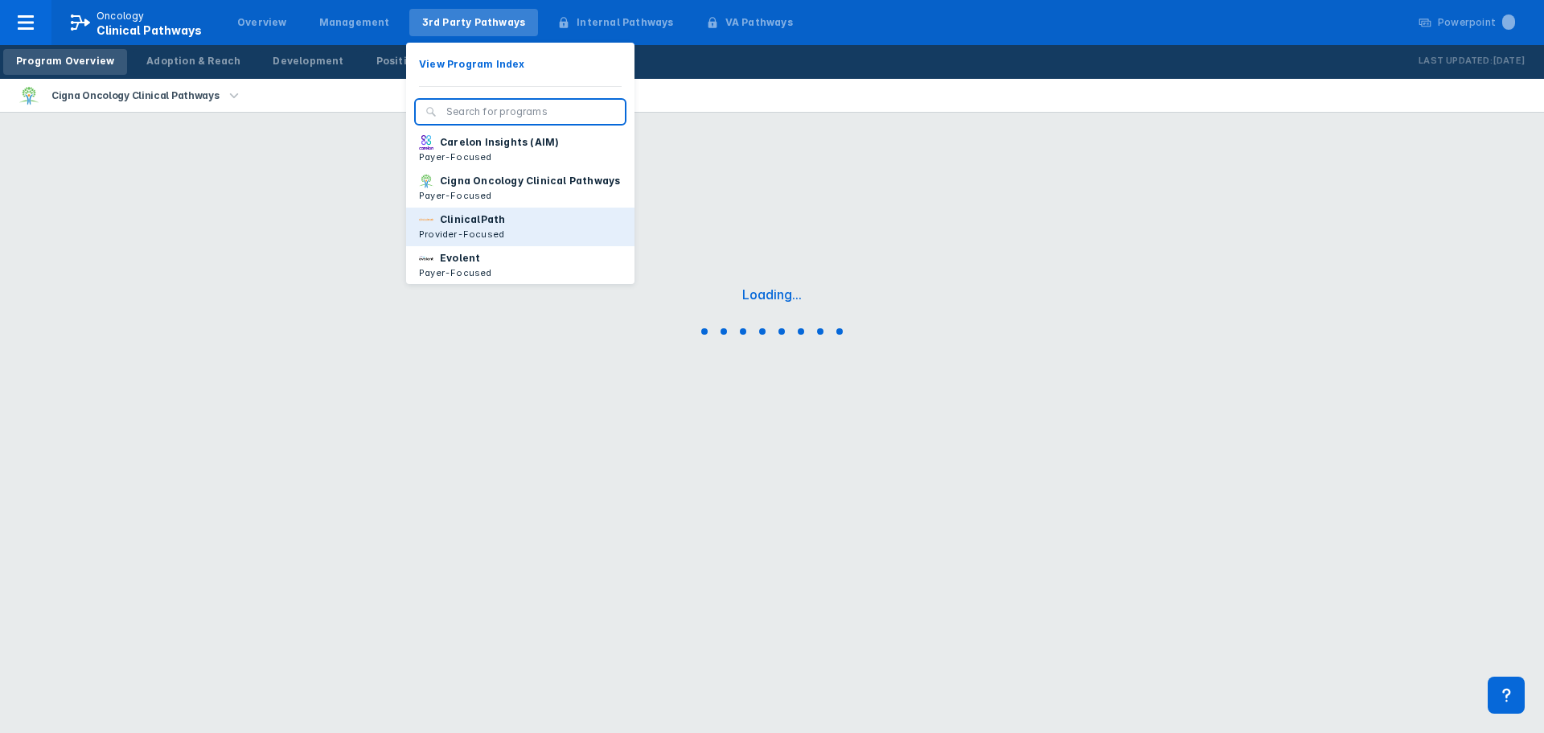
click at [460, 224] on button "ClinicalPath Provider-Focused" at bounding box center [520, 226] width 228 height 39
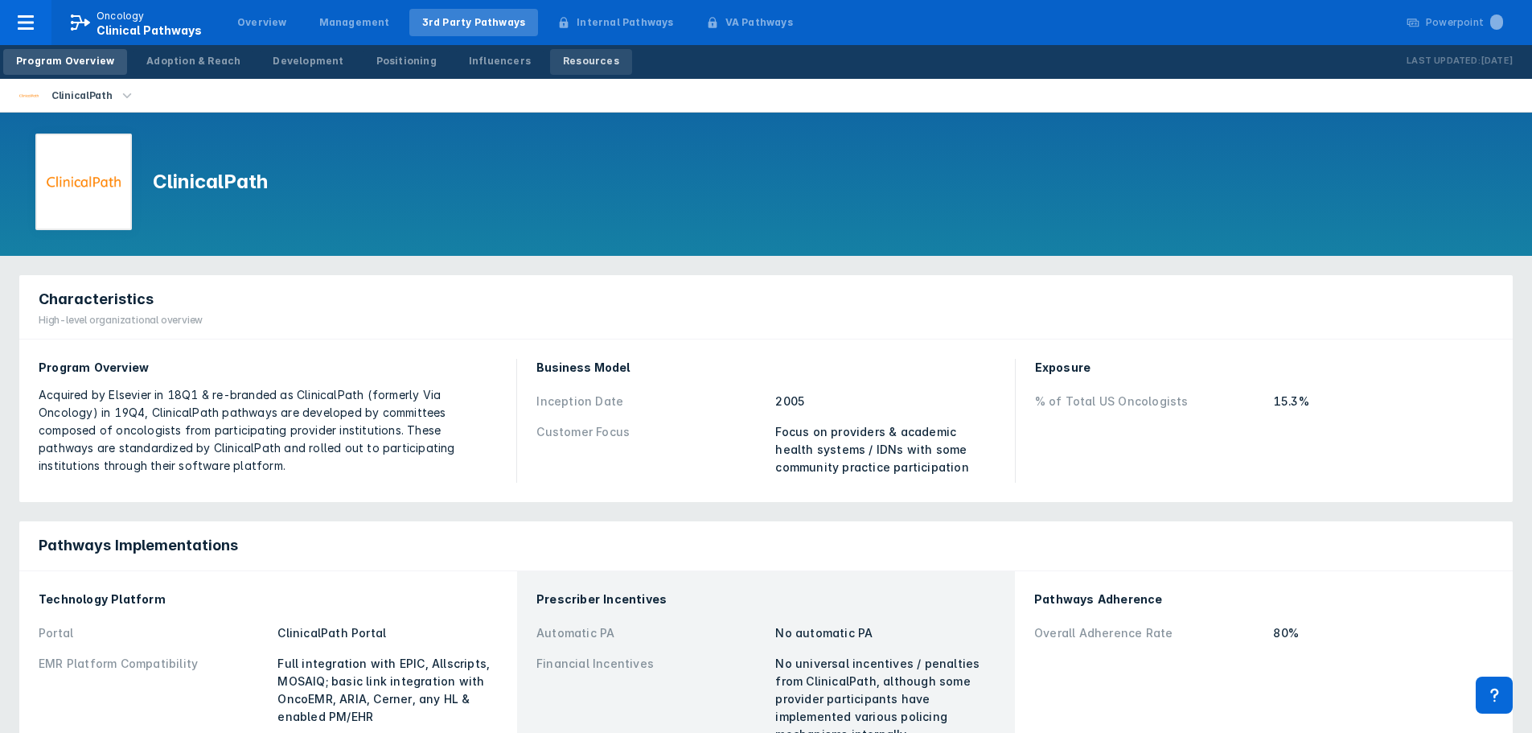
click at [569, 66] on div "Resources" at bounding box center [591, 61] width 56 height 14
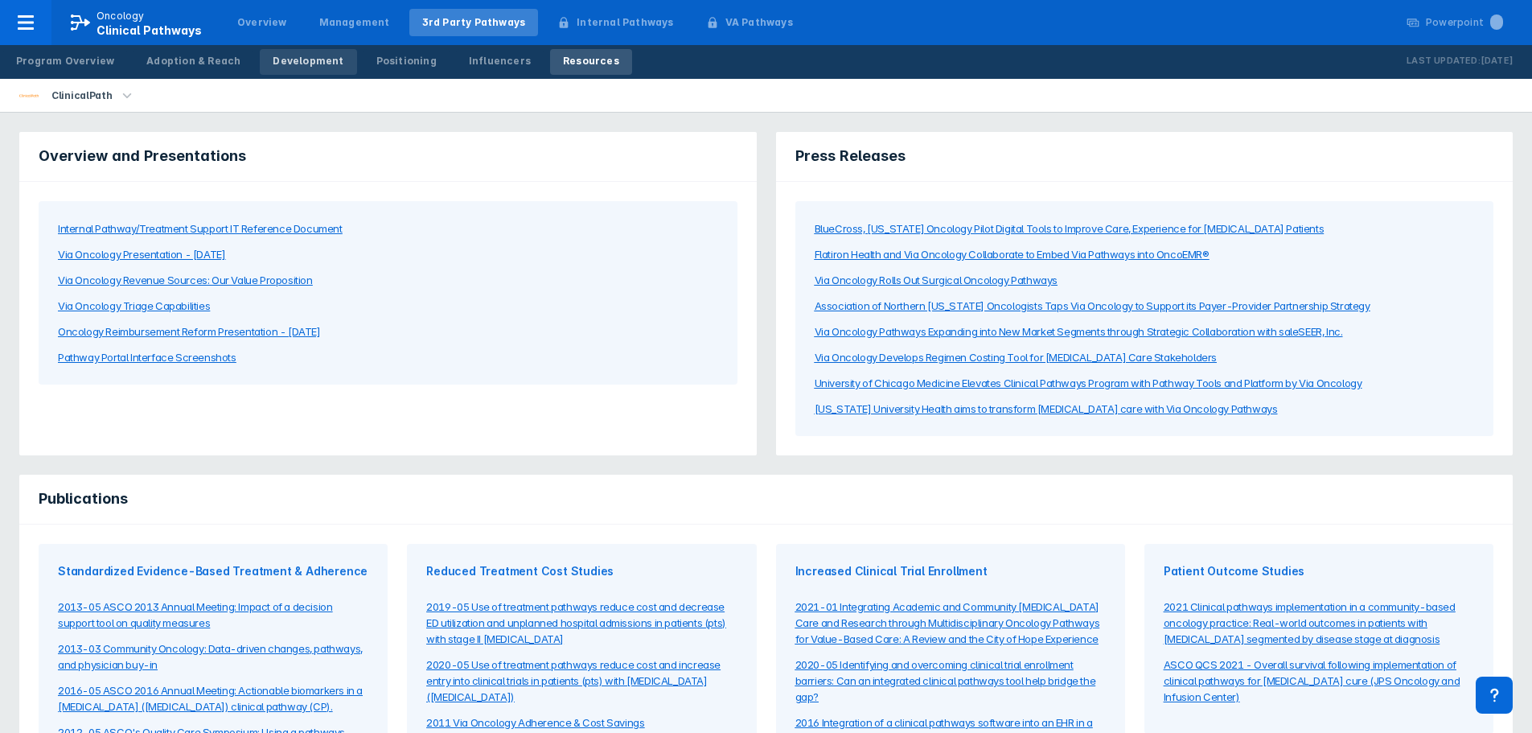
click at [297, 62] on div "Development" at bounding box center [308, 61] width 71 height 14
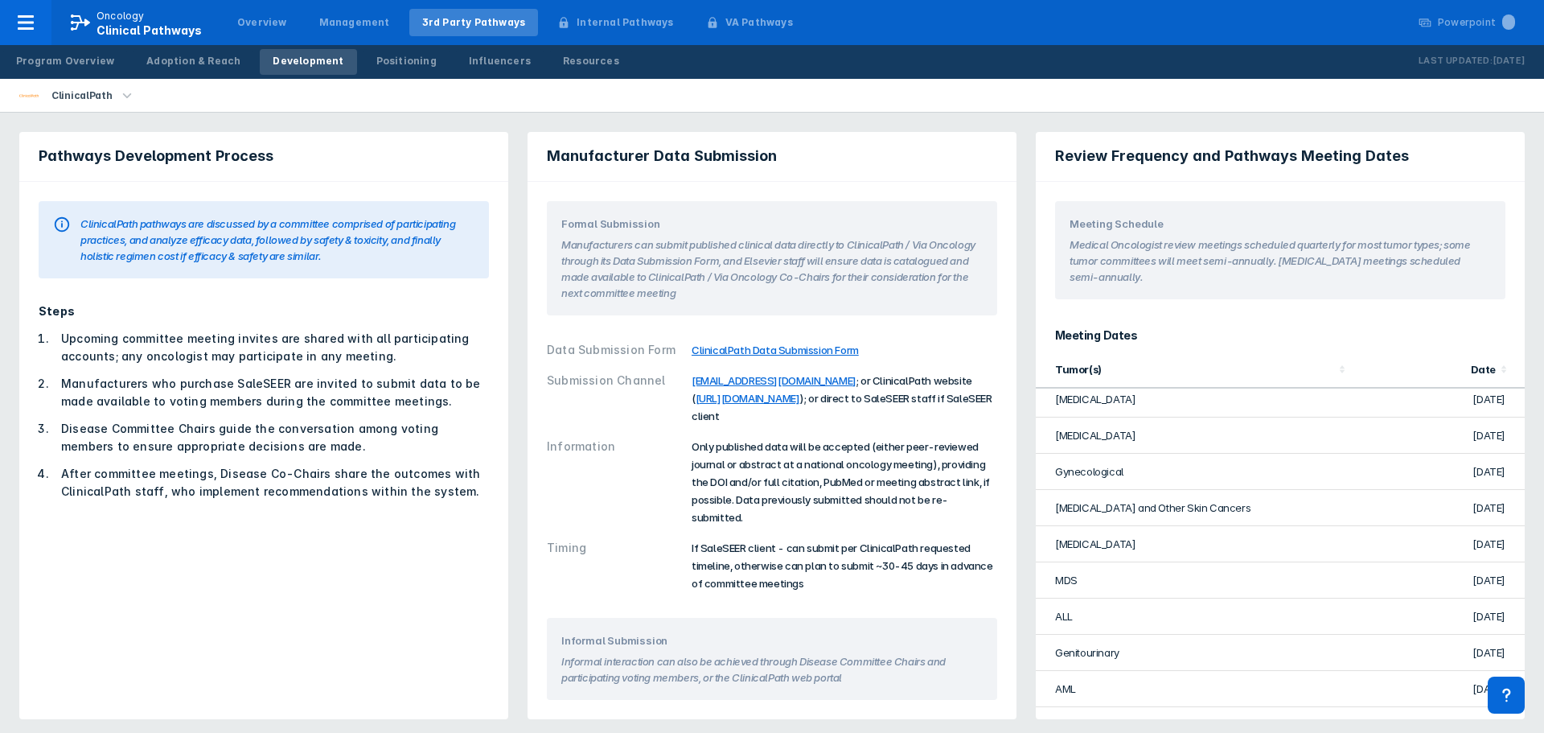
scroll to position [1045, 0]
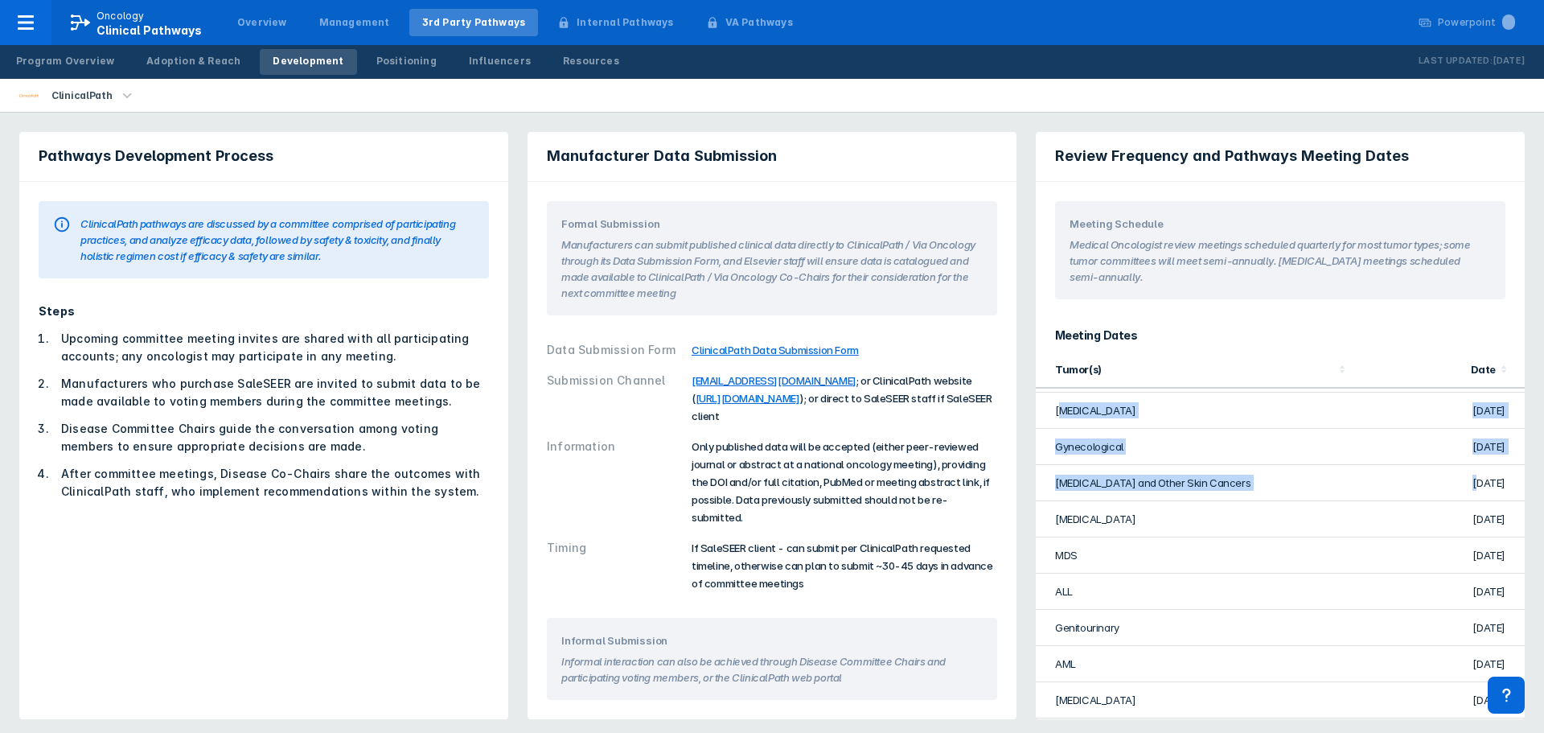
drag, startPoint x: 1064, startPoint y: 407, endPoint x: 1454, endPoint y: 492, distance: 399.2
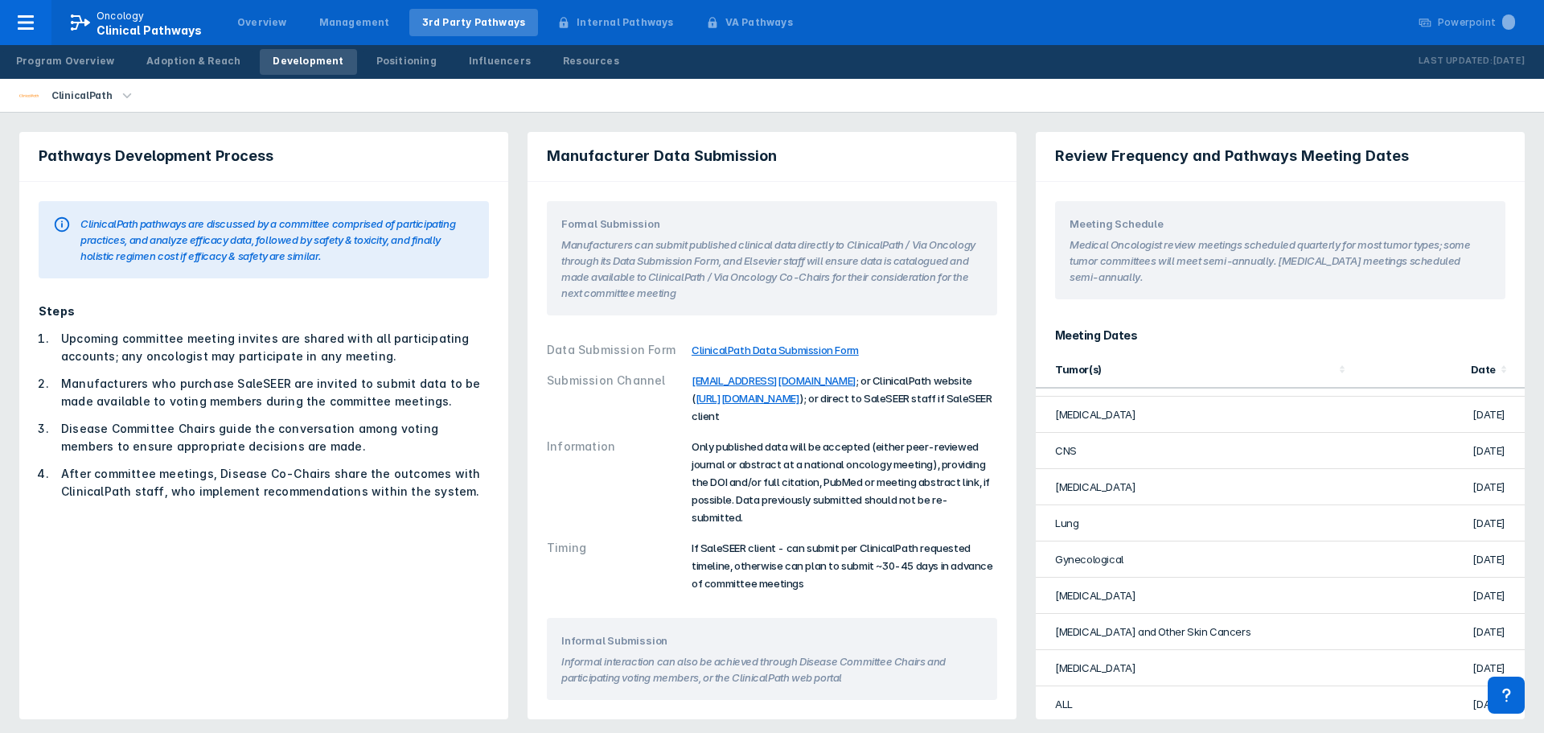
scroll to position [1528, 0]
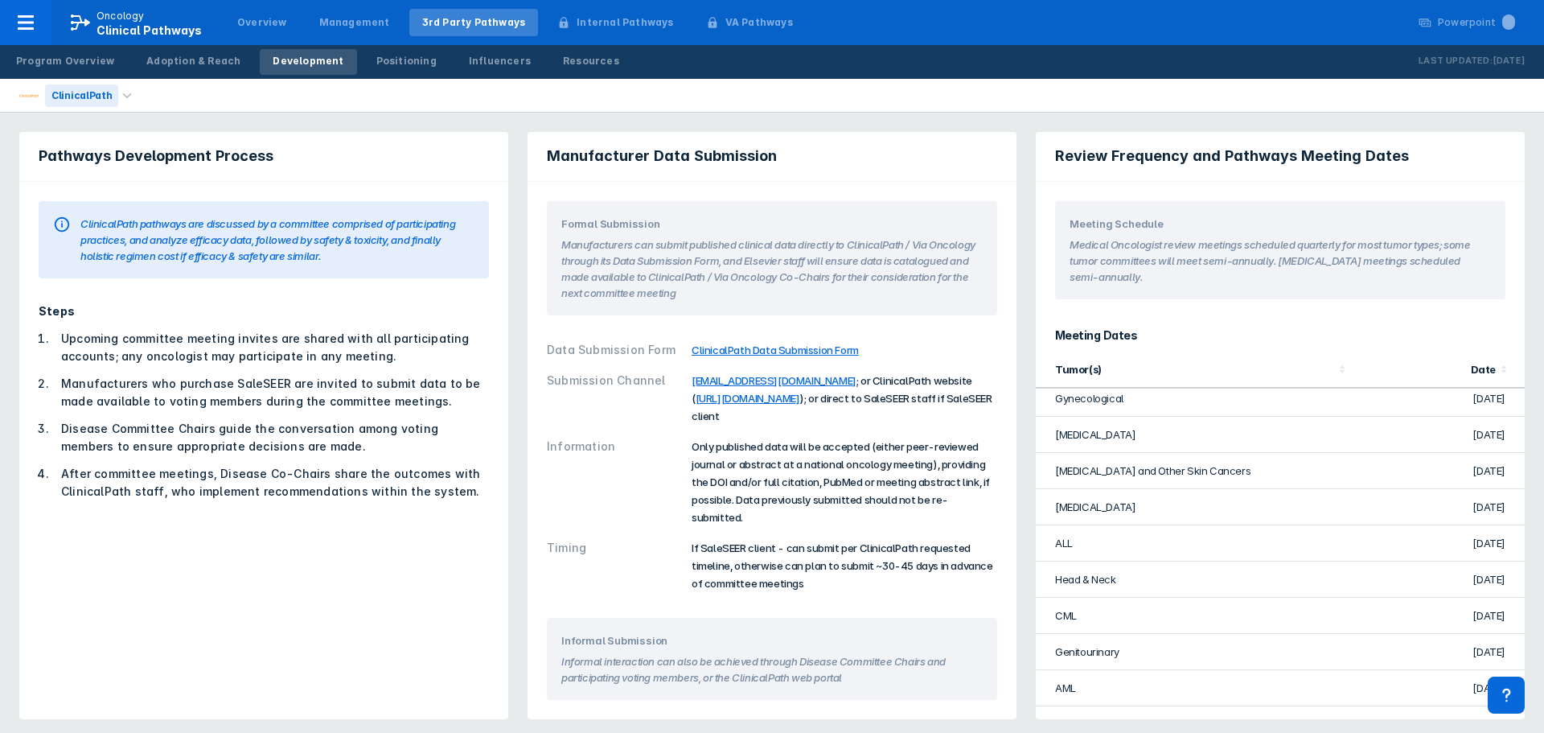
click at [80, 90] on div "ClinicalPath" at bounding box center [81, 95] width 73 height 23
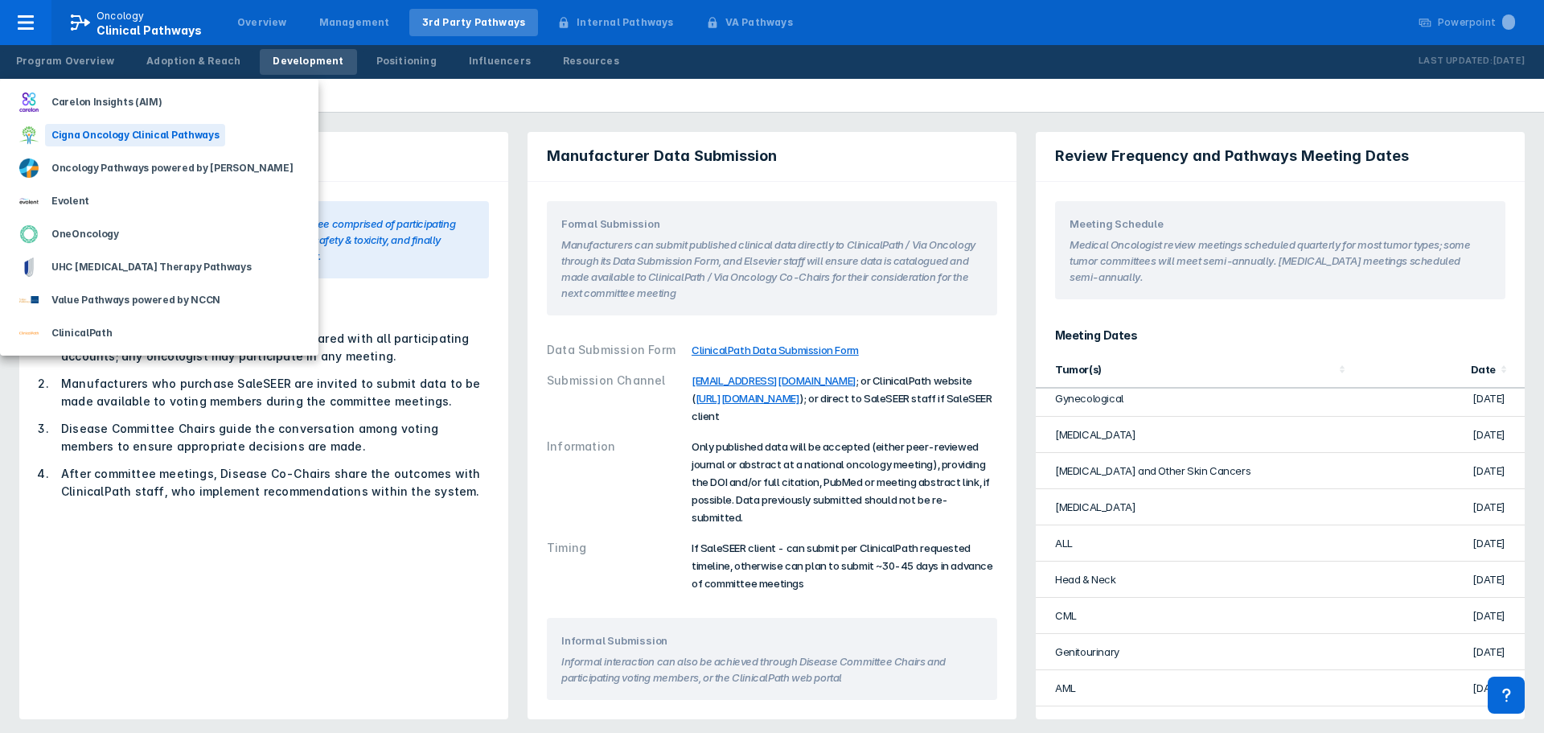
click at [113, 138] on div "Cigna Oncology Clinical Pathways" at bounding box center [135, 135] width 180 height 23
